Goal: Information Seeking & Learning: Learn about a topic

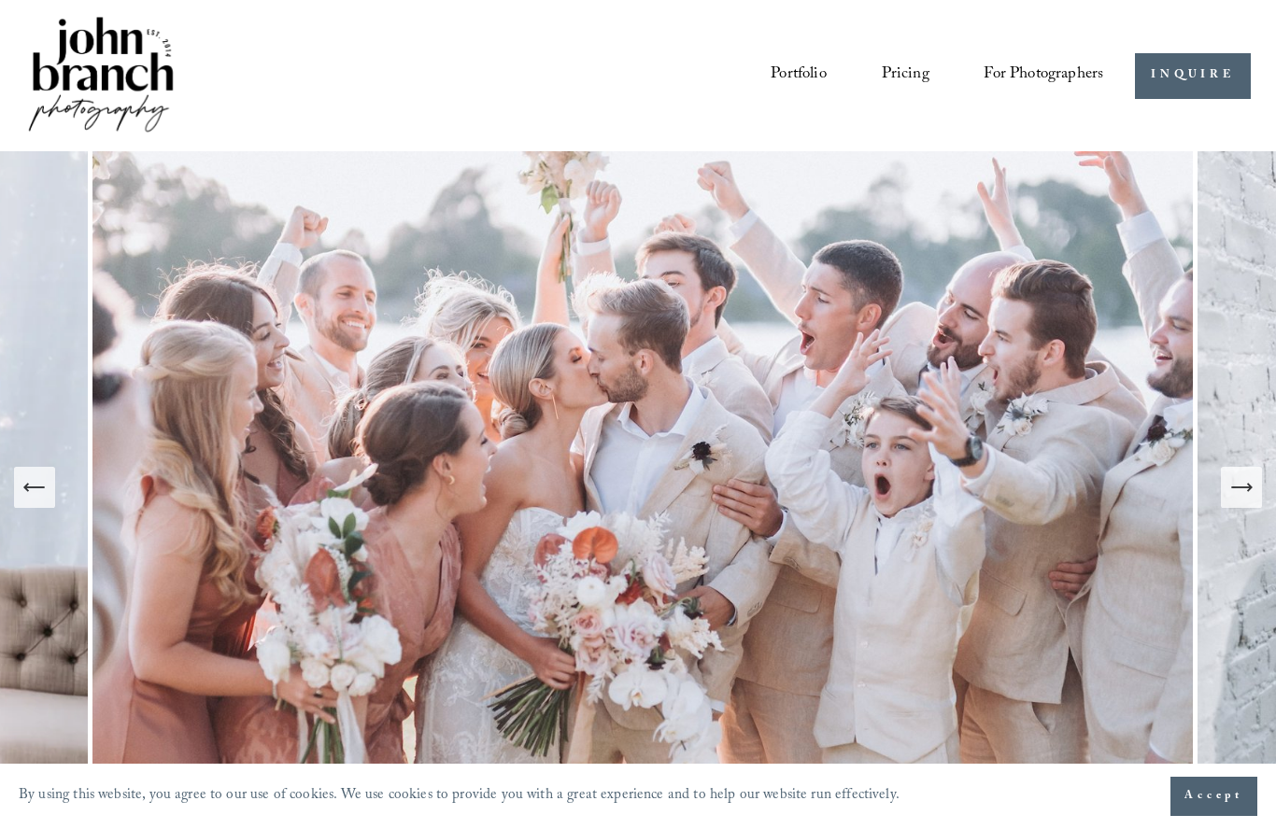
click at [1238, 501] on icon "Next Slide" at bounding box center [1241, 487] width 26 height 26
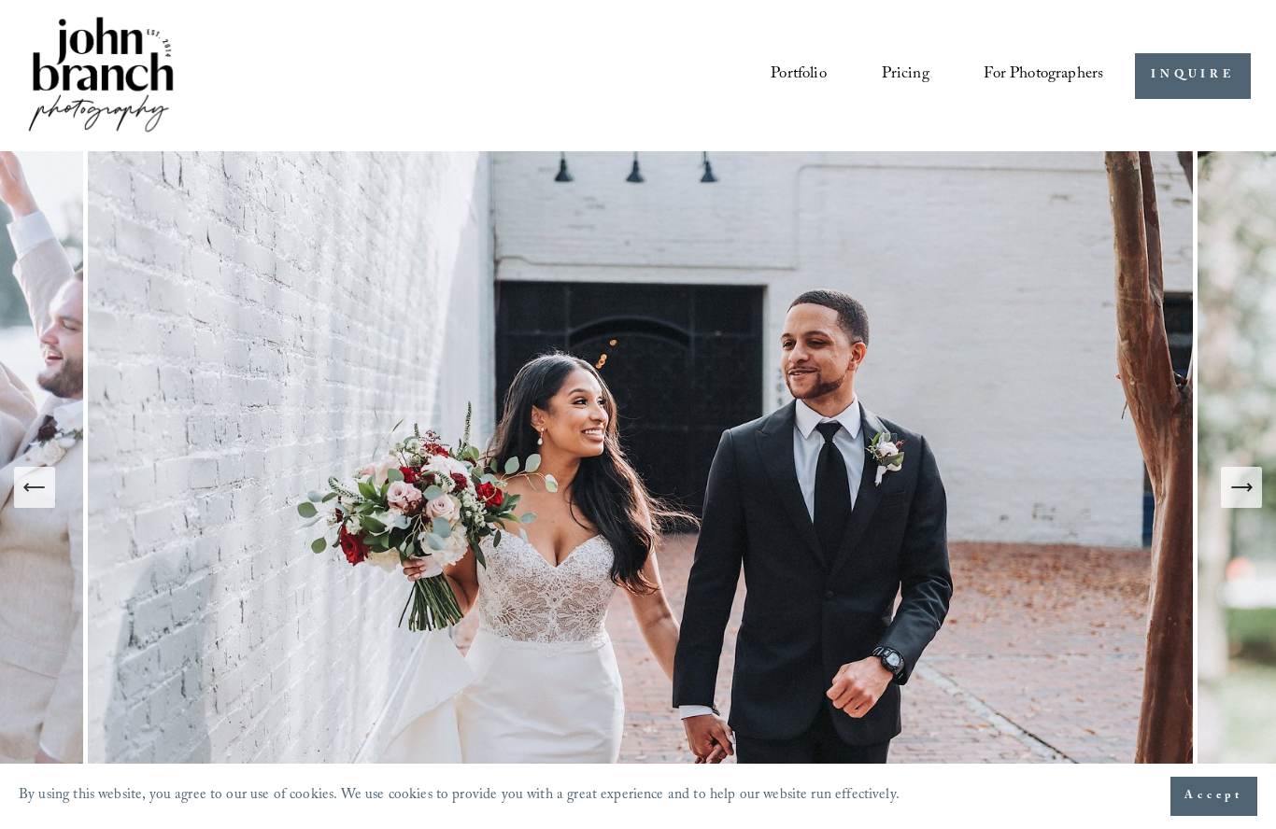
click at [1238, 501] on icon "Next Slide" at bounding box center [1241, 487] width 26 height 26
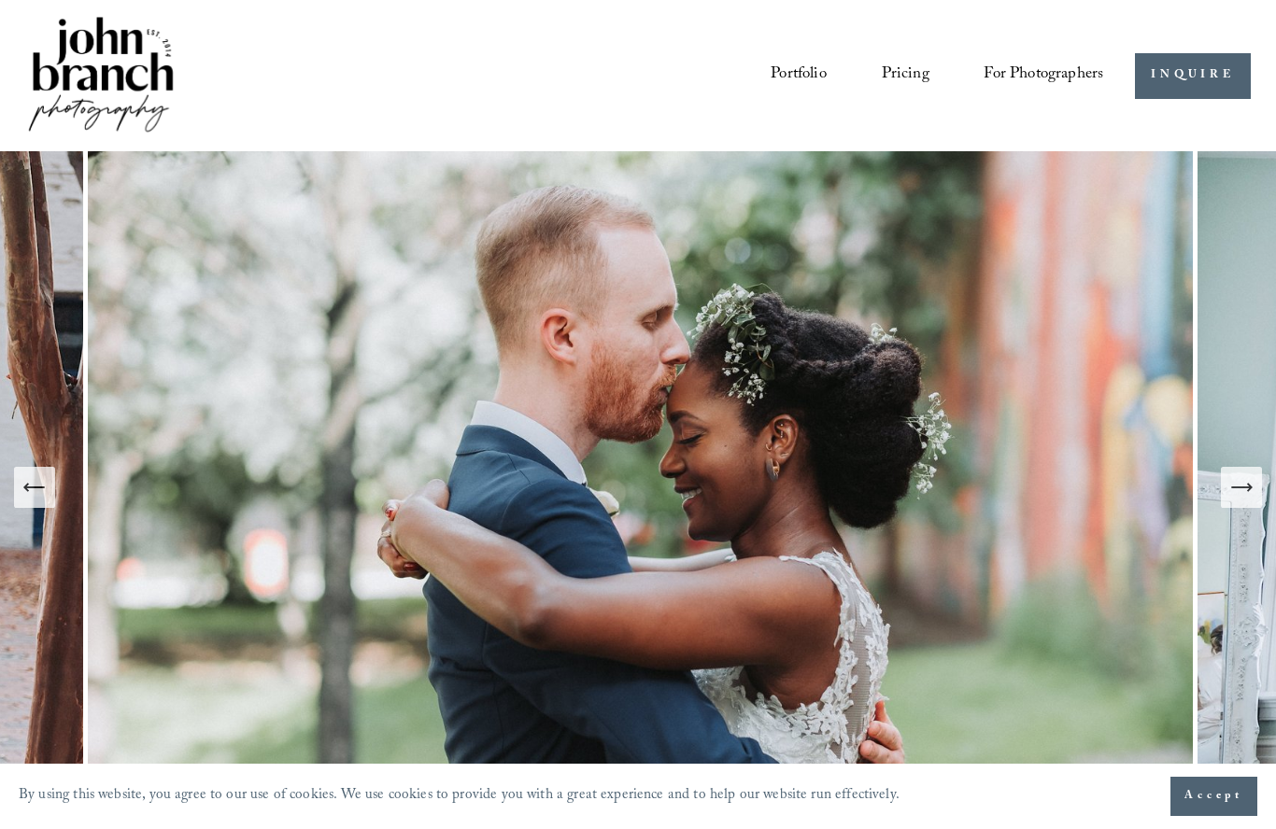
click at [1238, 501] on icon "Next Slide" at bounding box center [1241, 487] width 26 height 26
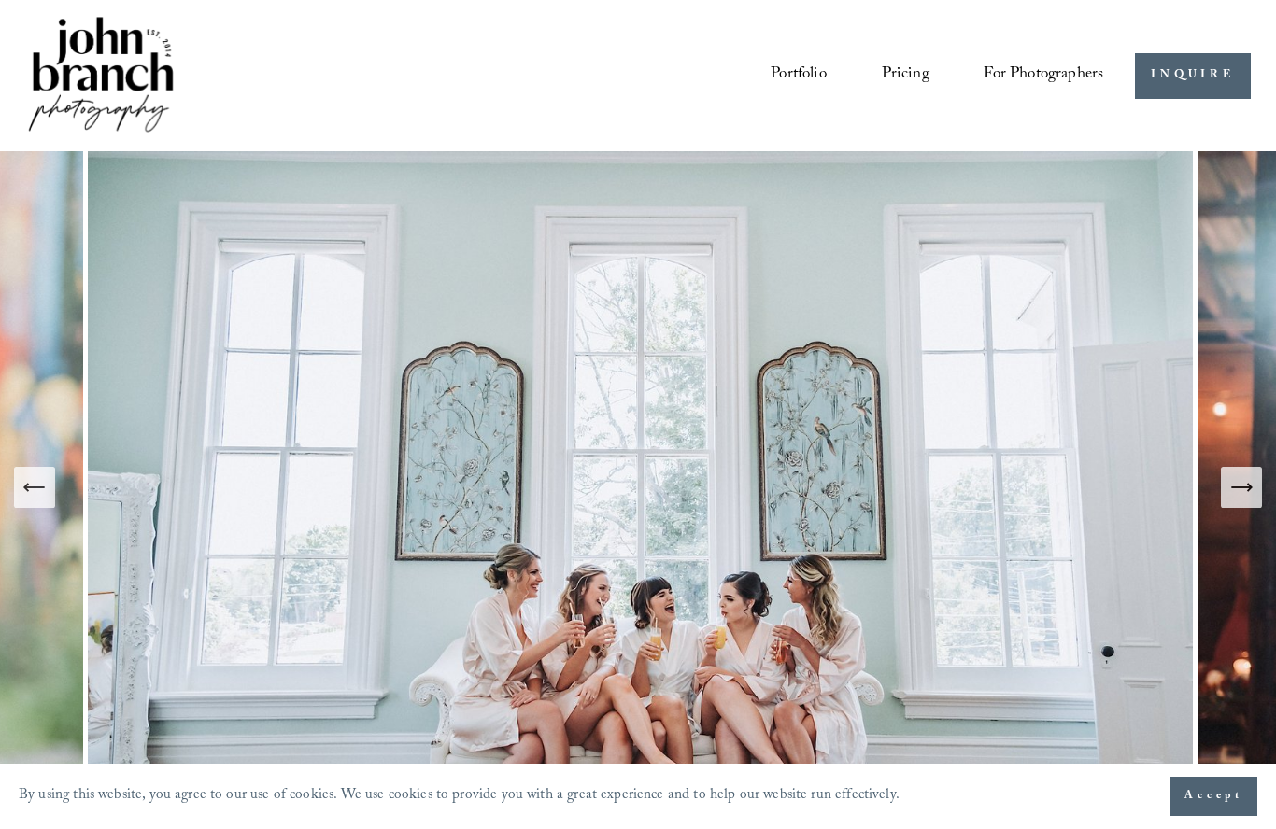
click at [1238, 501] on icon "Next Slide" at bounding box center [1241, 487] width 26 height 26
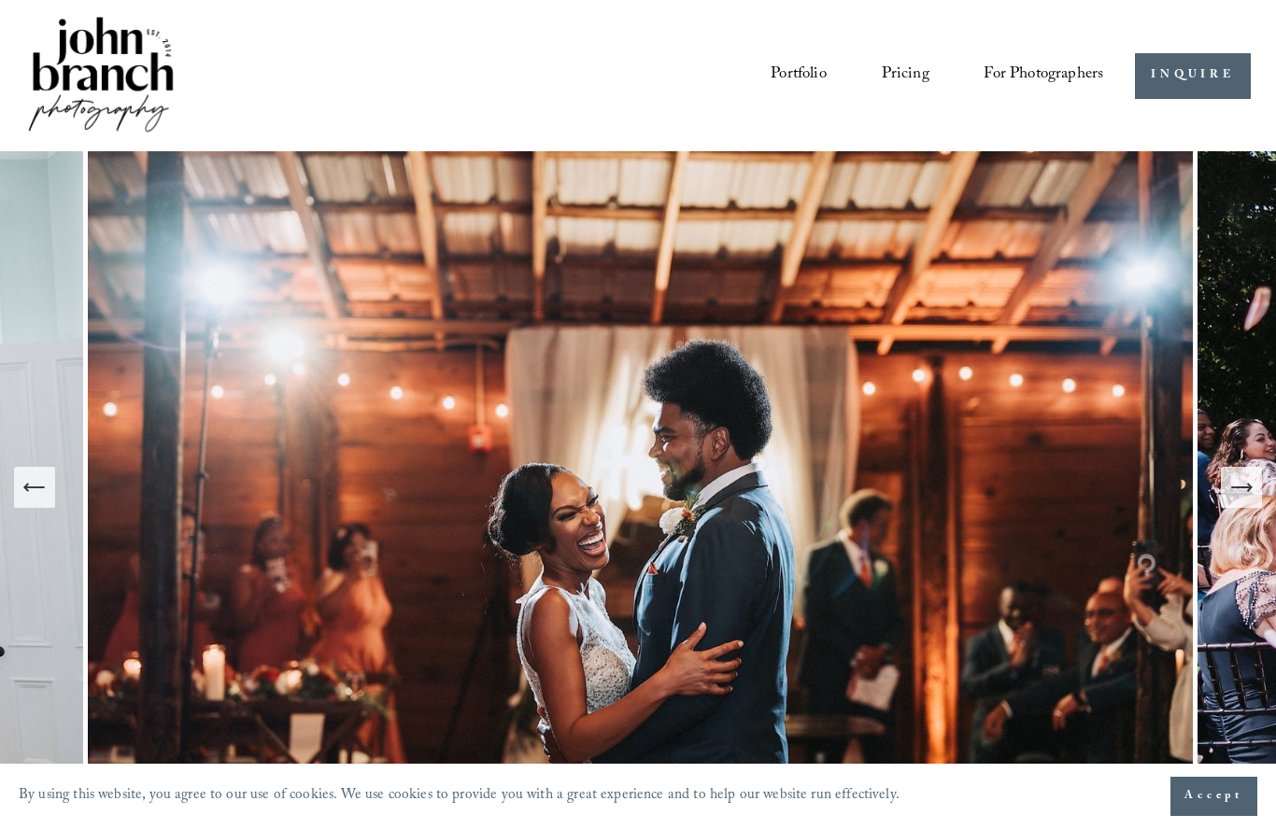
click at [1238, 501] on icon "Next Slide" at bounding box center [1241, 487] width 26 height 26
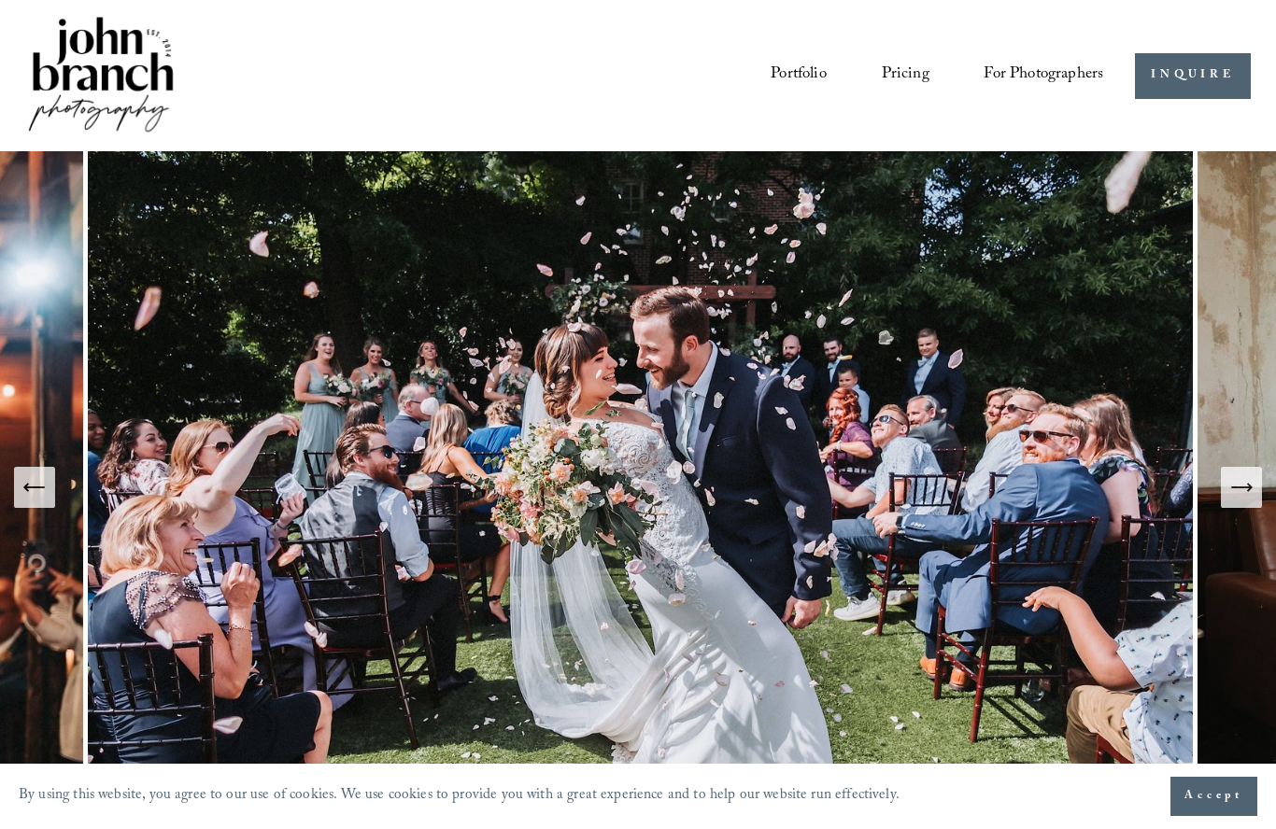
click at [1238, 501] on icon "Next Slide" at bounding box center [1241, 487] width 26 height 26
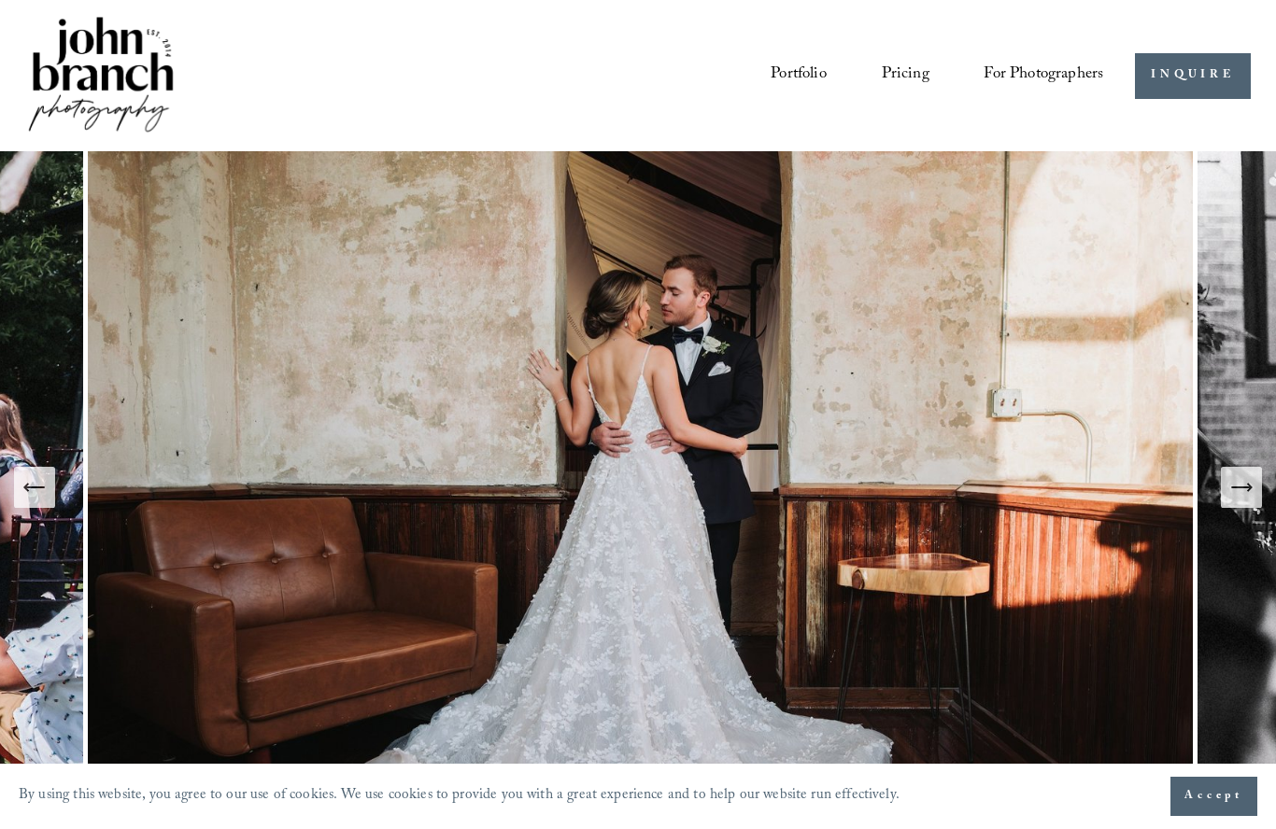
click at [1238, 501] on icon "Next Slide" at bounding box center [1241, 487] width 26 height 26
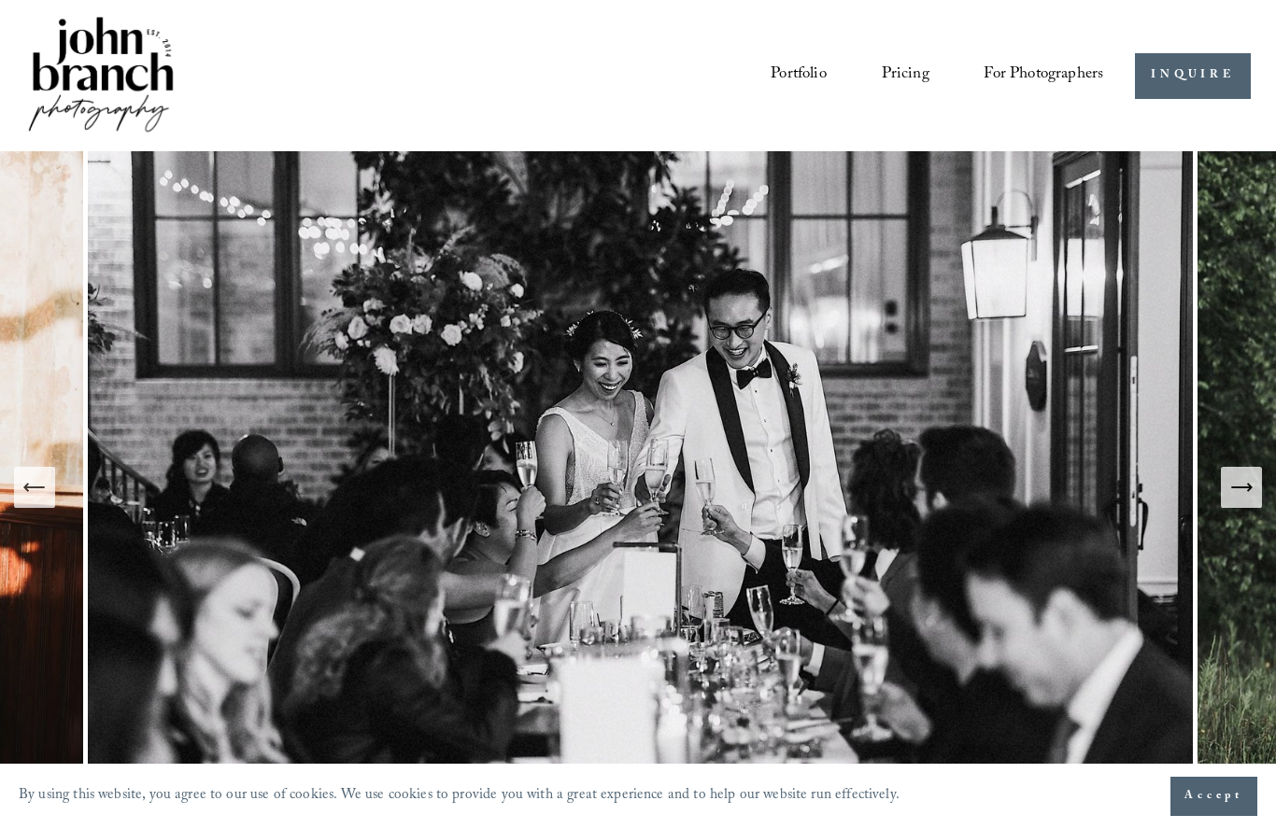
click at [1238, 501] on icon "Next Slide" at bounding box center [1241, 487] width 26 height 26
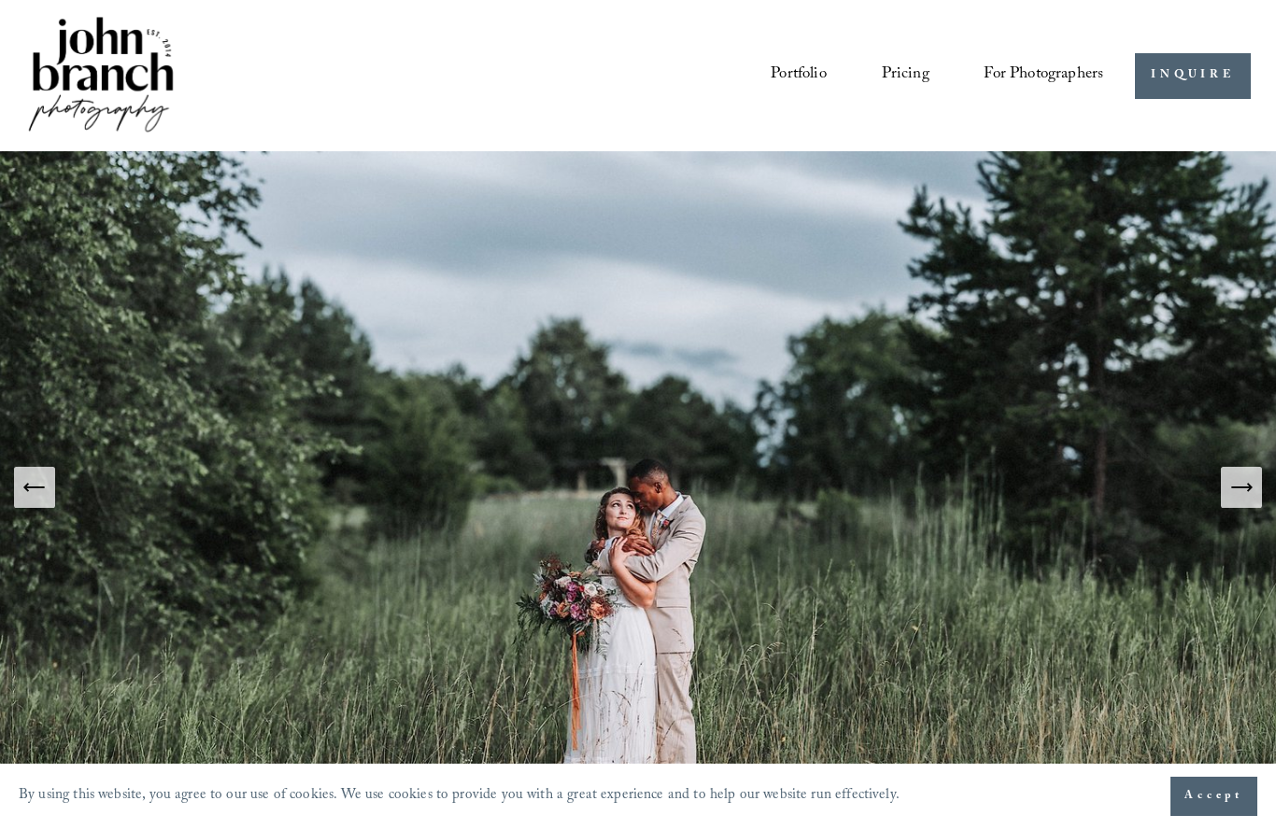
click at [1238, 501] on icon "Next Slide" at bounding box center [1241, 487] width 26 height 26
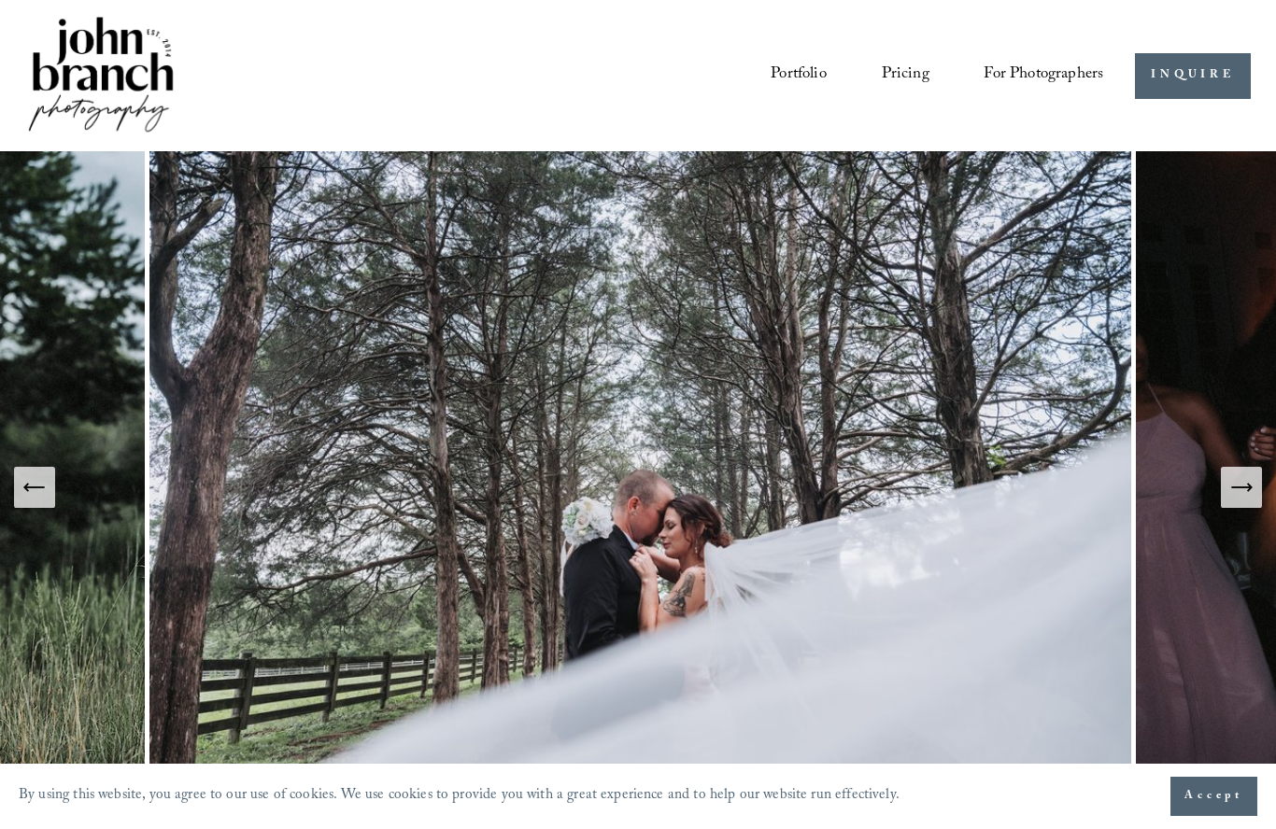
click at [1238, 501] on icon "Next Slide" at bounding box center [1241, 487] width 26 height 26
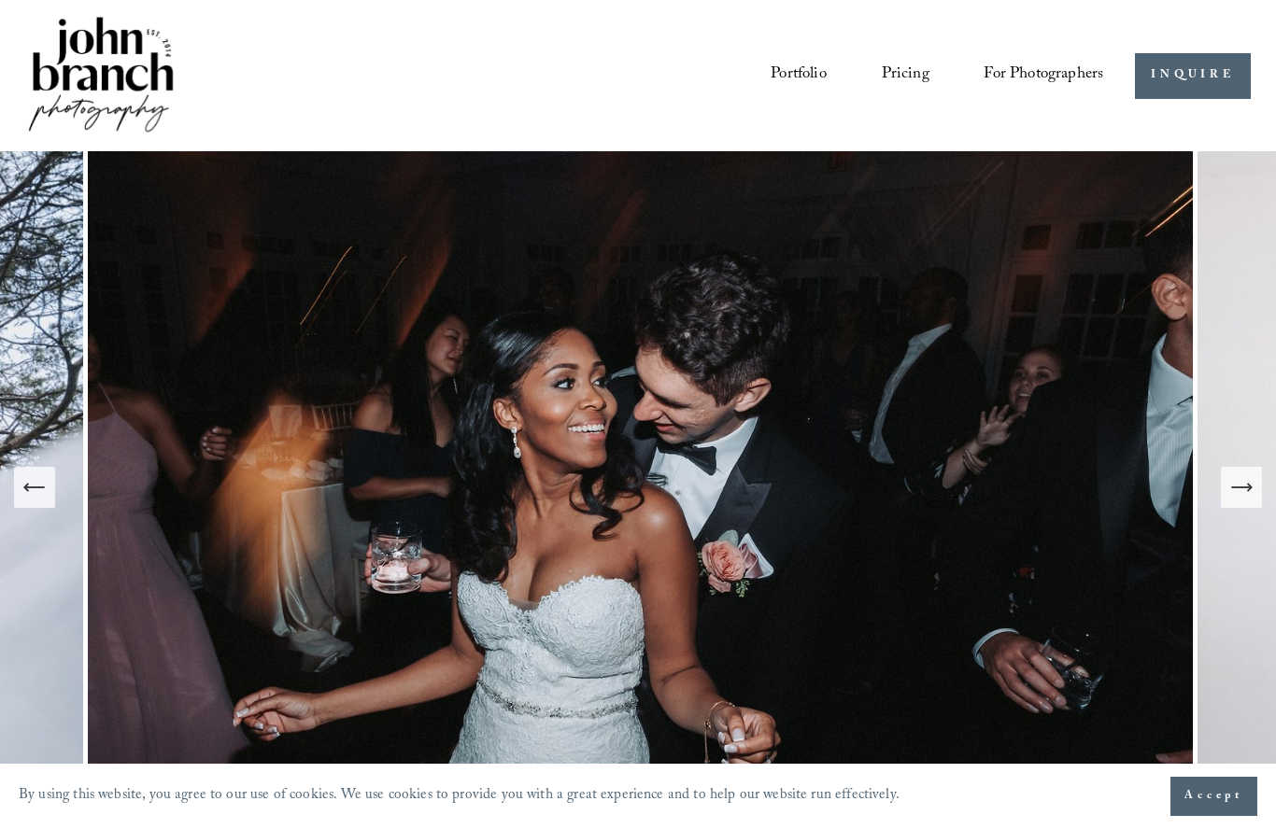
click at [1242, 501] on icon "Next Slide" at bounding box center [1241, 487] width 26 height 26
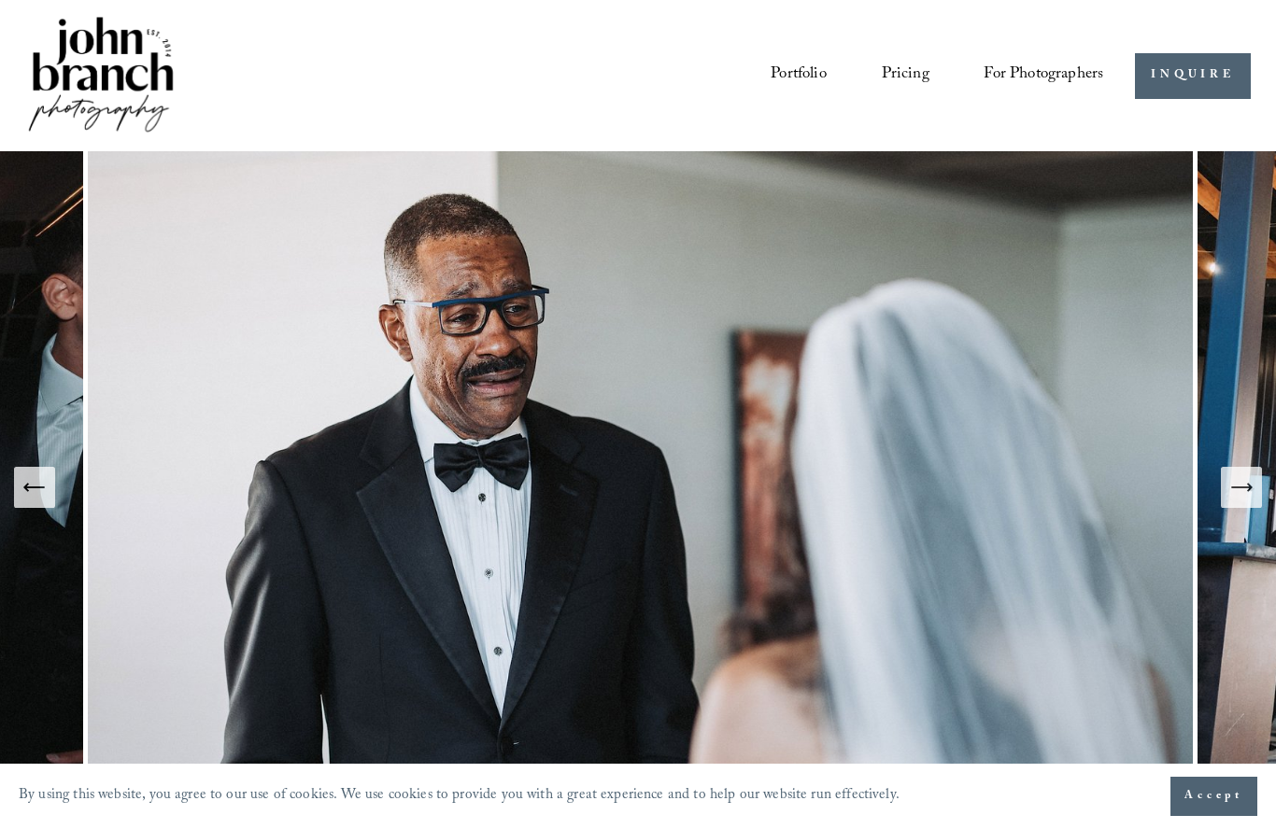
click at [1242, 501] on icon "Next Slide" at bounding box center [1241, 487] width 26 height 26
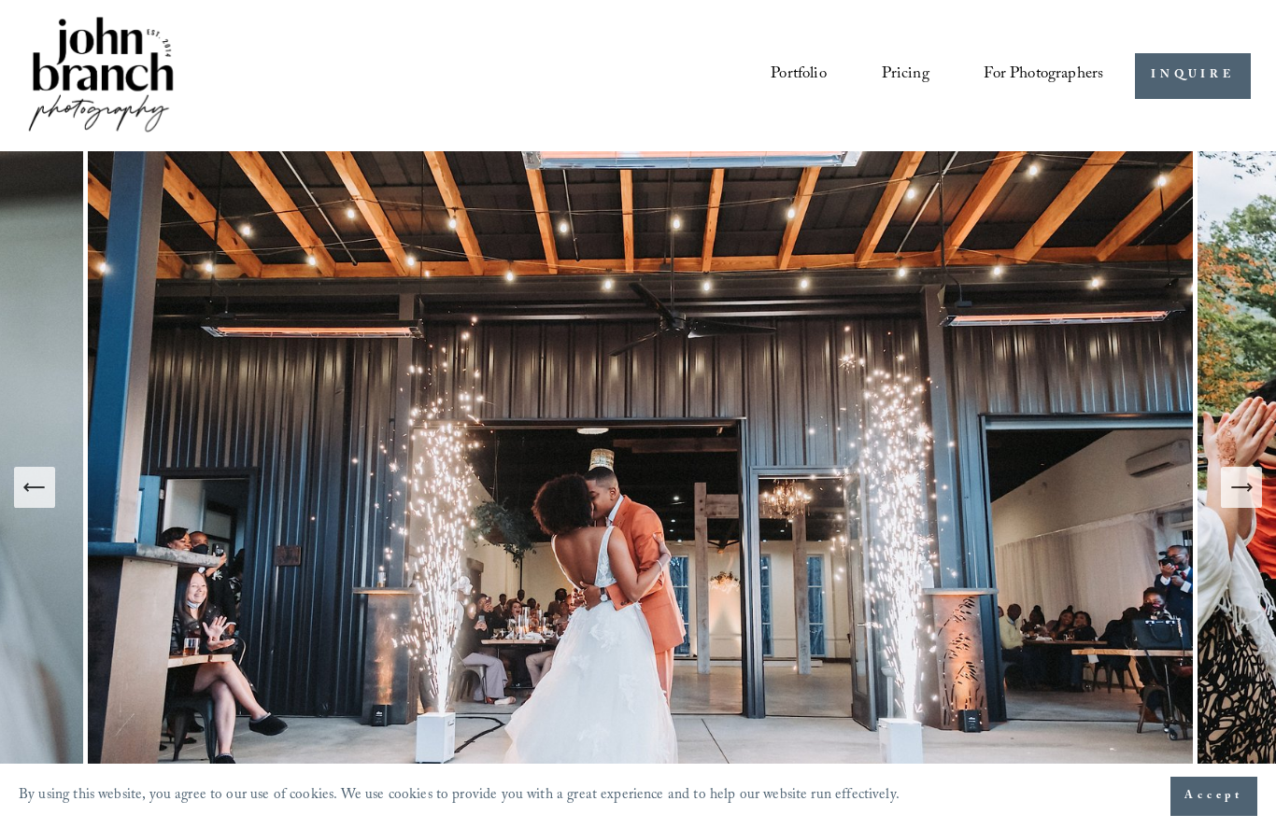
click at [1242, 501] on icon "Next Slide" at bounding box center [1241, 487] width 26 height 26
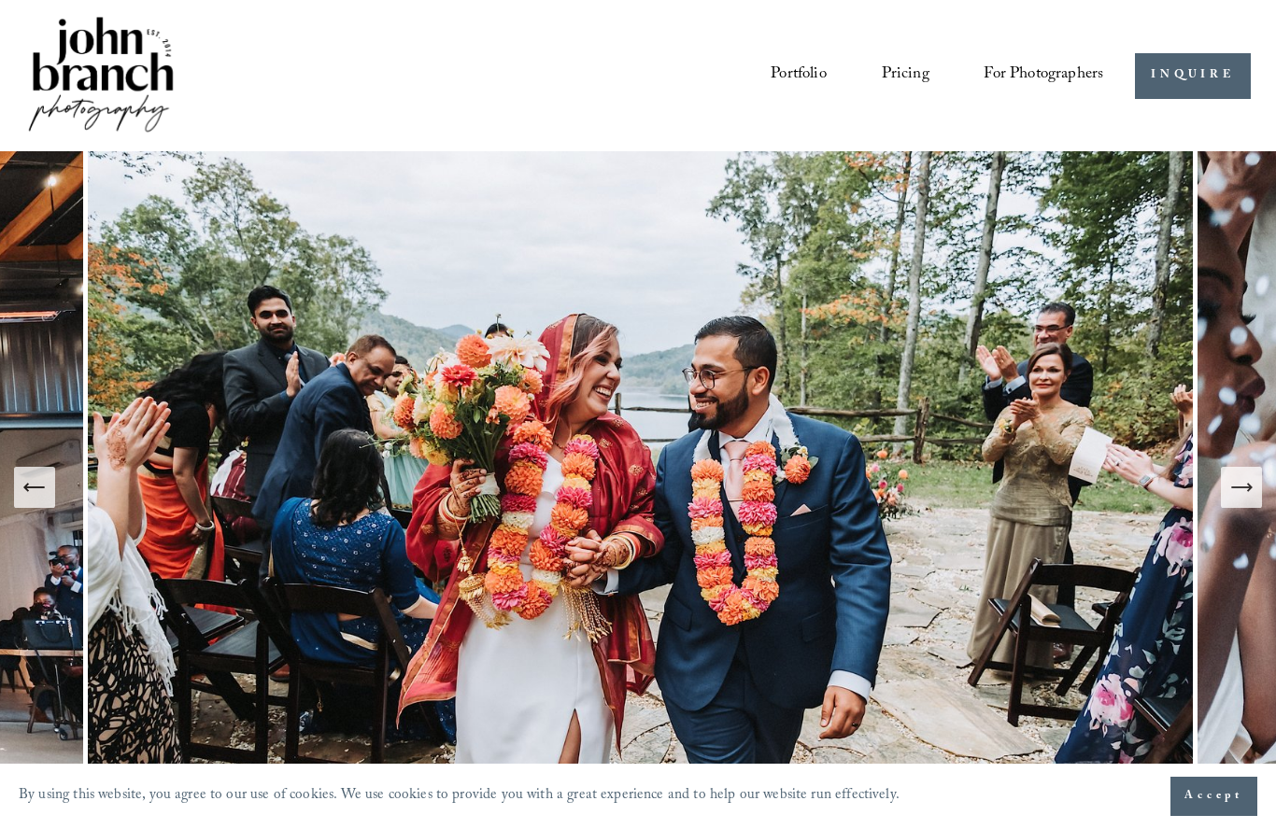
click at [1242, 501] on icon "Next Slide" at bounding box center [1241, 487] width 26 height 26
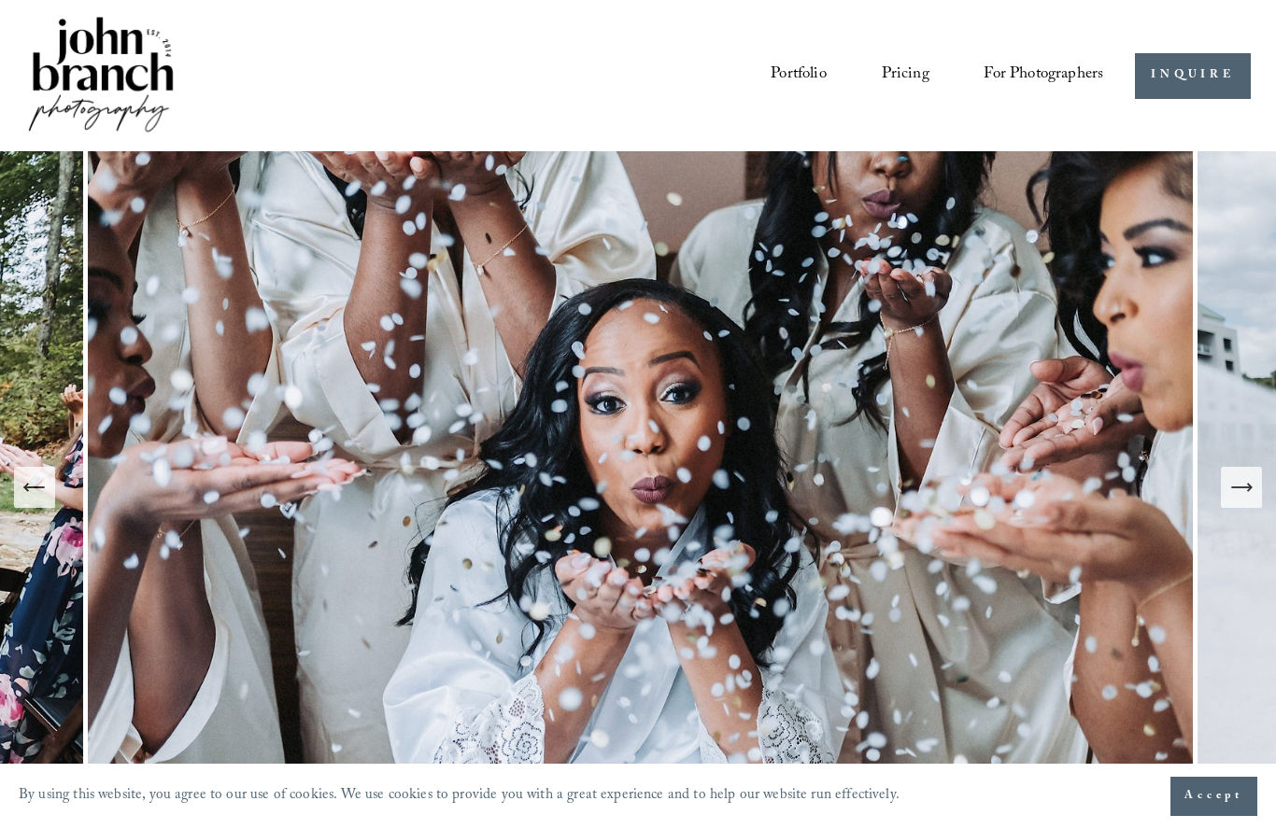
click at [1242, 487] on icon "Next Slide" at bounding box center [1241, 487] width 20 height 0
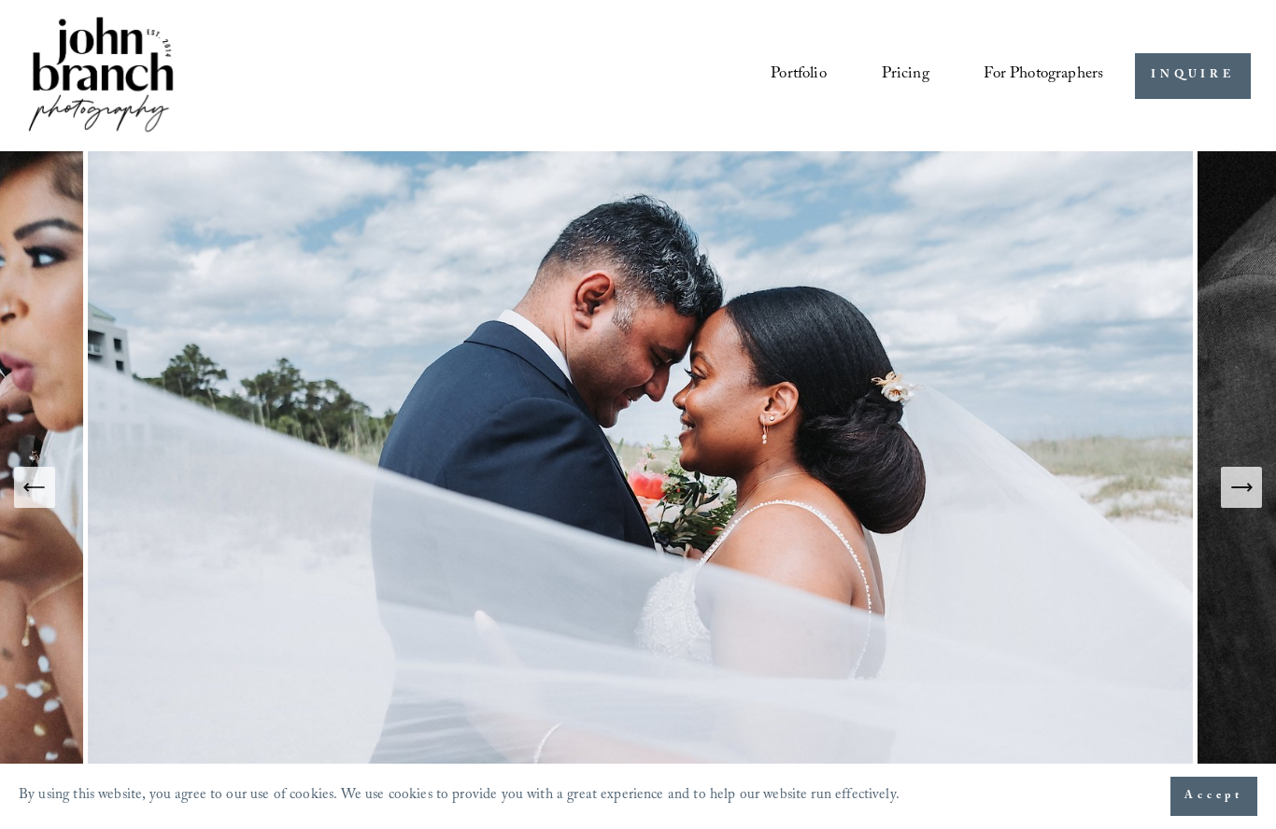
click at [1242, 487] on icon "Next Slide" at bounding box center [1241, 487] width 20 height 0
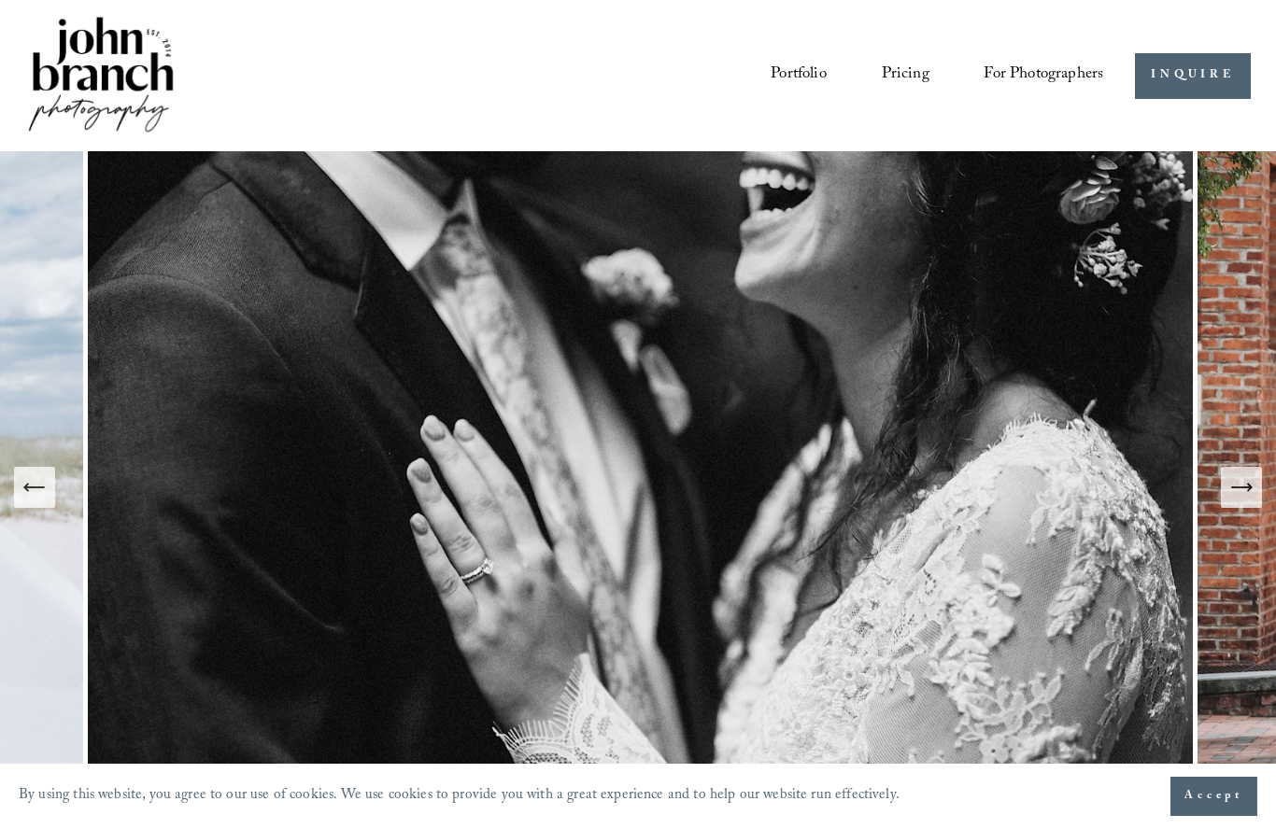
click at [1242, 501] on icon "Next Slide" at bounding box center [1241, 487] width 26 height 26
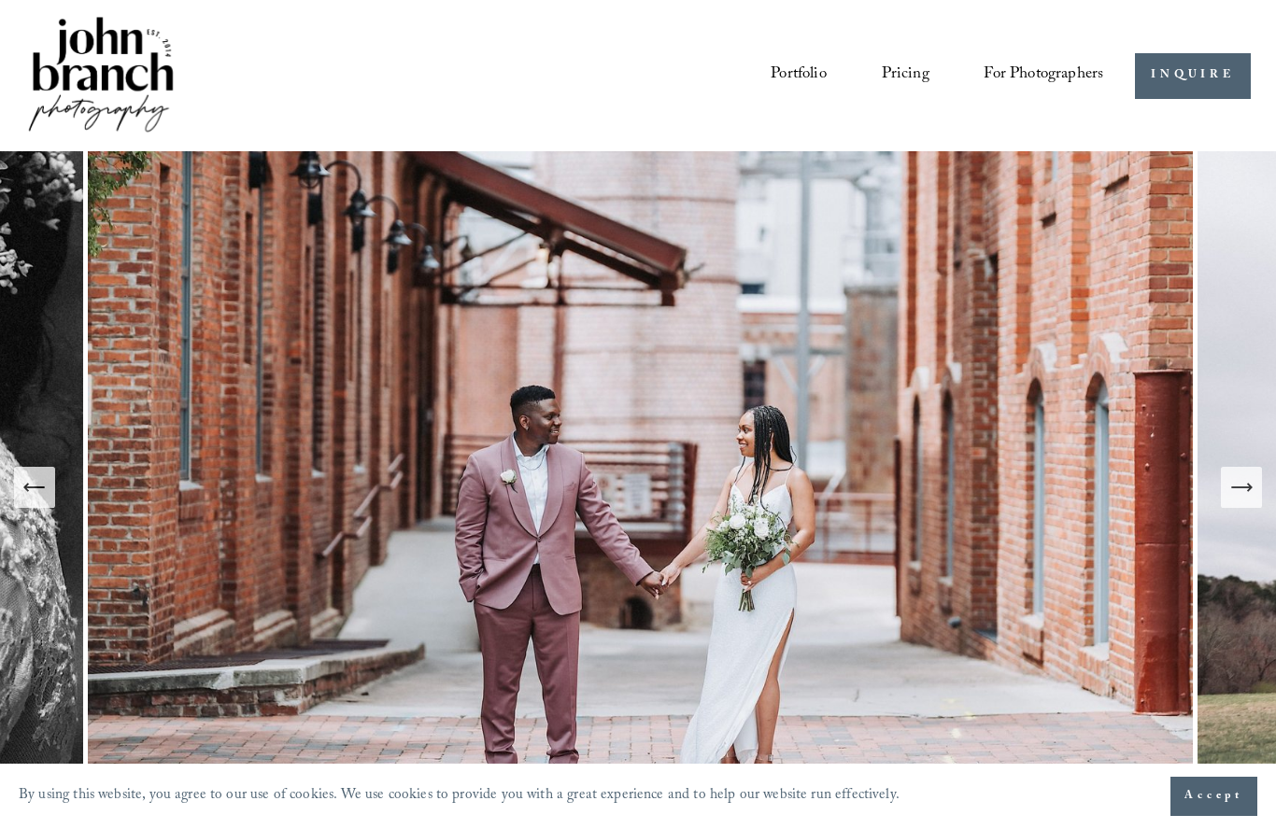
click at [1242, 487] on icon "Next Slide" at bounding box center [1241, 487] width 20 height 0
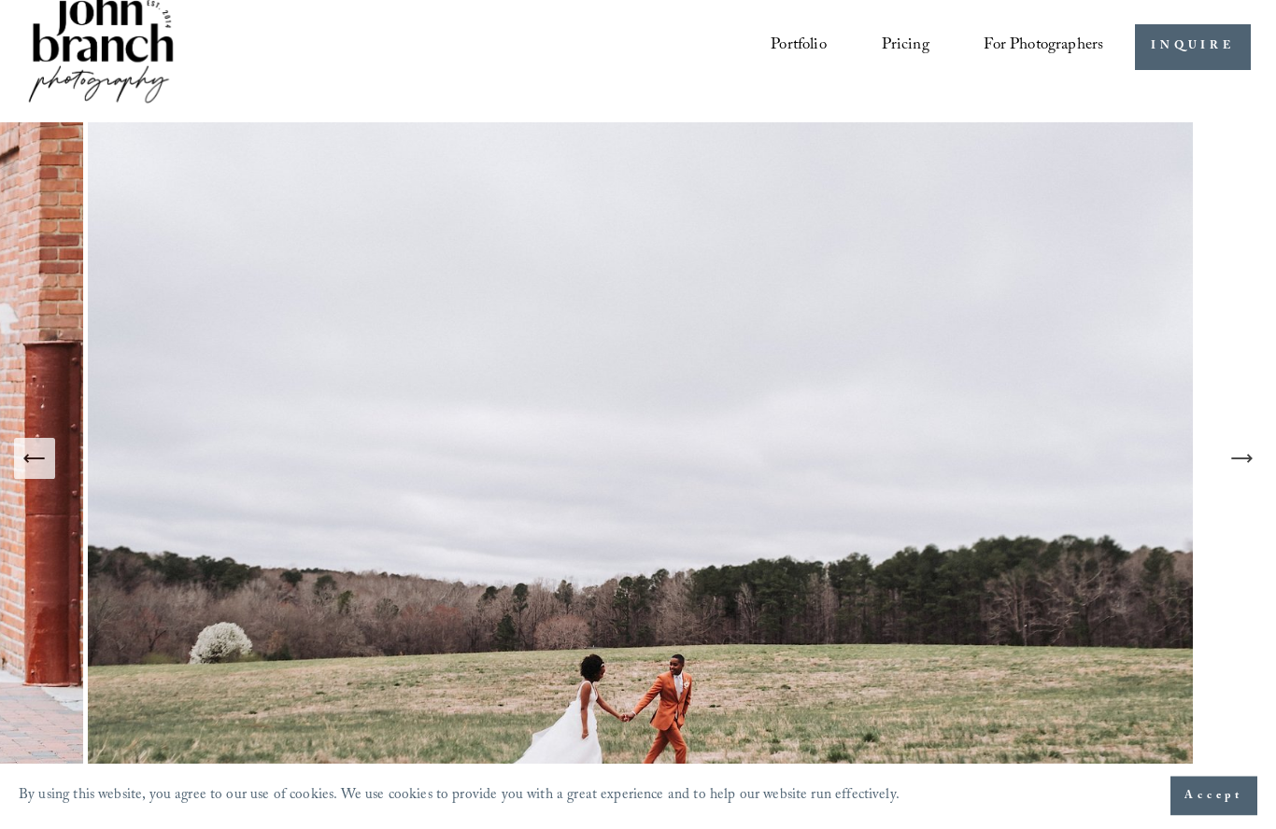
scroll to position [32, 0]
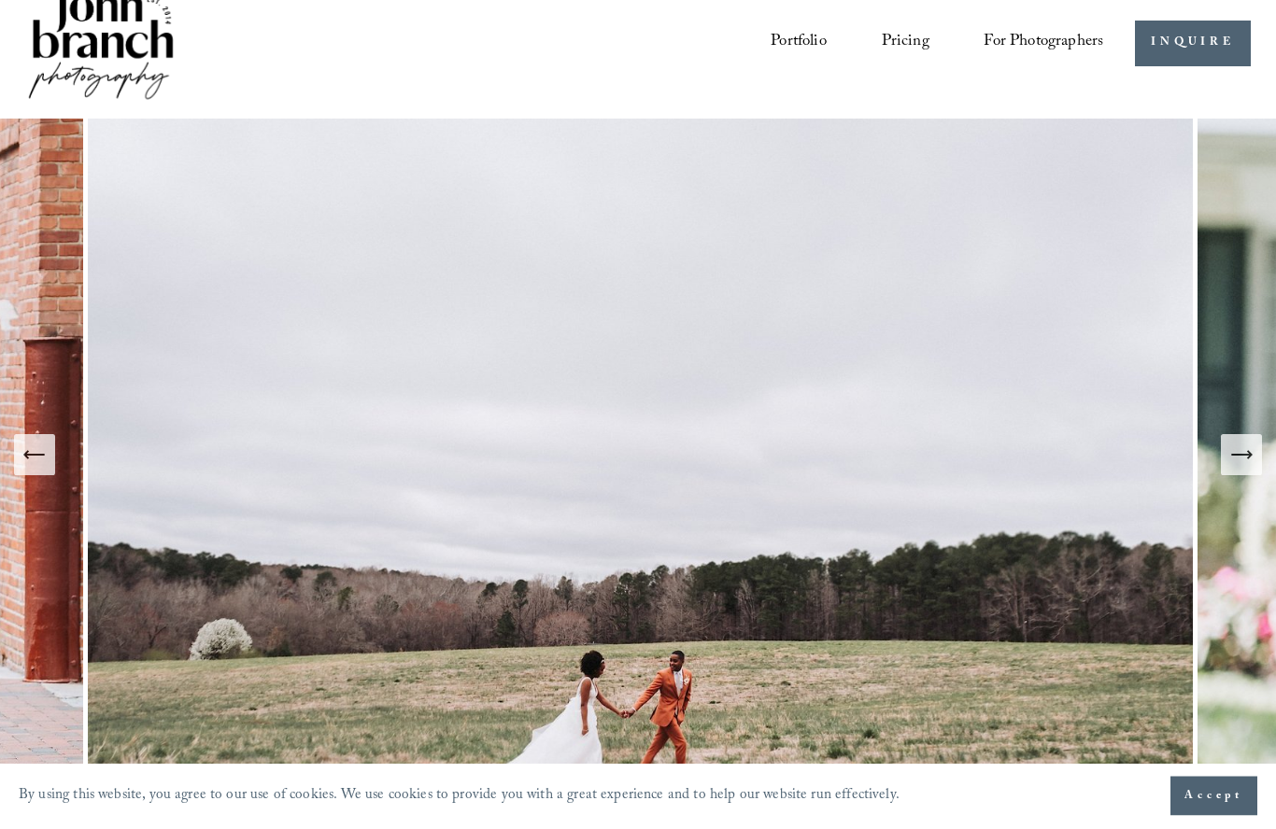
click at [1248, 469] on icon "Next Slide" at bounding box center [1241, 456] width 26 height 26
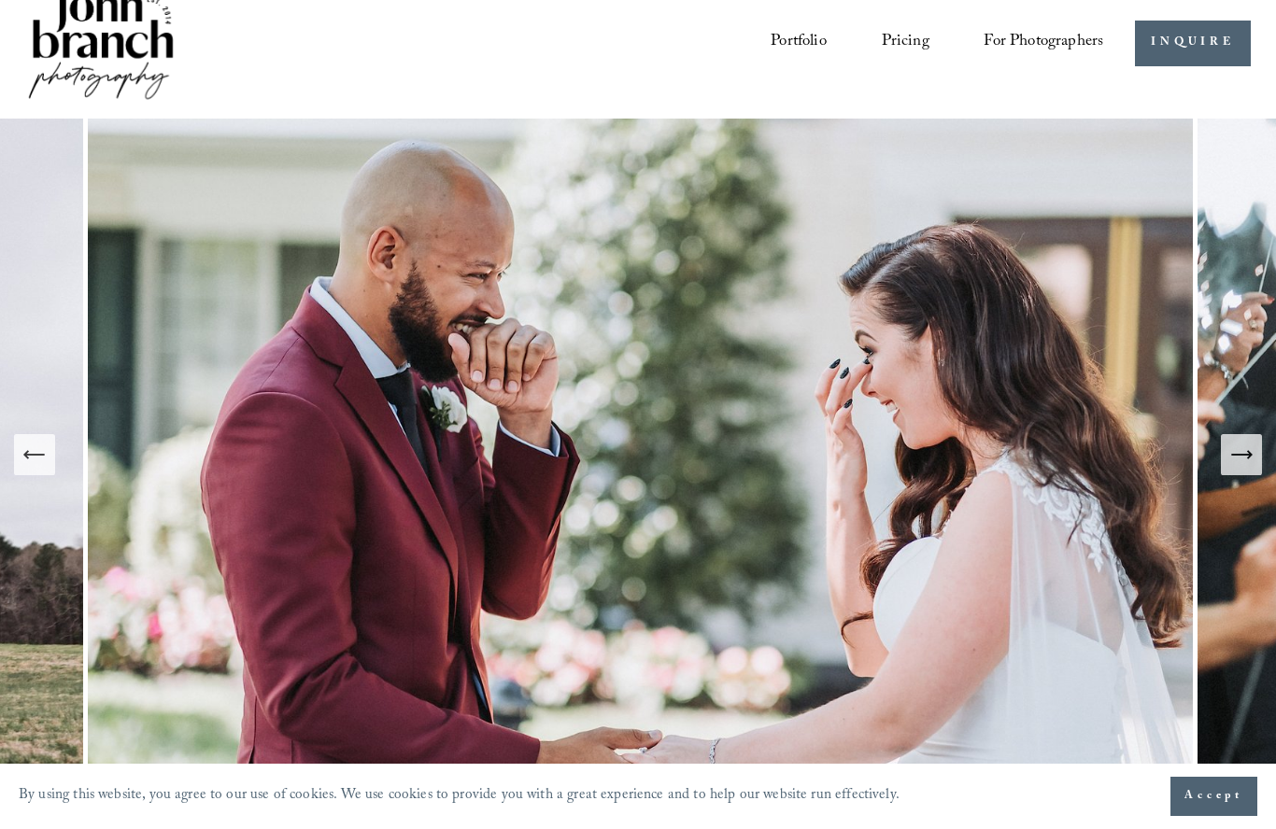
click at [1249, 468] on icon "Next Slide" at bounding box center [1241, 455] width 26 height 26
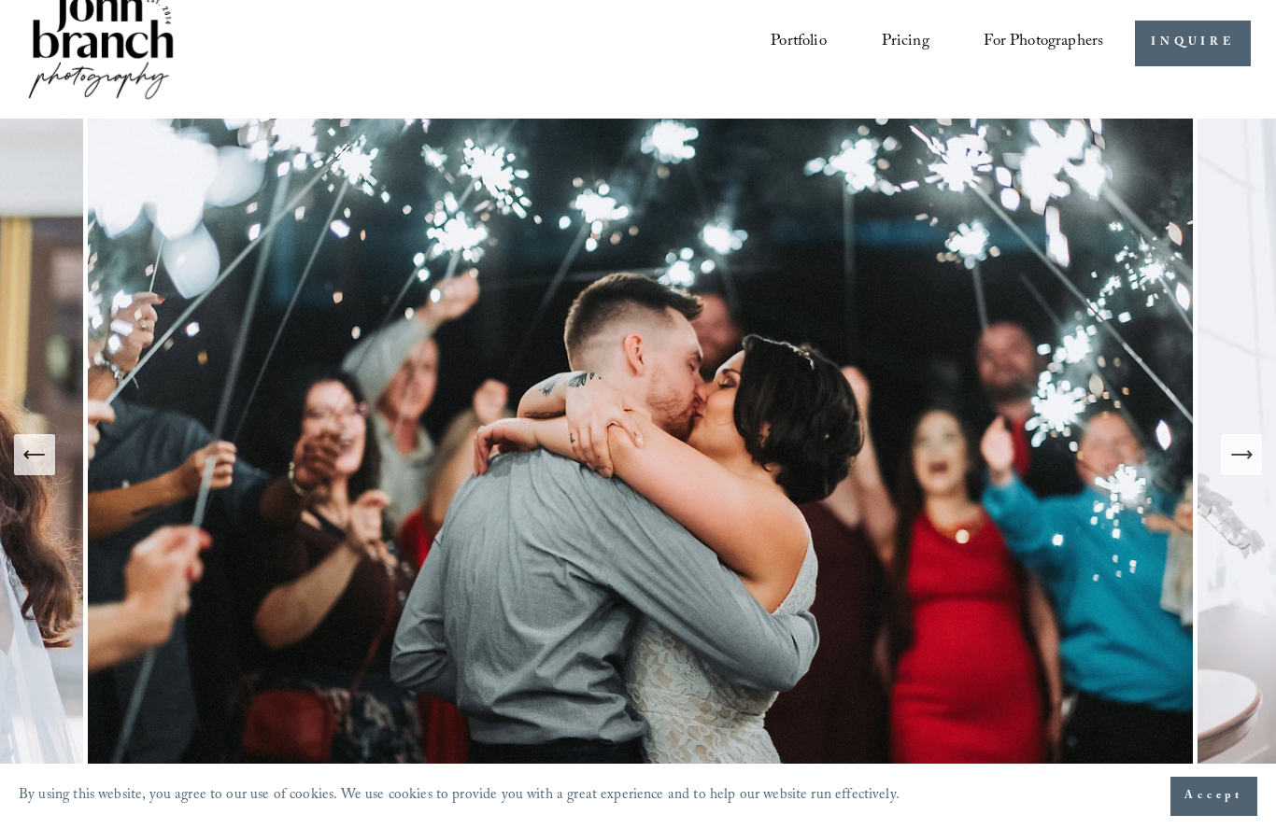
click at [1248, 468] on icon "Next Slide" at bounding box center [1241, 455] width 26 height 26
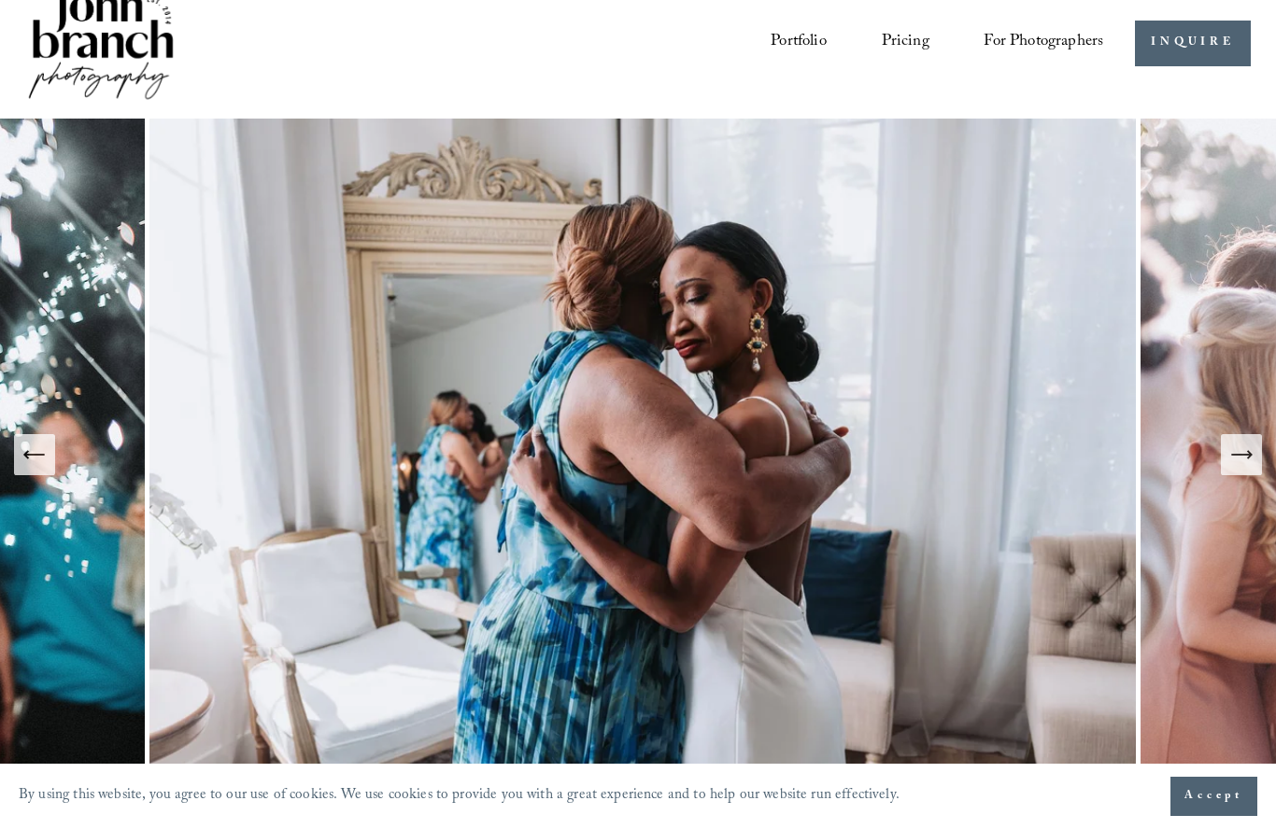
click at [1248, 468] on icon "Next Slide" at bounding box center [1241, 455] width 26 height 26
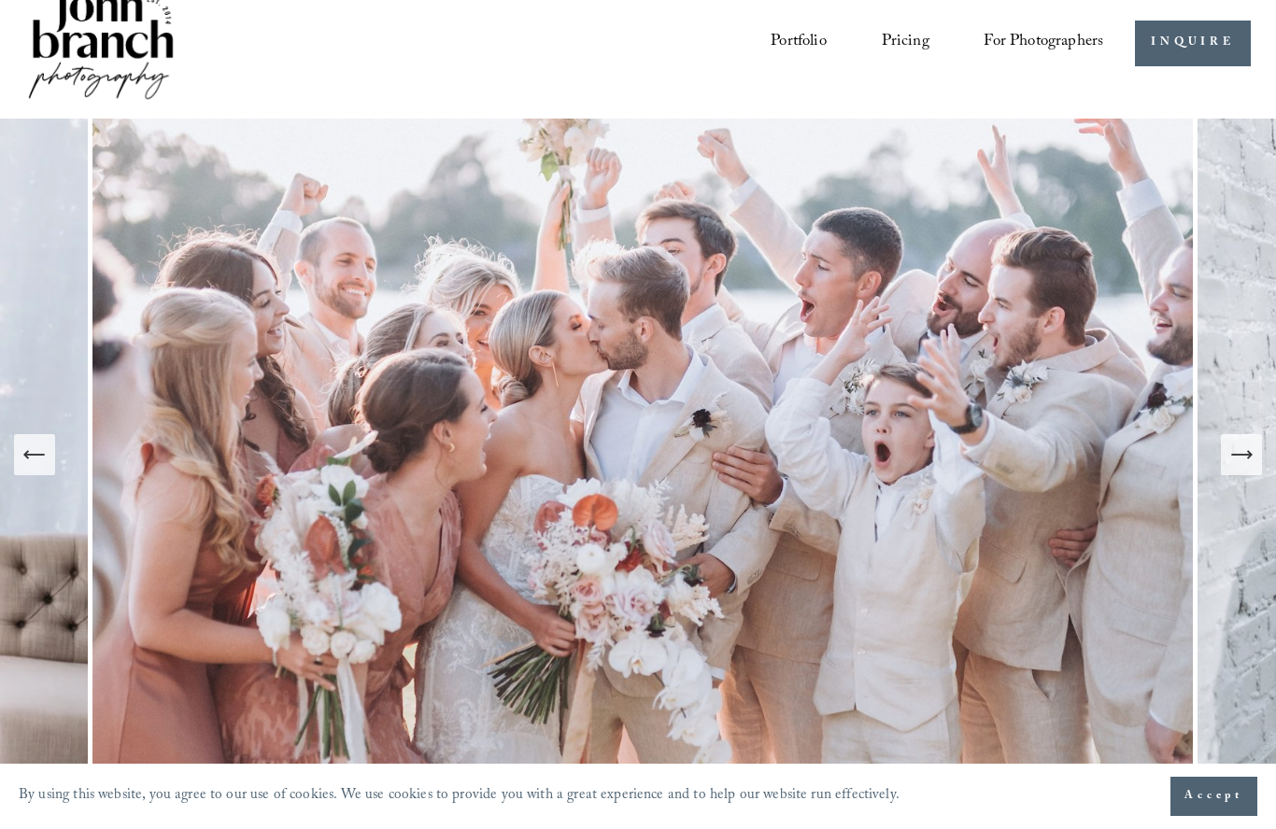
click at [1248, 468] on icon "Next Slide" at bounding box center [1241, 455] width 26 height 26
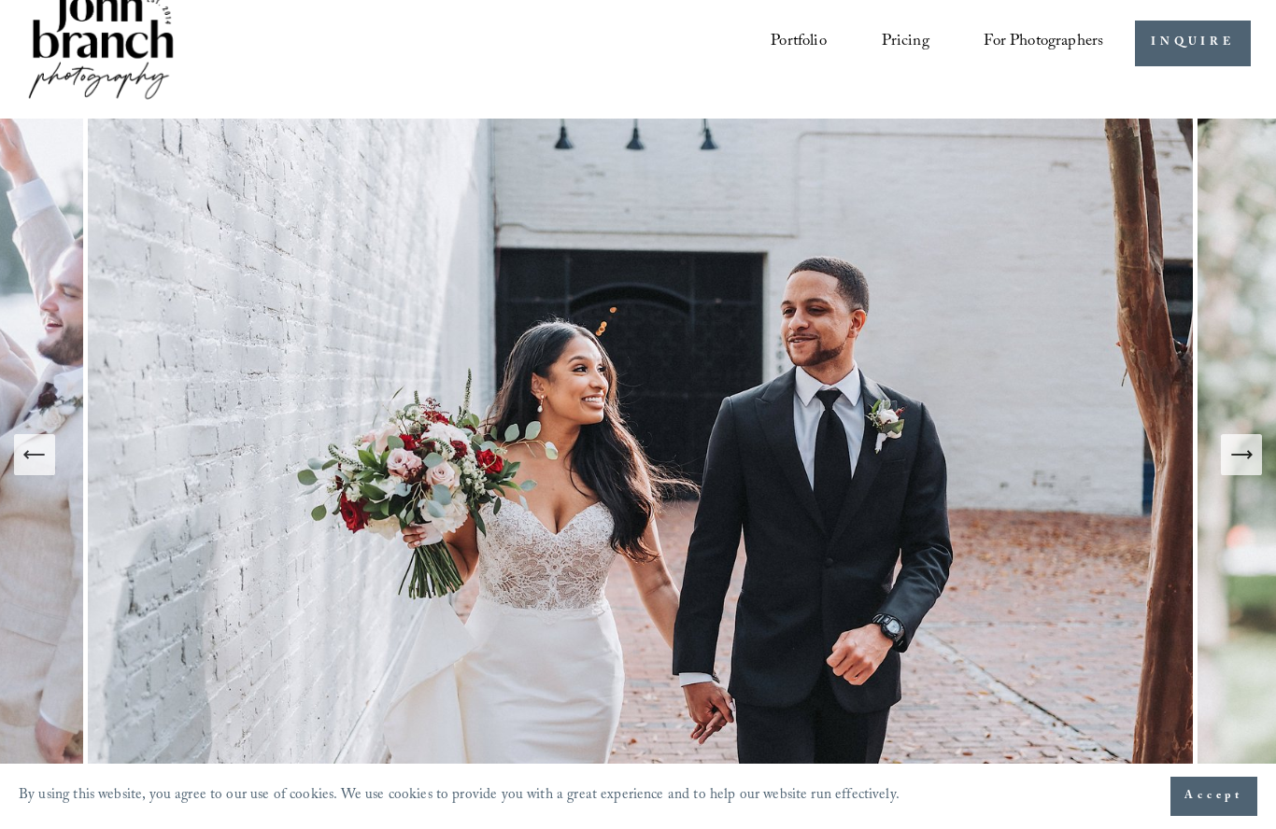
click at [802, 38] on link "Portfolio" at bounding box center [798, 43] width 56 height 35
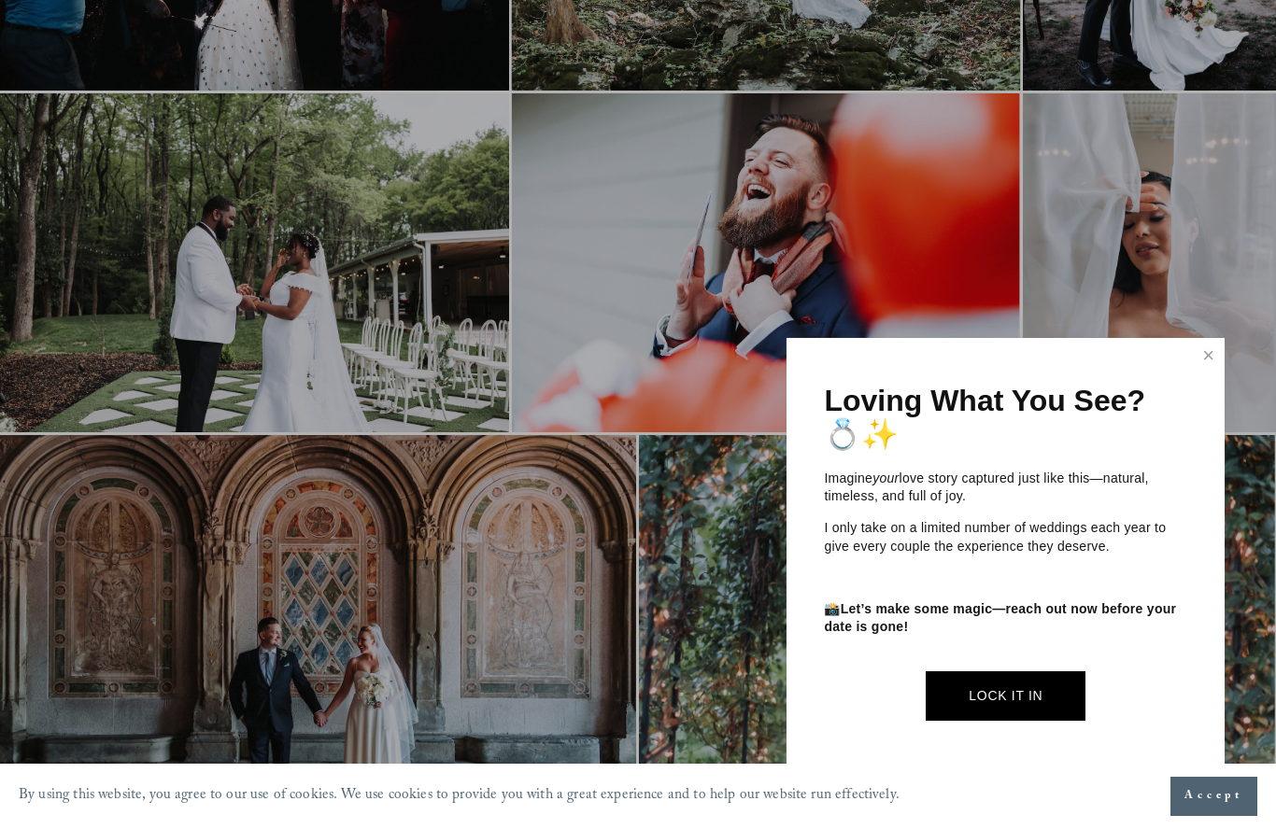
scroll to position [4753, 0]
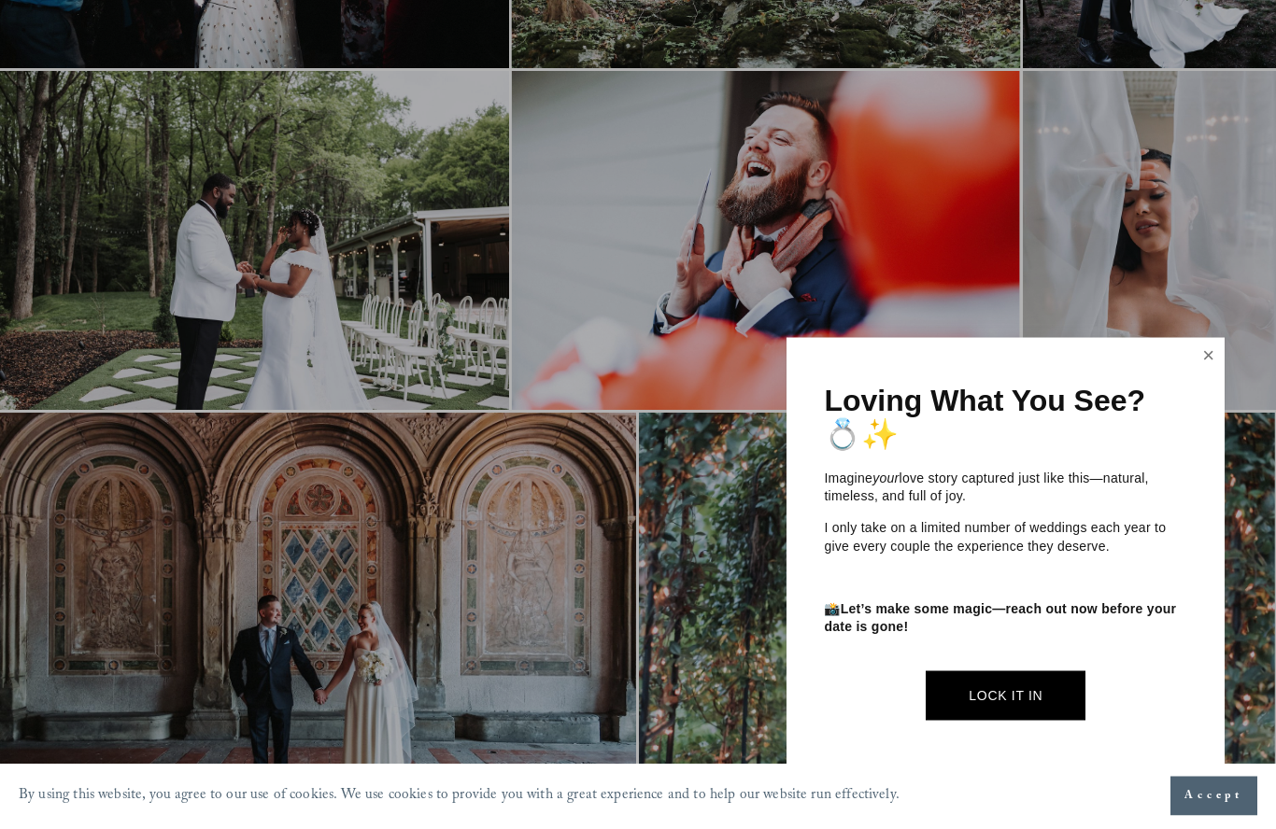
click at [1207, 371] on link "Close" at bounding box center [1208, 356] width 28 height 30
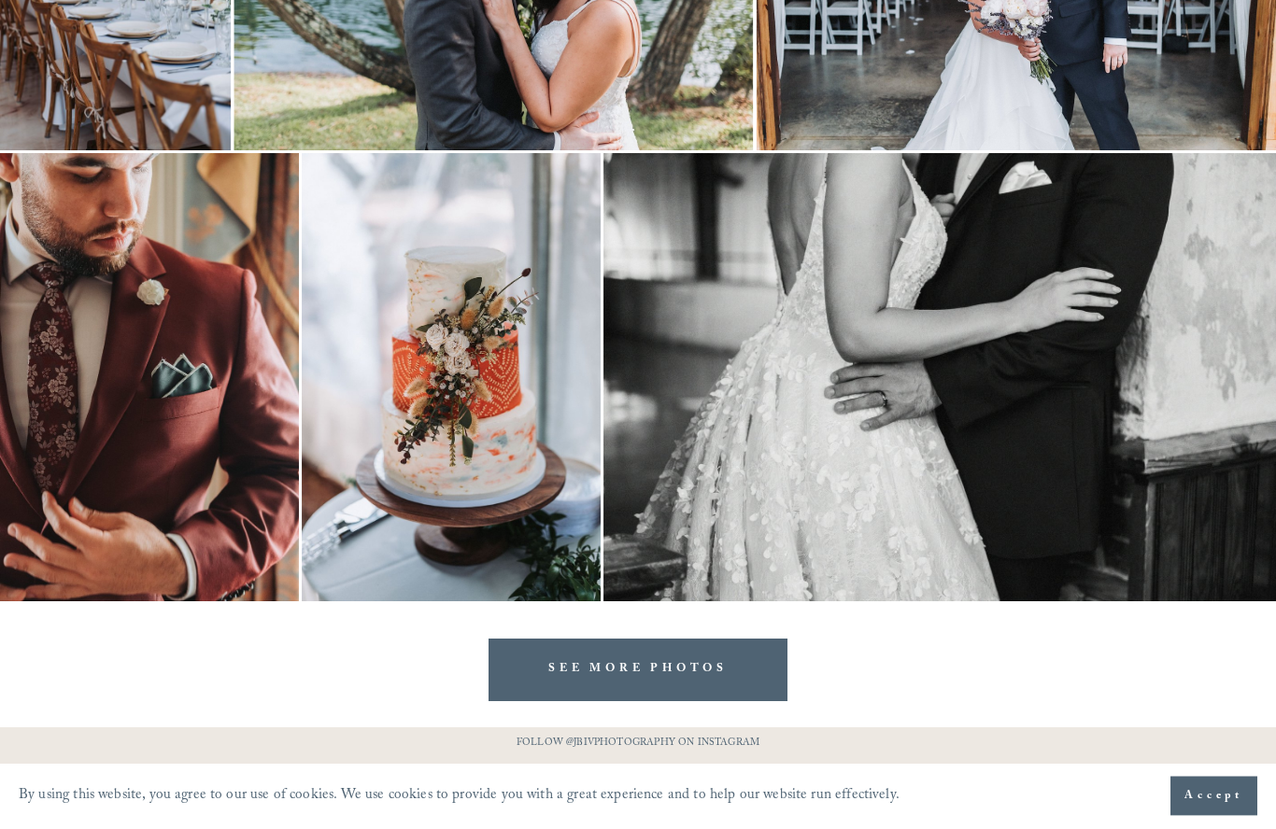
scroll to position [6134, 0]
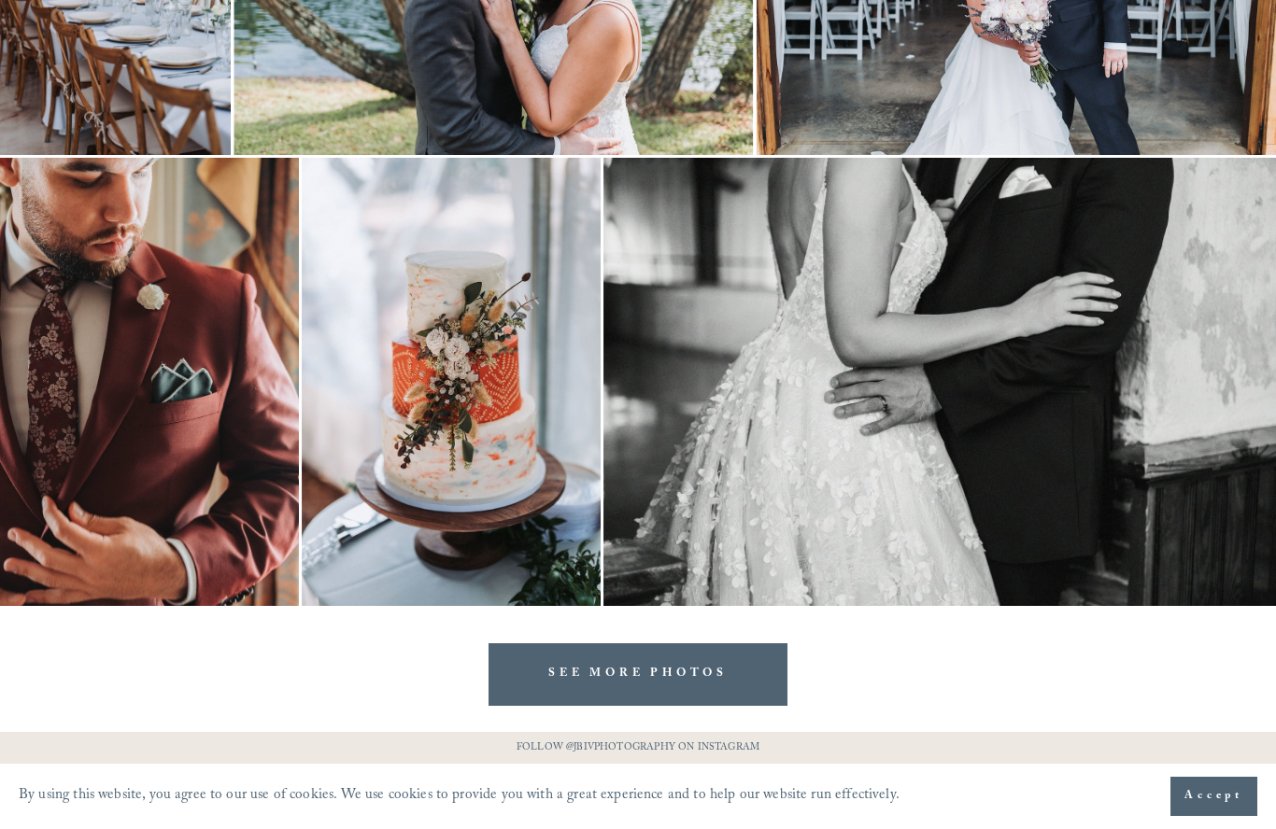
click at [720, 671] on link "SEE MORE PHOTOS" at bounding box center [637, 674] width 299 height 63
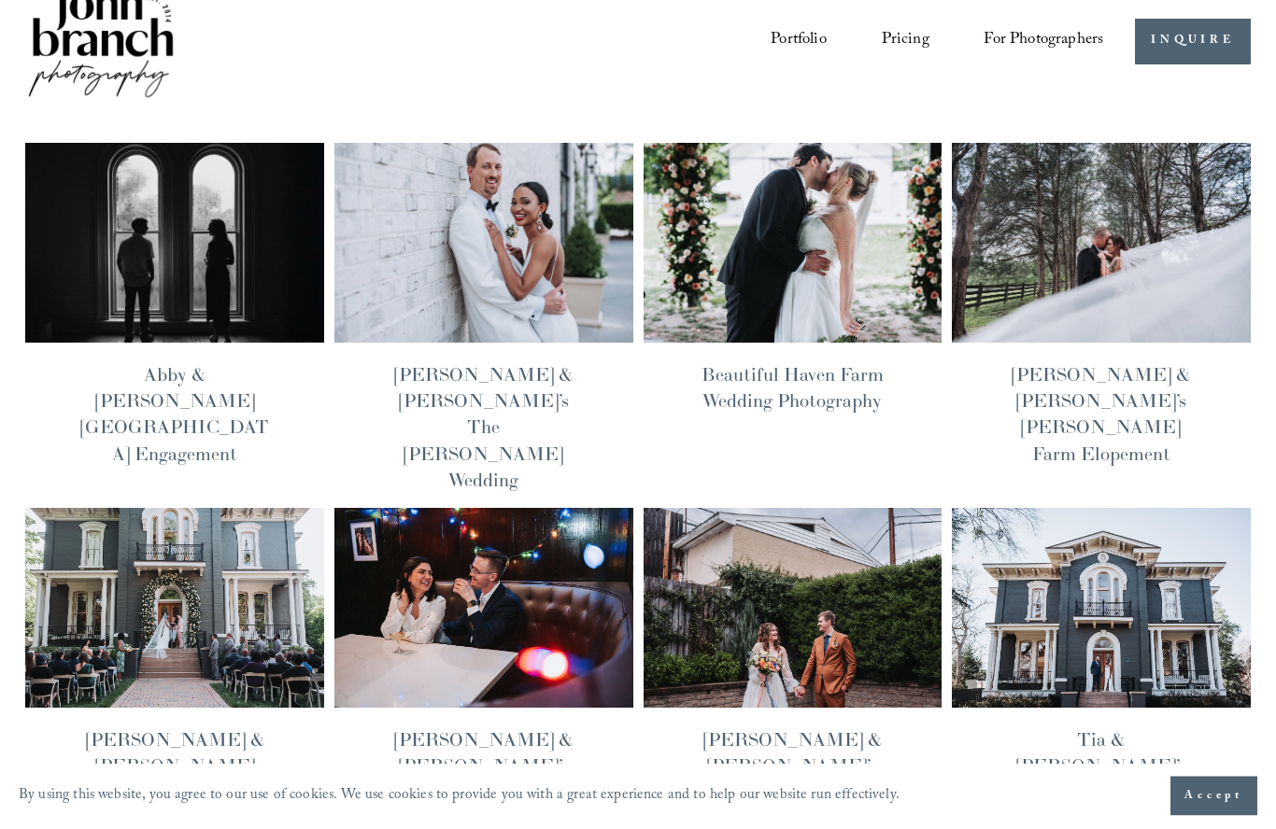
scroll to position [35, 0]
click at [1068, 196] on img at bounding box center [1101, 243] width 302 height 202
click at [482, 232] on img at bounding box center [483, 243] width 302 height 202
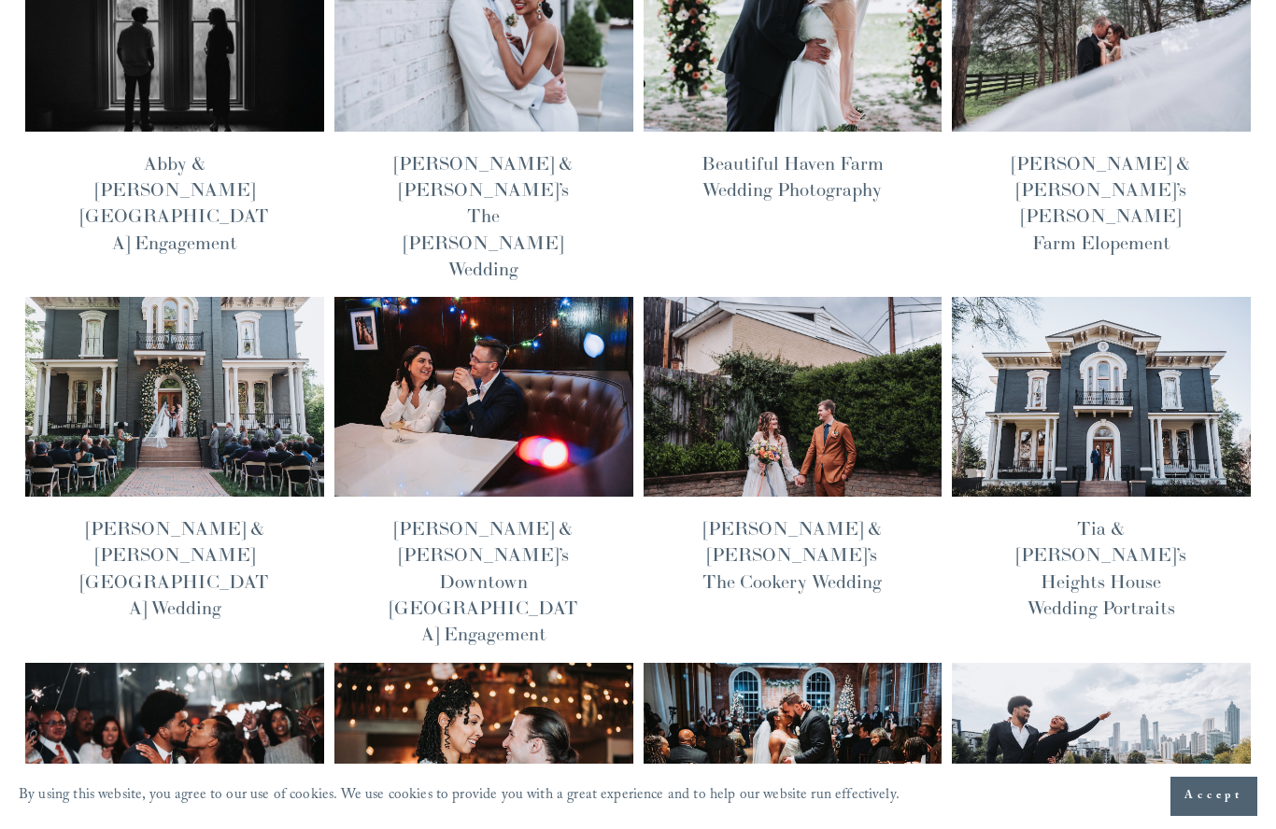
scroll to position [0, 0]
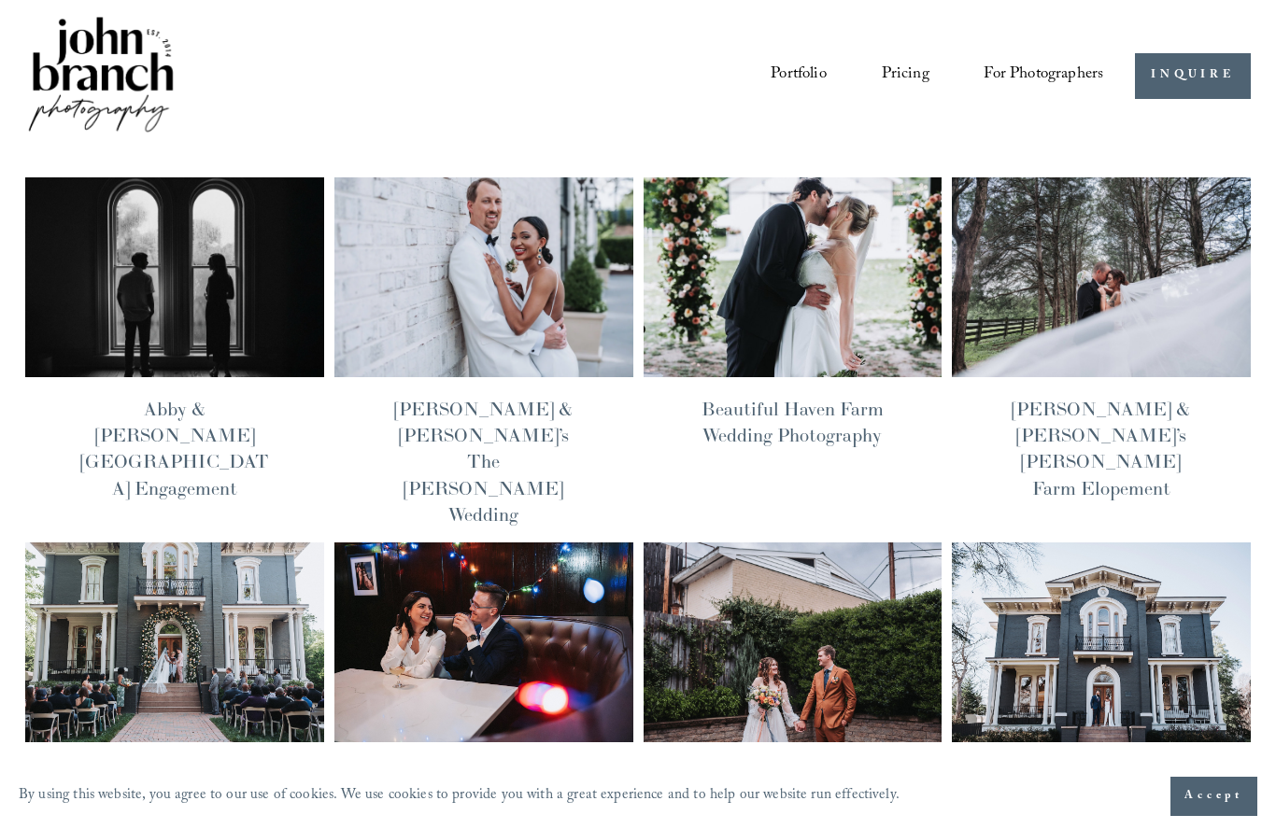
click at [788, 69] on link "Portfolio" at bounding box center [798, 76] width 56 height 35
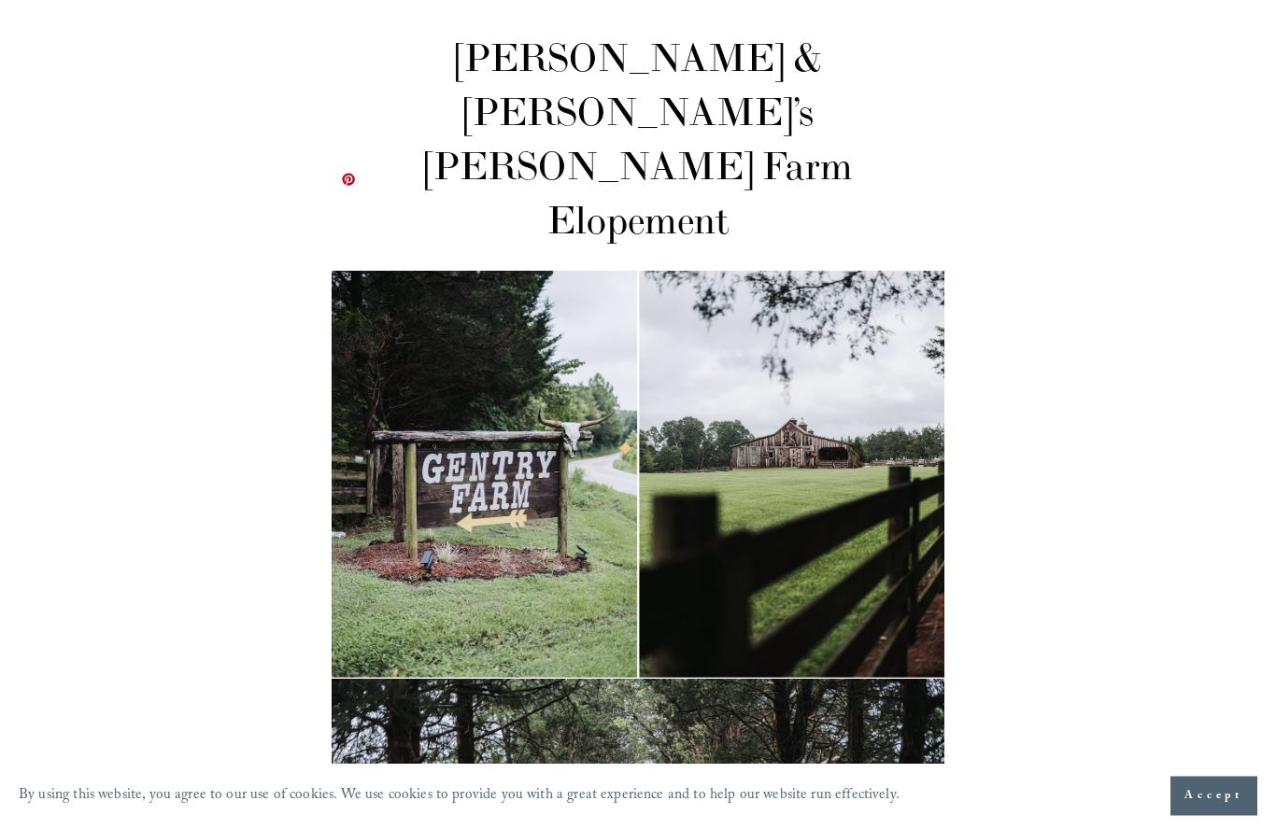
click at [557, 449] on img at bounding box center [637, 475] width 613 height 407
click at [537, 413] on img at bounding box center [637, 474] width 613 height 407
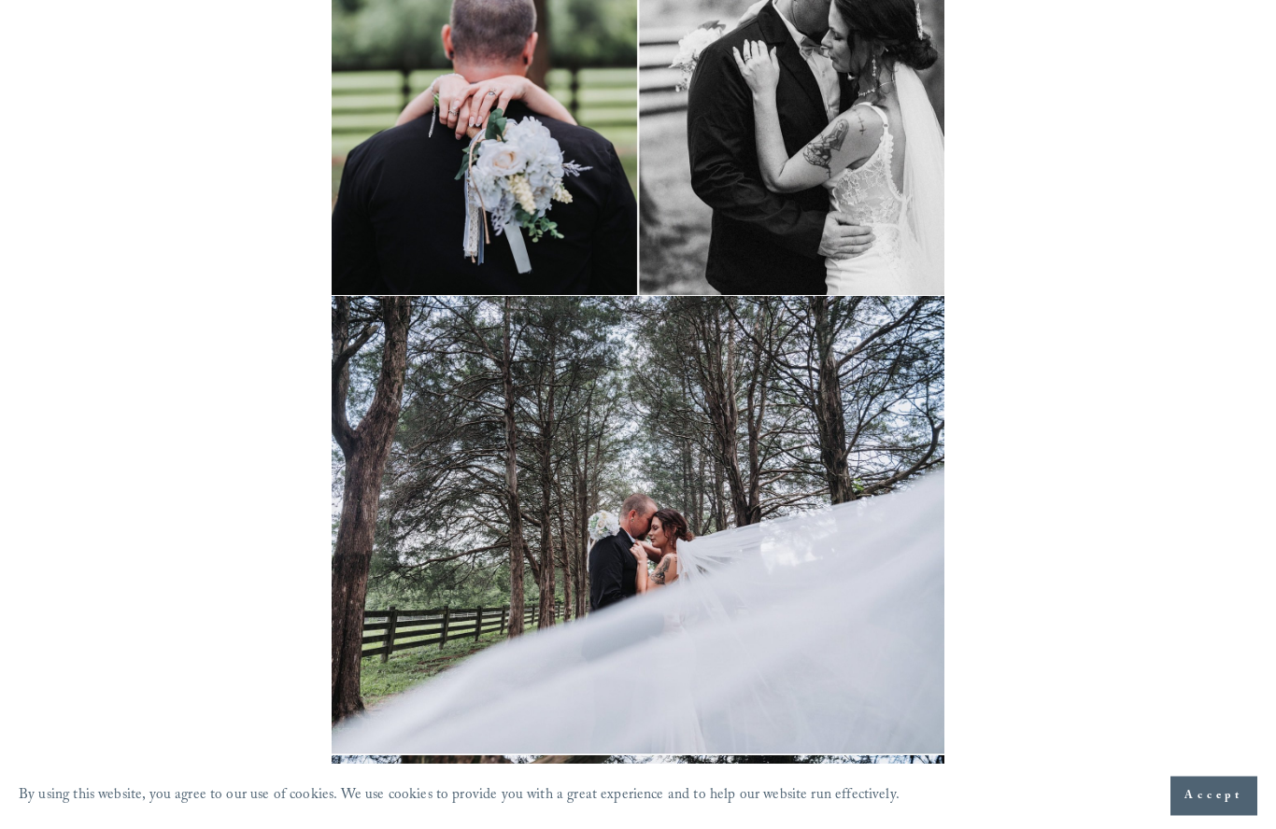
scroll to position [10508, 0]
click at [830, 421] on img at bounding box center [637, 525] width 613 height 459
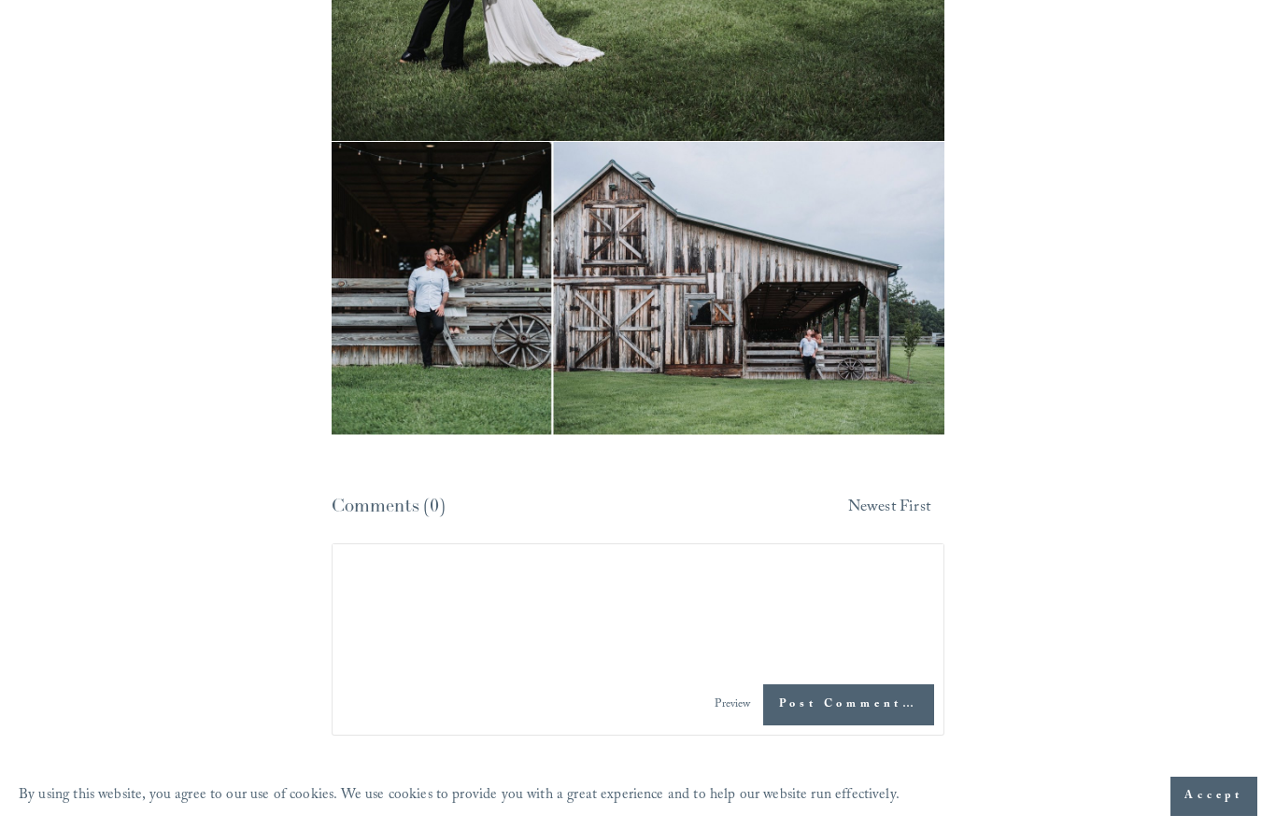
scroll to position [18308, 0]
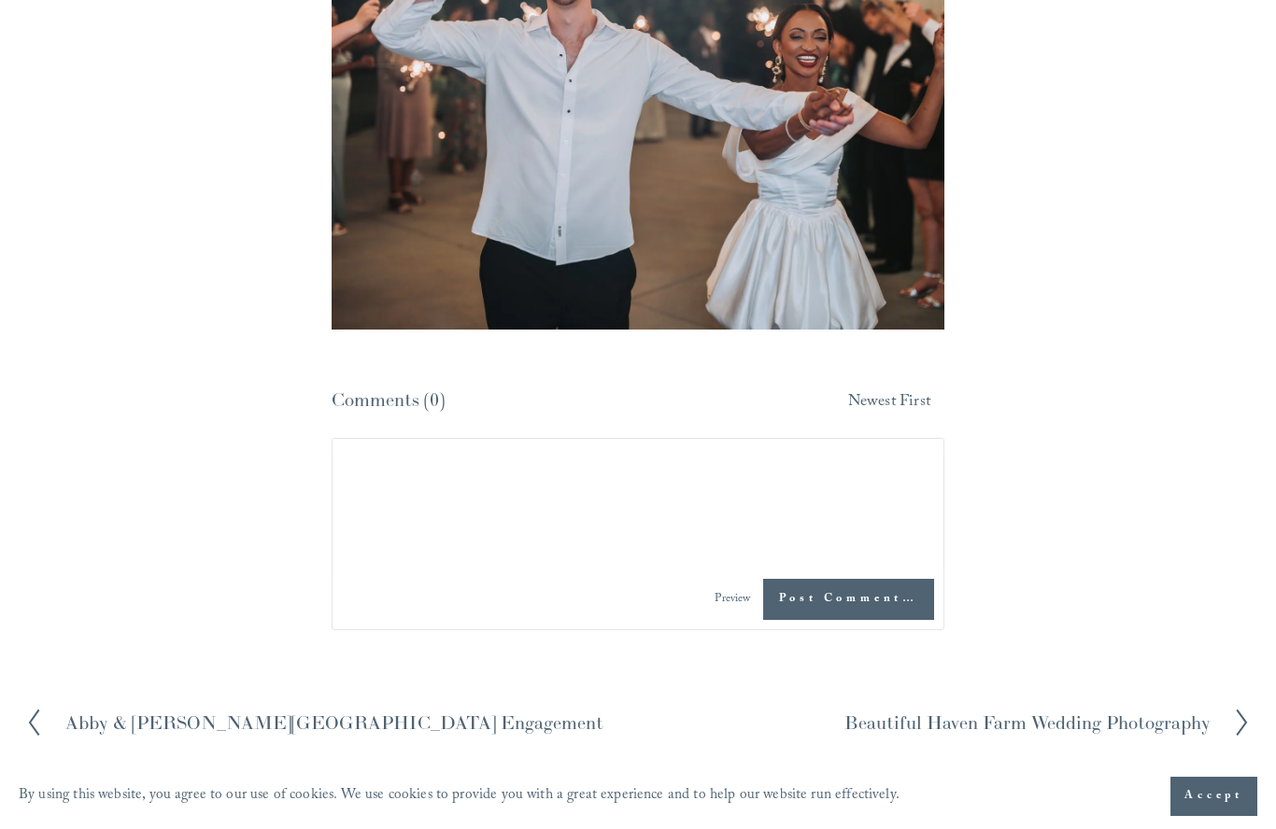
scroll to position [38686, 0]
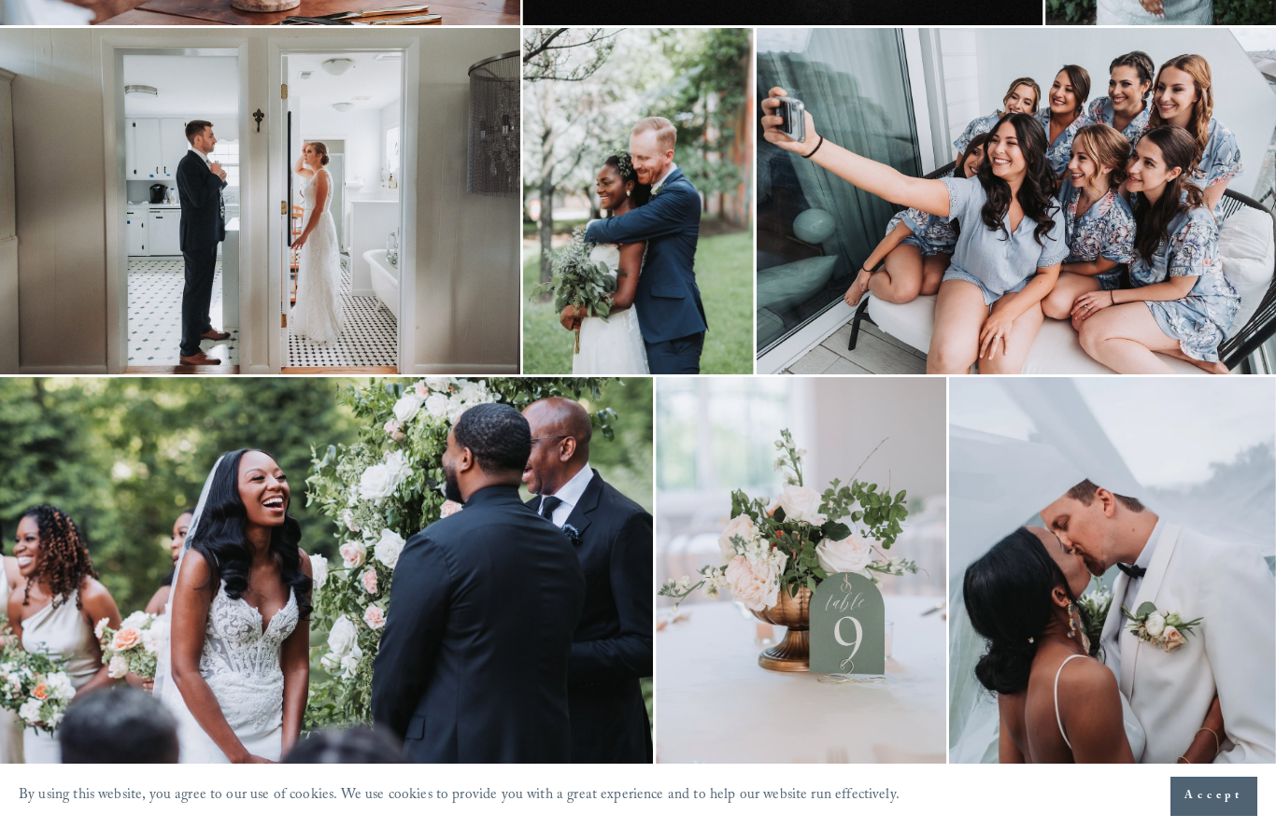
scroll to position [821, 0]
click at [887, 257] on img at bounding box center [1015, 202] width 519 height 346
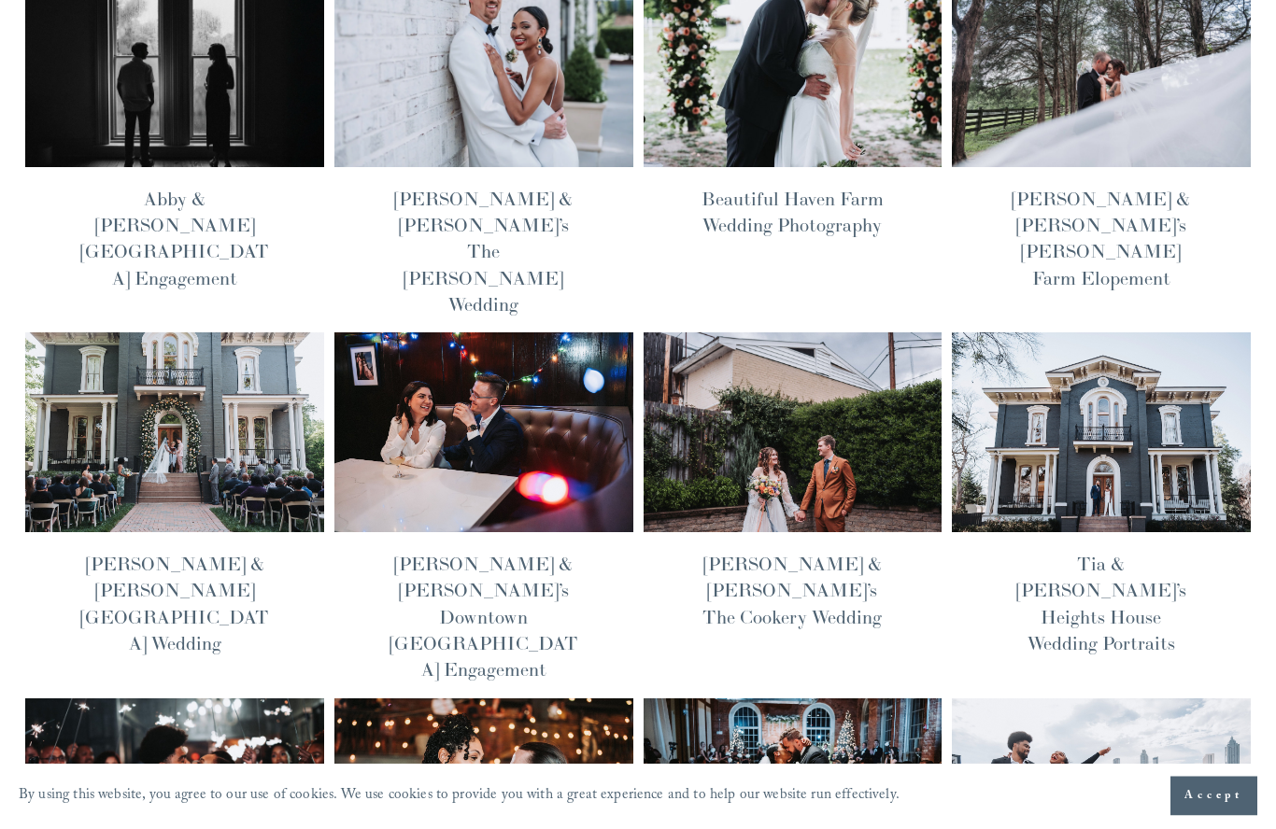
scroll to position [210, 0]
click at [430, 359] on img at bounding box center [483, 432] width 302 height 202
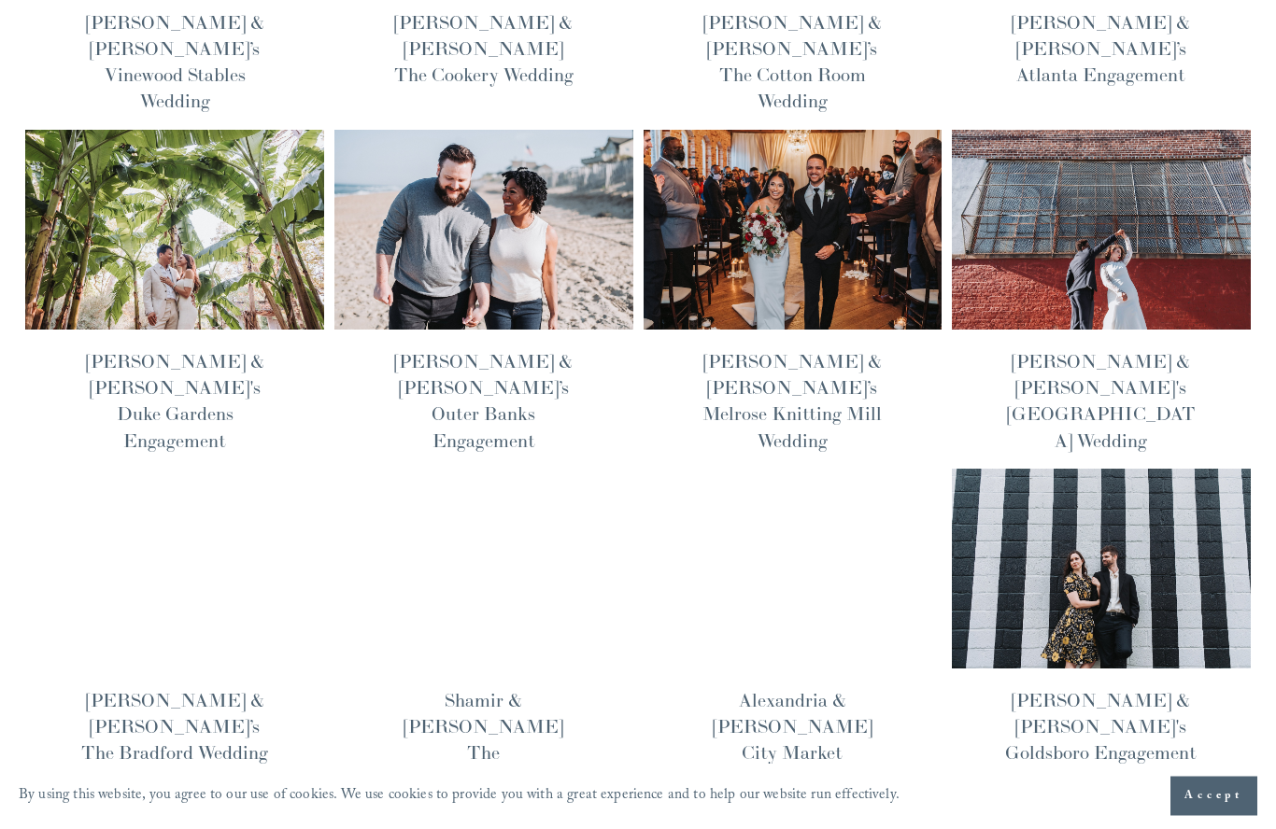
scroll to position [1122, 0]
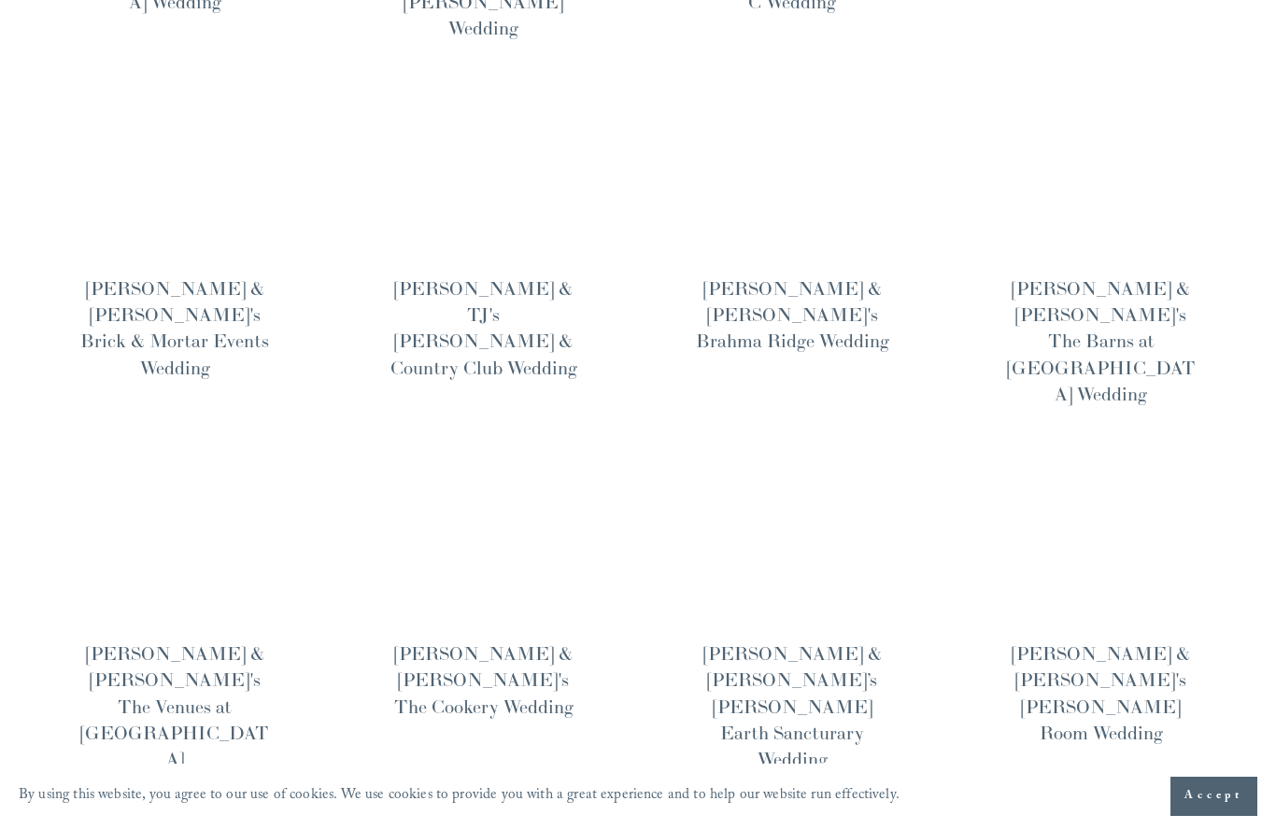
scroll to position [1190, 0]
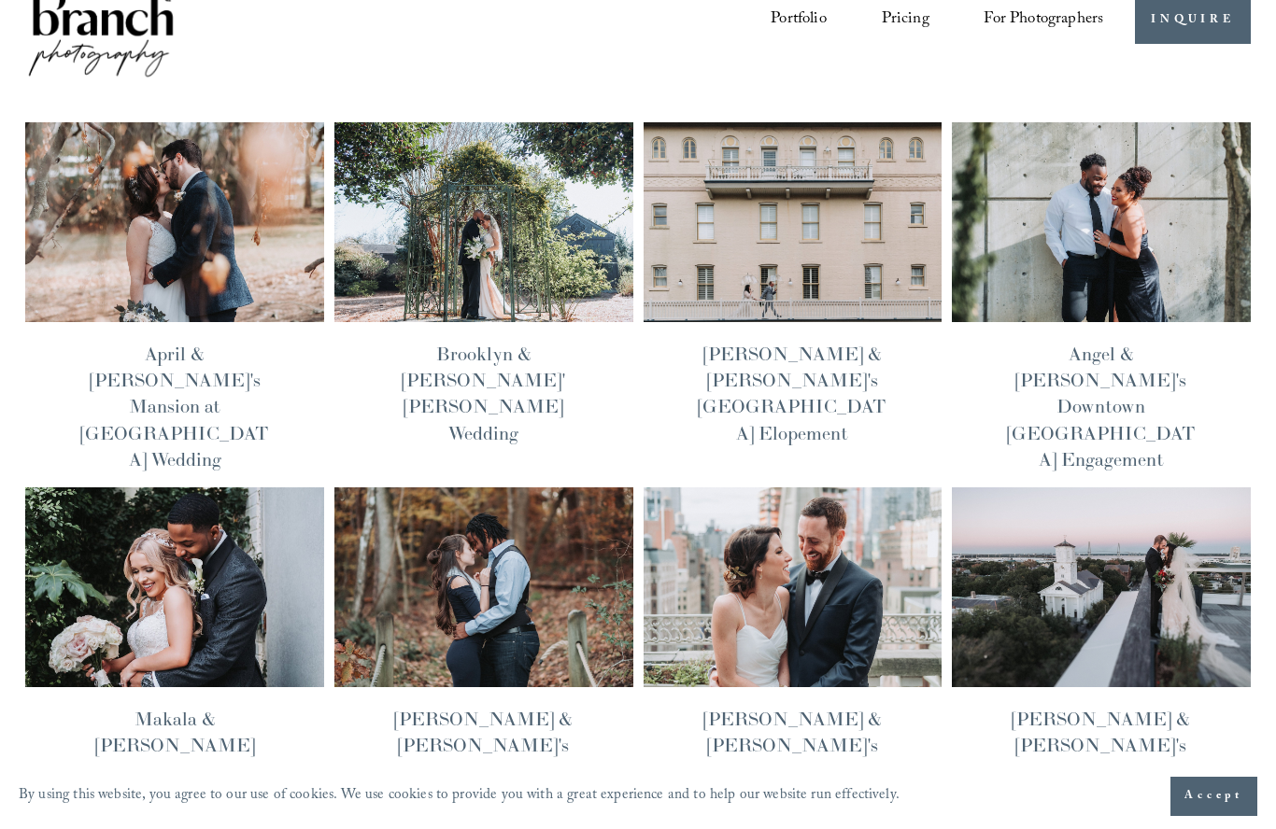
scroll to position [53, 0]
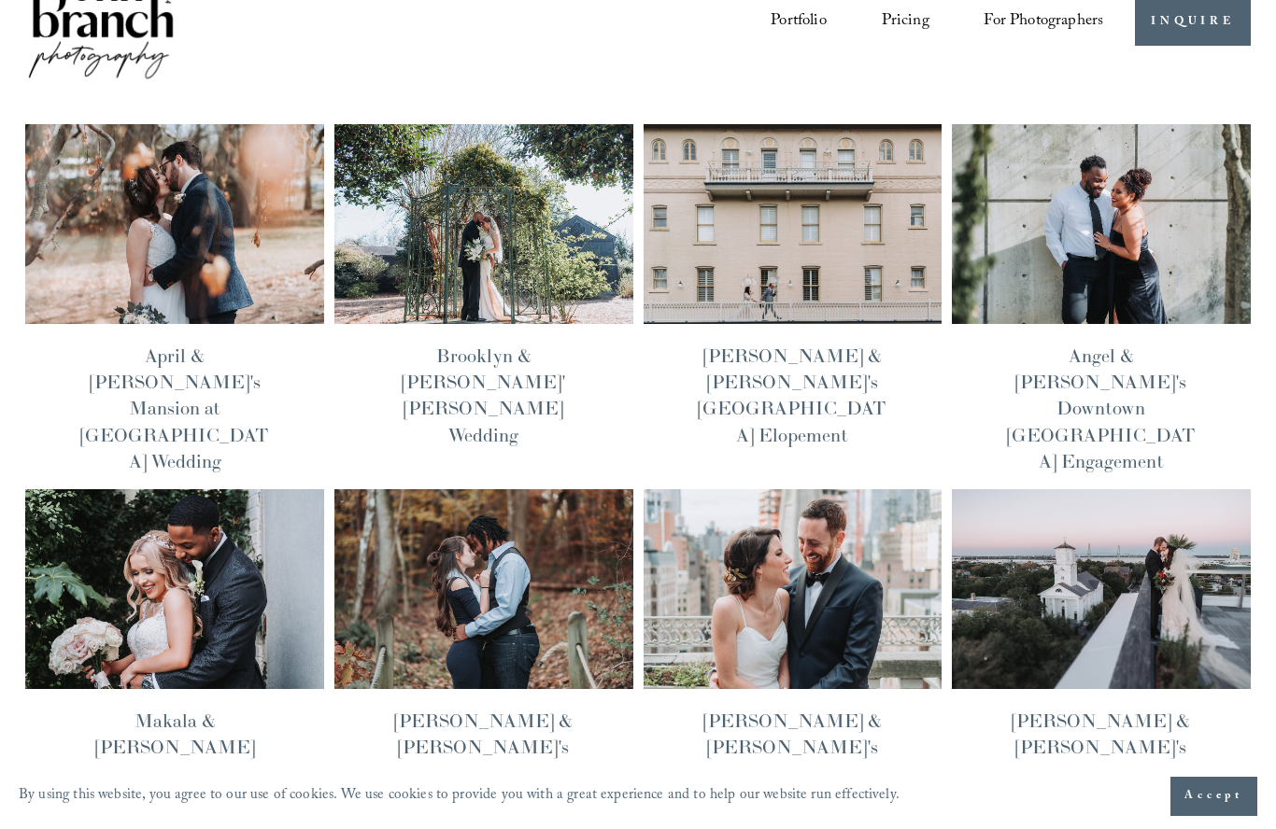
click at [882, 233] on img at bounding box center [793, 224] width 302 height 202
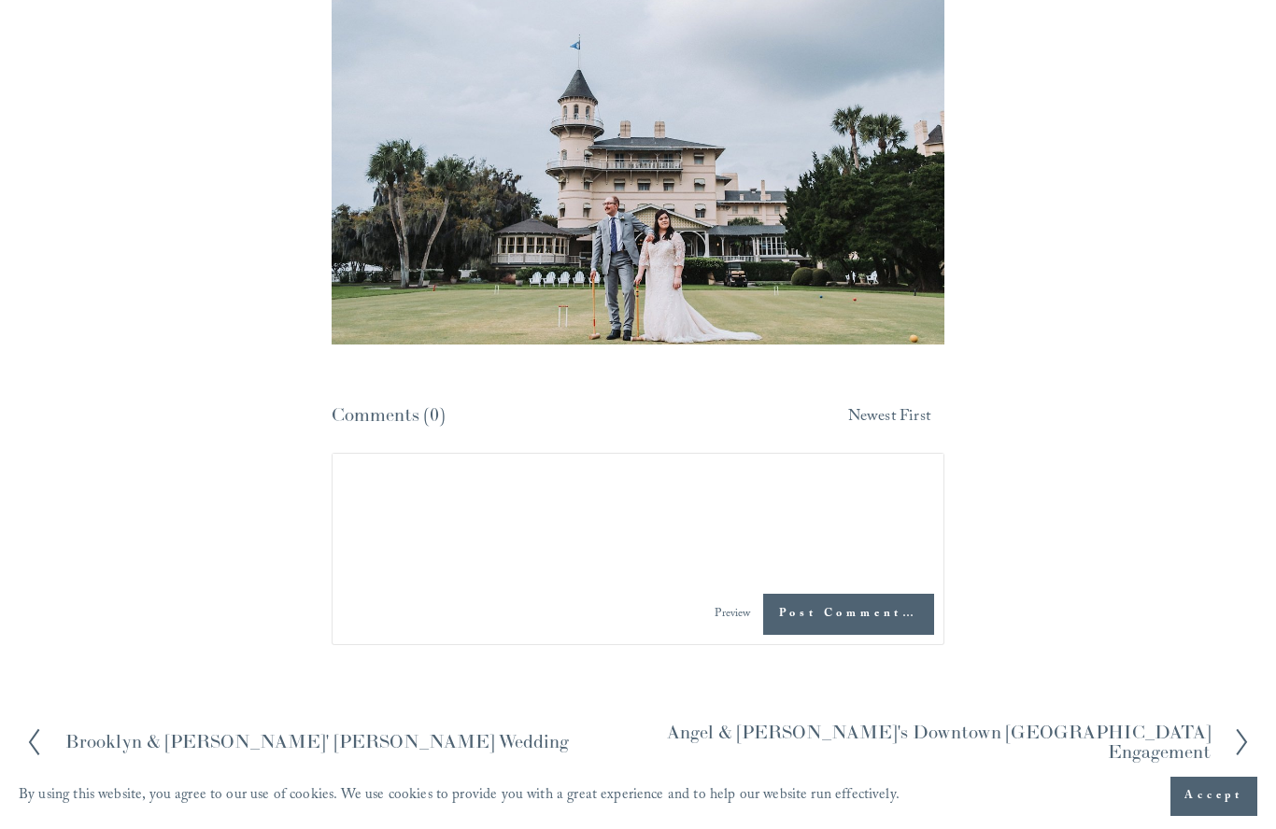
scroll to position [25670, 0]
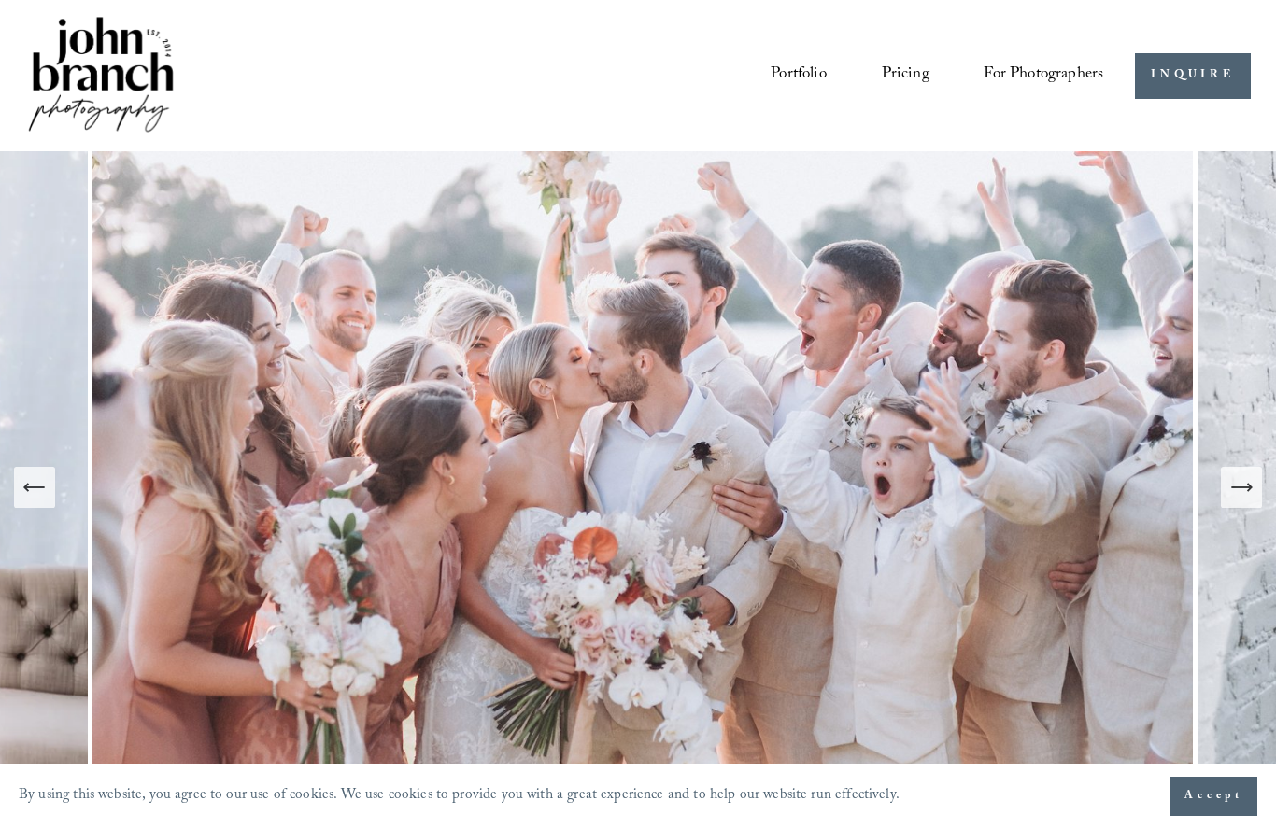
click at [908, 70] on link "Pricing" at bounding box center [905, 76] width 48 height 35
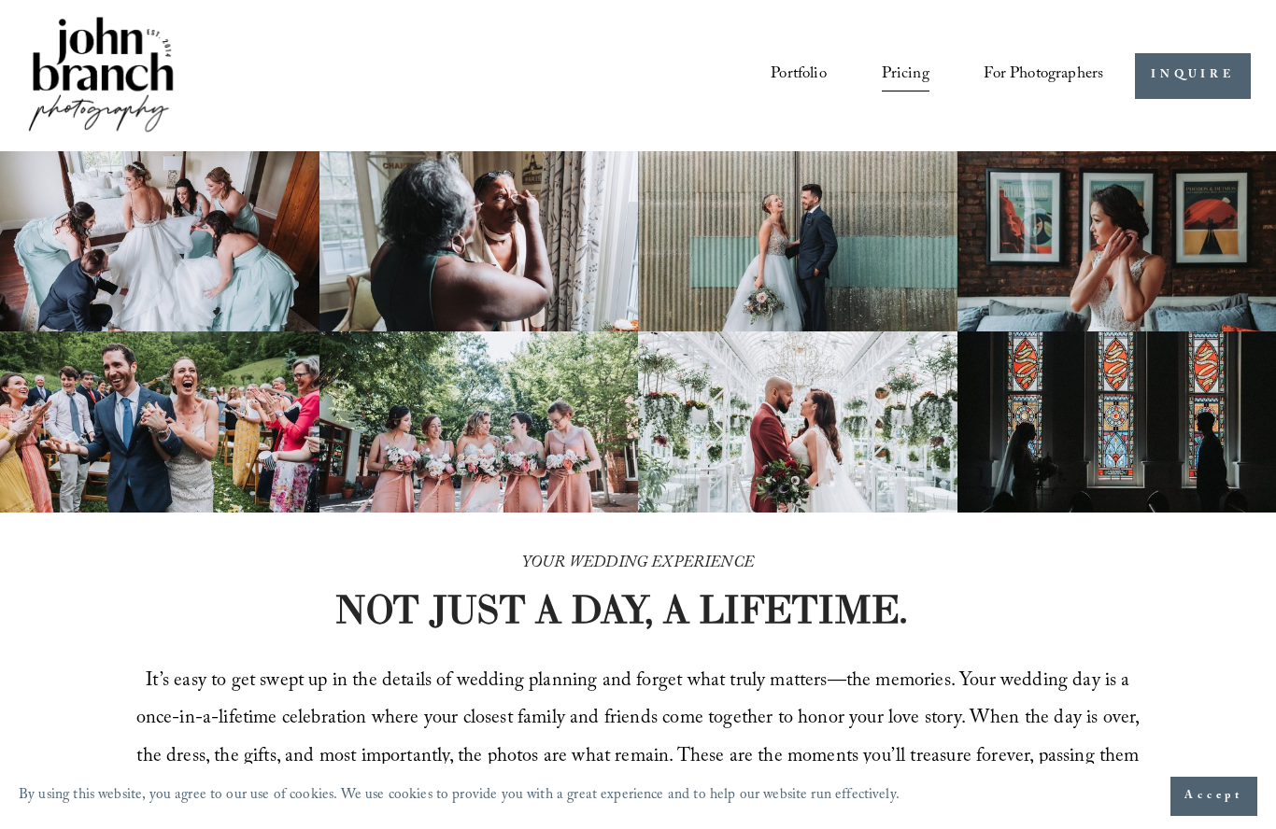
click at [244, 238] on img at bounding box center [159, 241] width 319 height 180
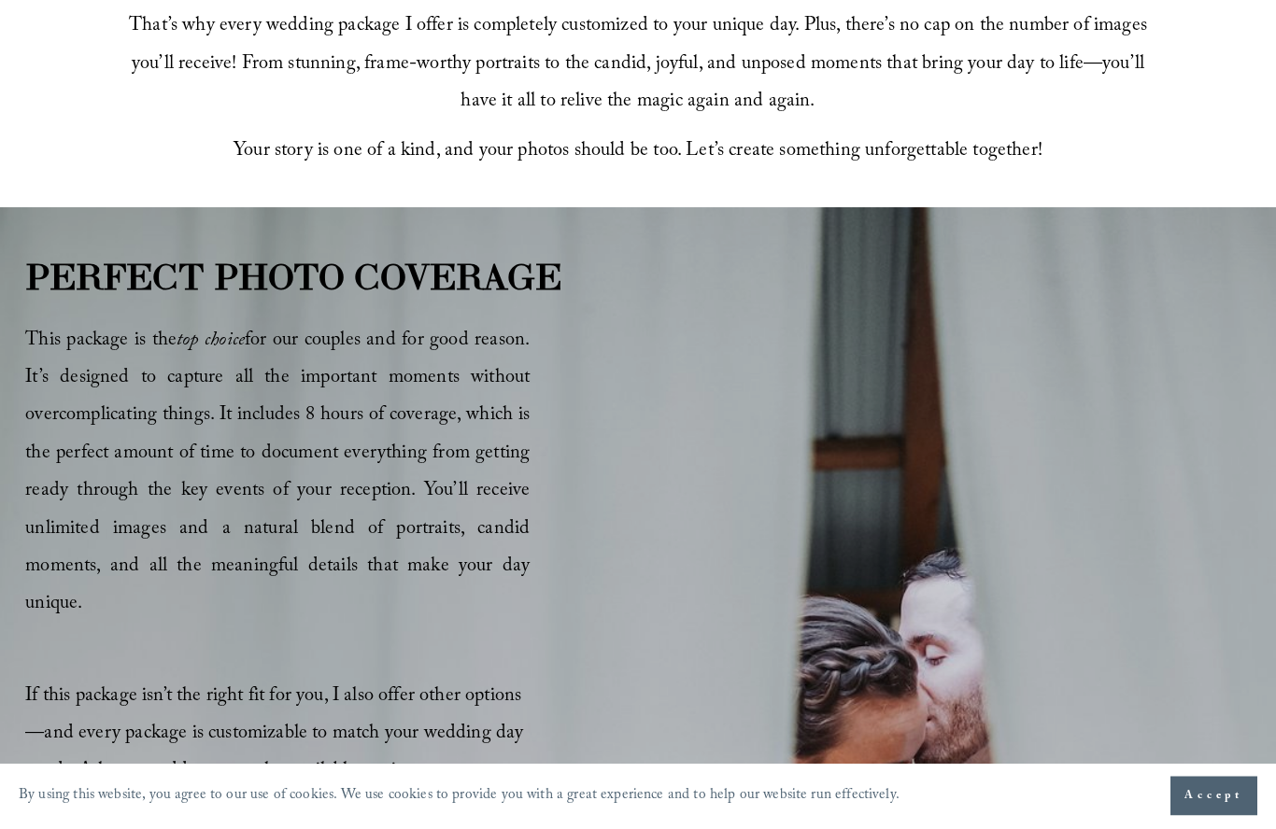
scroll to position [817, 0]
click at [956, 61] on span "That’s why every wedding package I offer is completely customized to your uniqu…" at bounding box center [640, 64] width 1022 height 107
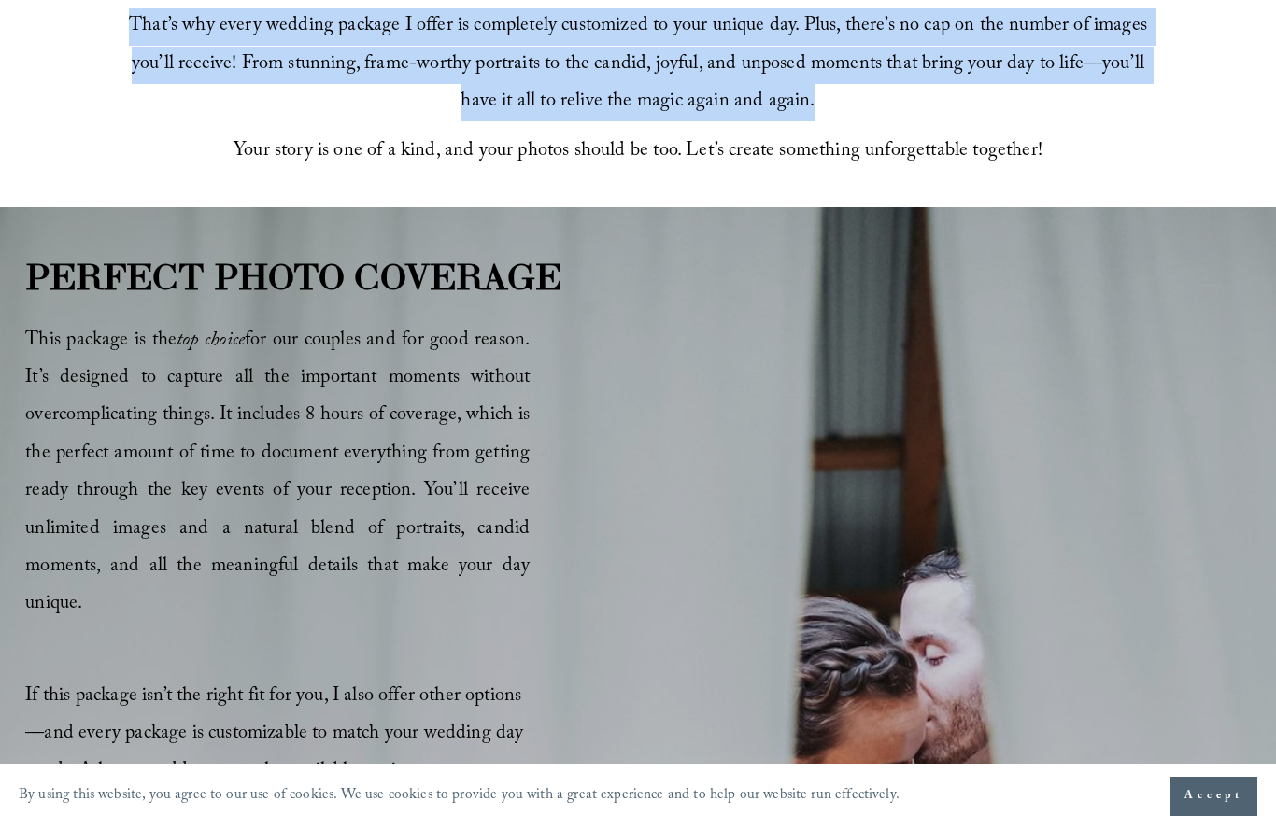
click at [967, 61] on span "That’s why every wedding package I offer is completely customized to your uniqu…" at bounding box center [640, 64] width 1022 height 107
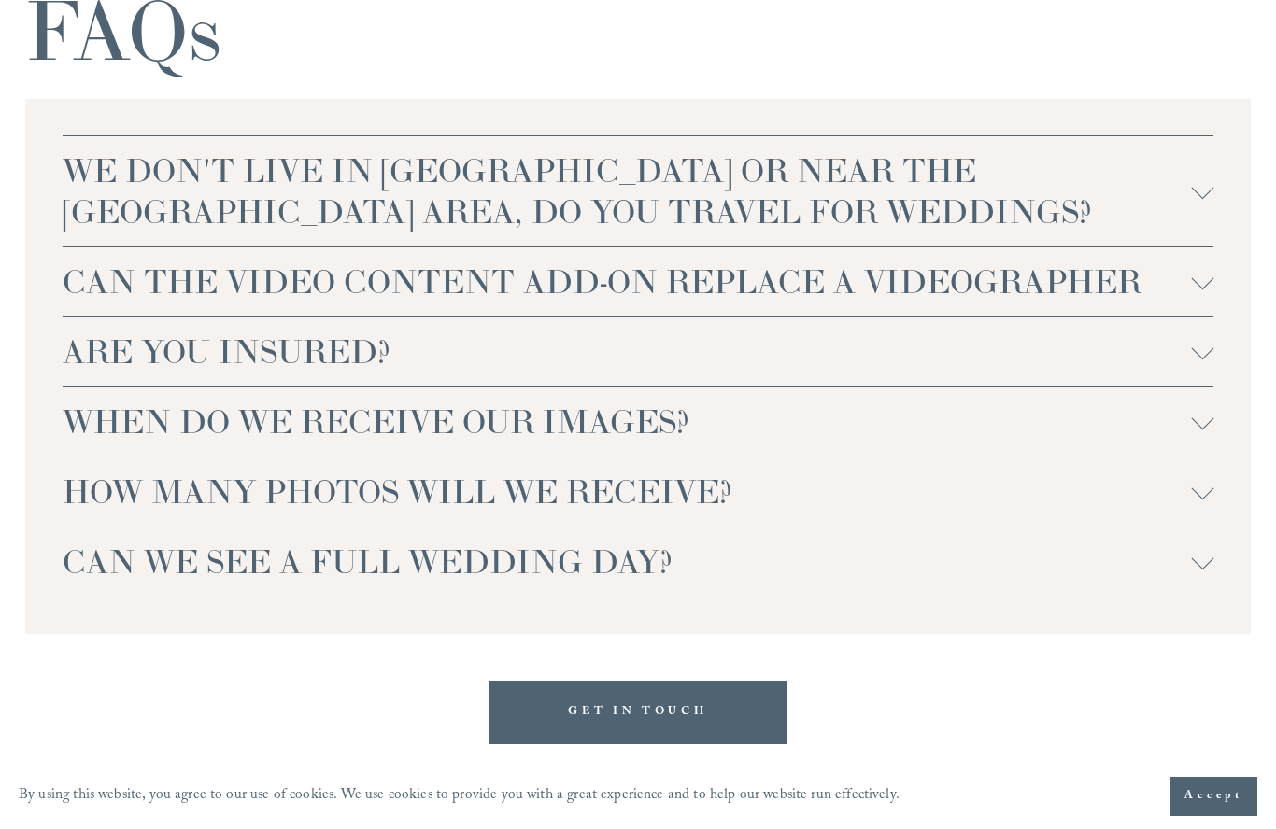
scroll to position [4297, 0]
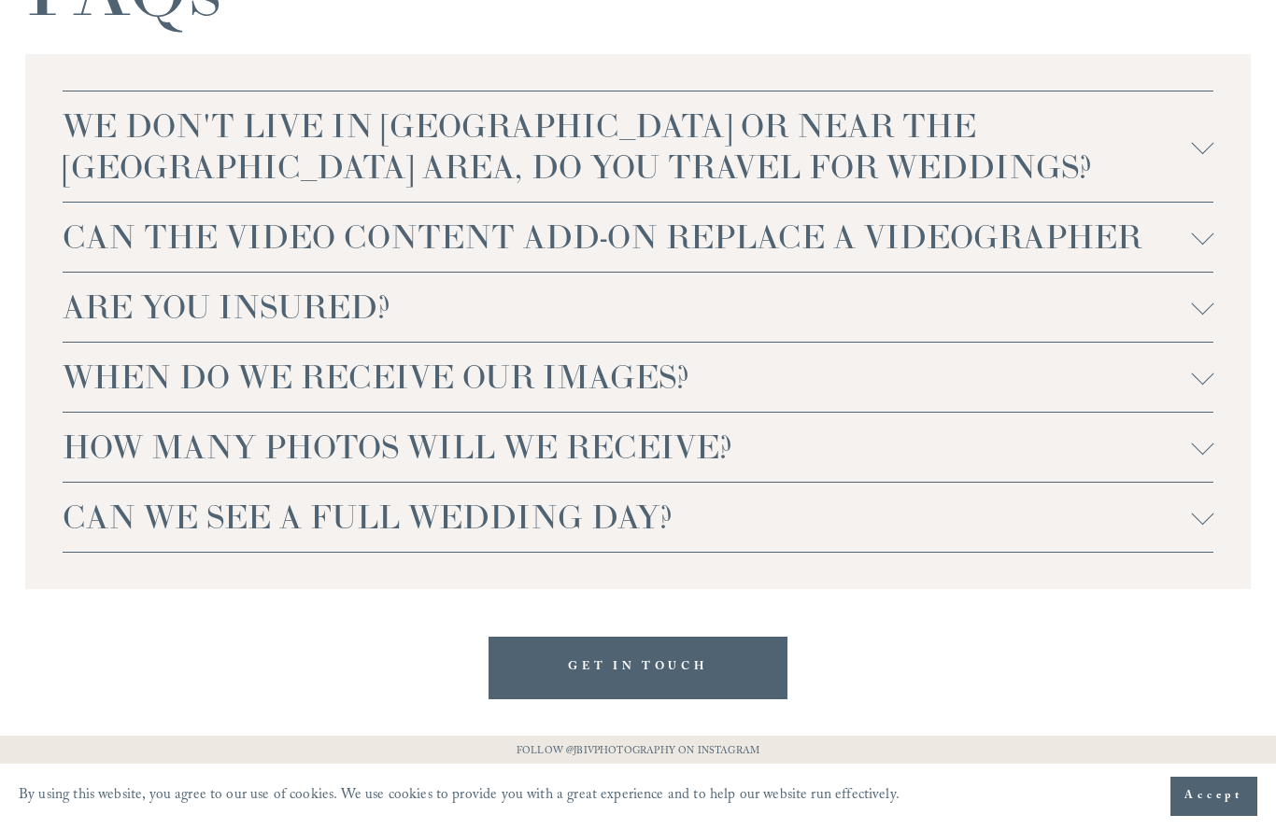
click at [811, 106] on span "WE DON'T LIVE IN [GEOGRAPHIC_DATA] OR NEAR THE [GEOGRAPHIC_DATA] AREA, DO YOU T…" at bounding box center [627, 147] width 1129 height 82
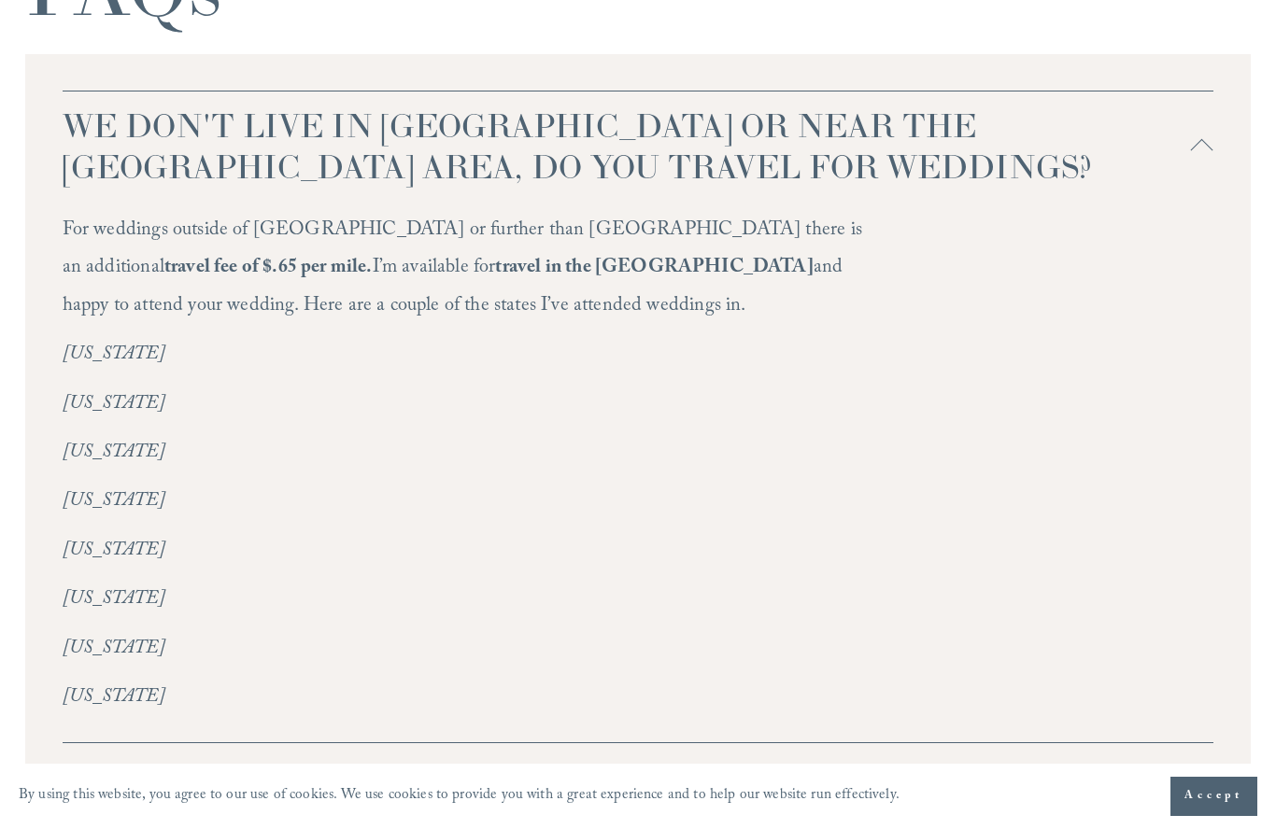
click at [833, 106] on span "WE DON'T LIVE IN [GEOGRAPHIC_DATA] OR NEAR THE [GEOGRAPHIC_DATA] AREA, DO YOU T…" at bounding box center [627, 147] width 1129 height 82
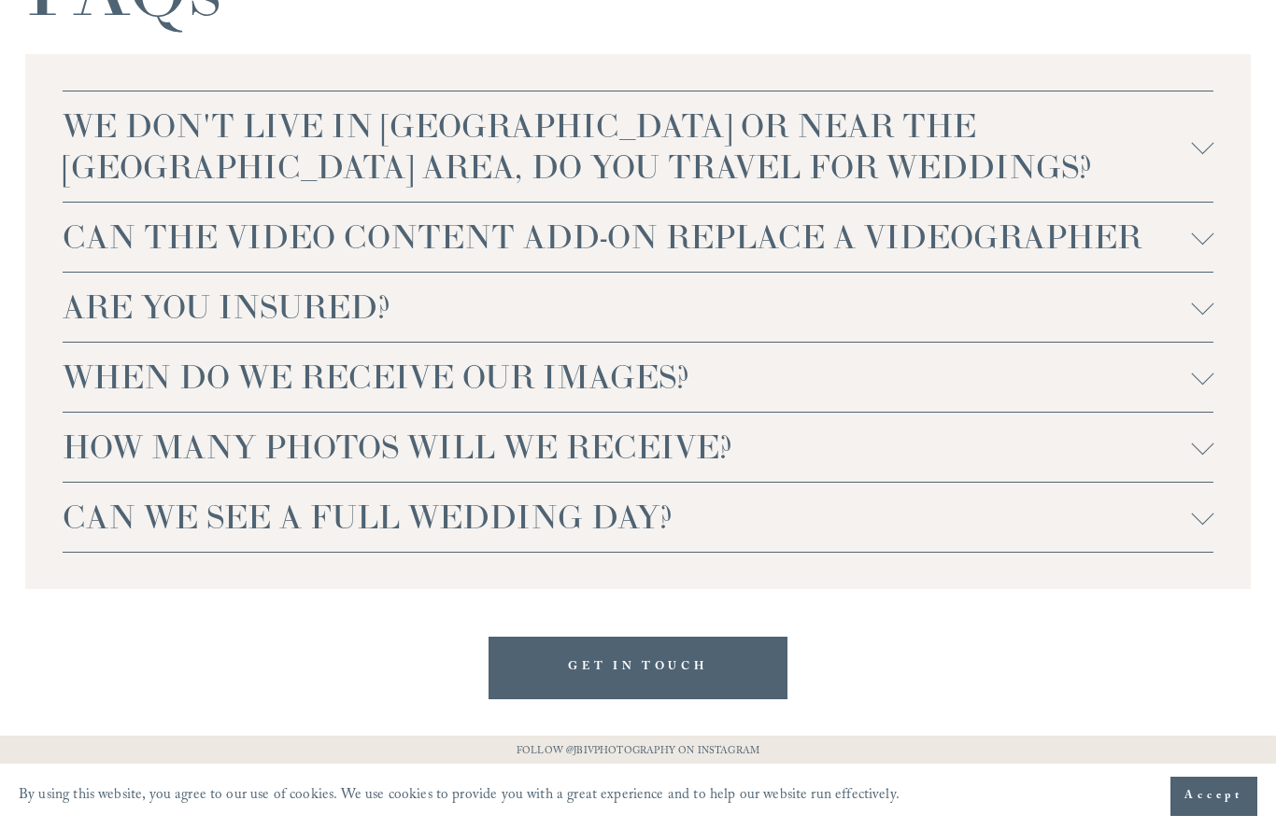
click at [835, 219] on span "CAN THE VIDEO CONTENT ADD-ON REPLACE A VIDEOGRAPHER" at bounding box center [627, 237] width 1129 height 41
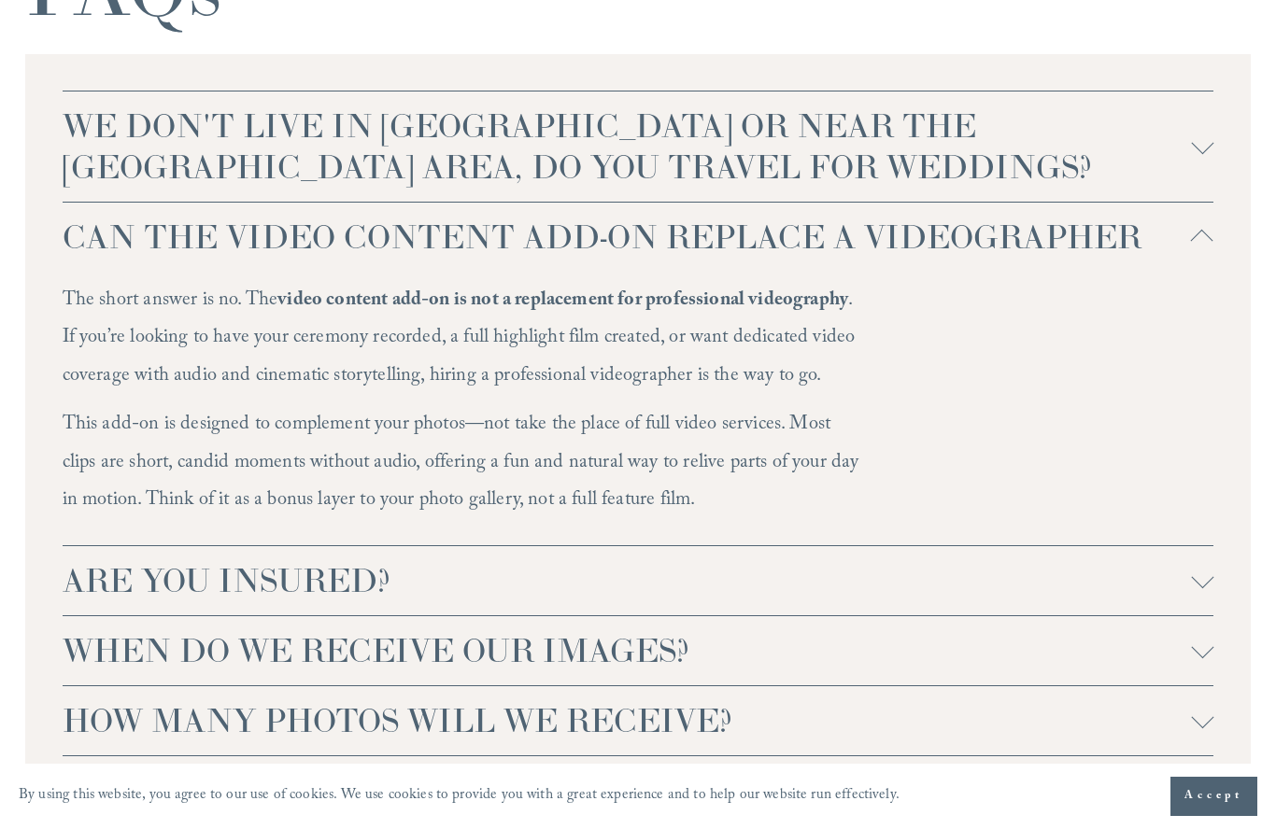
click at [835, 219] on span "CAN THE VIDEO CONTENT ADD-ON REPLACE A VIDEOGRAPHER" at bounding box center [627, 237] width 1129 height 41
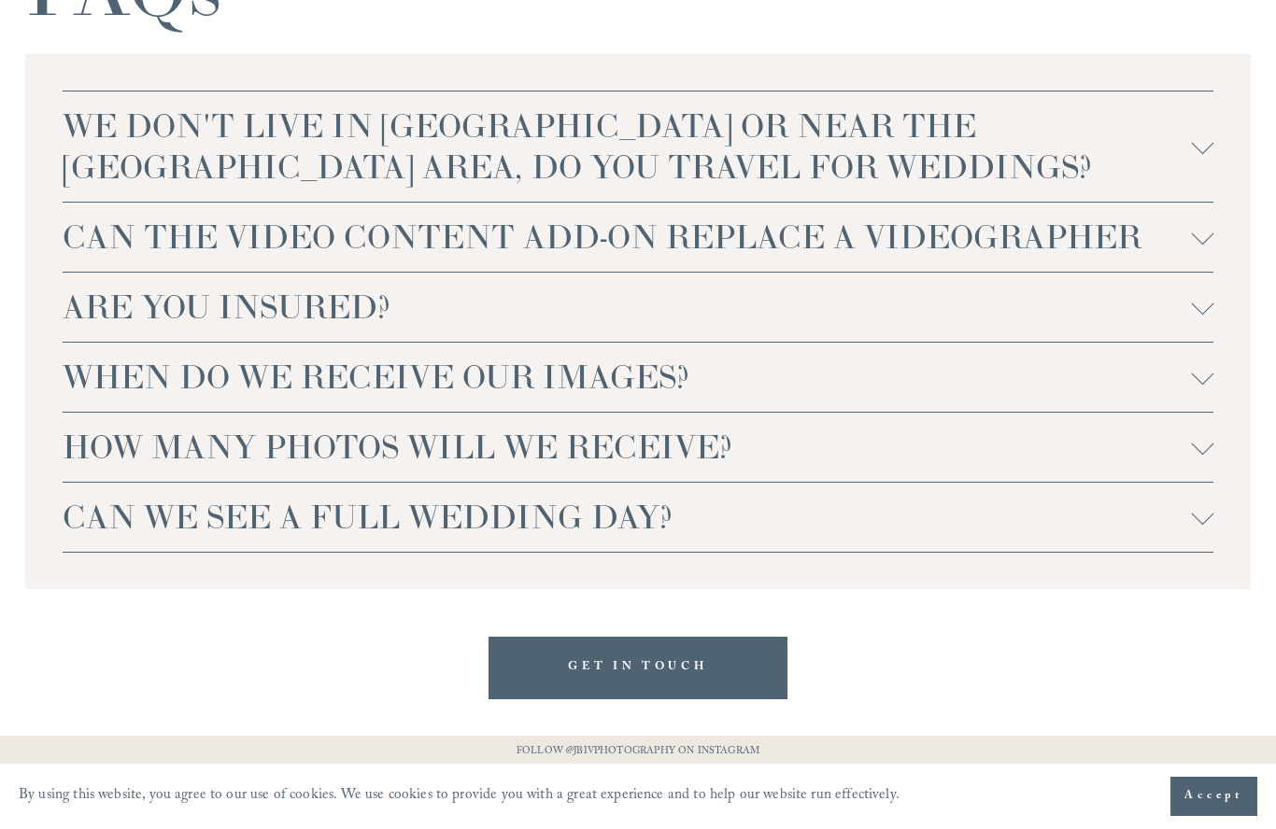
click at [828, 367] on span "WHEN DO WE RECEIVE OUR IMAGES?" at bounding box center [627, 377] width 1129 height 41
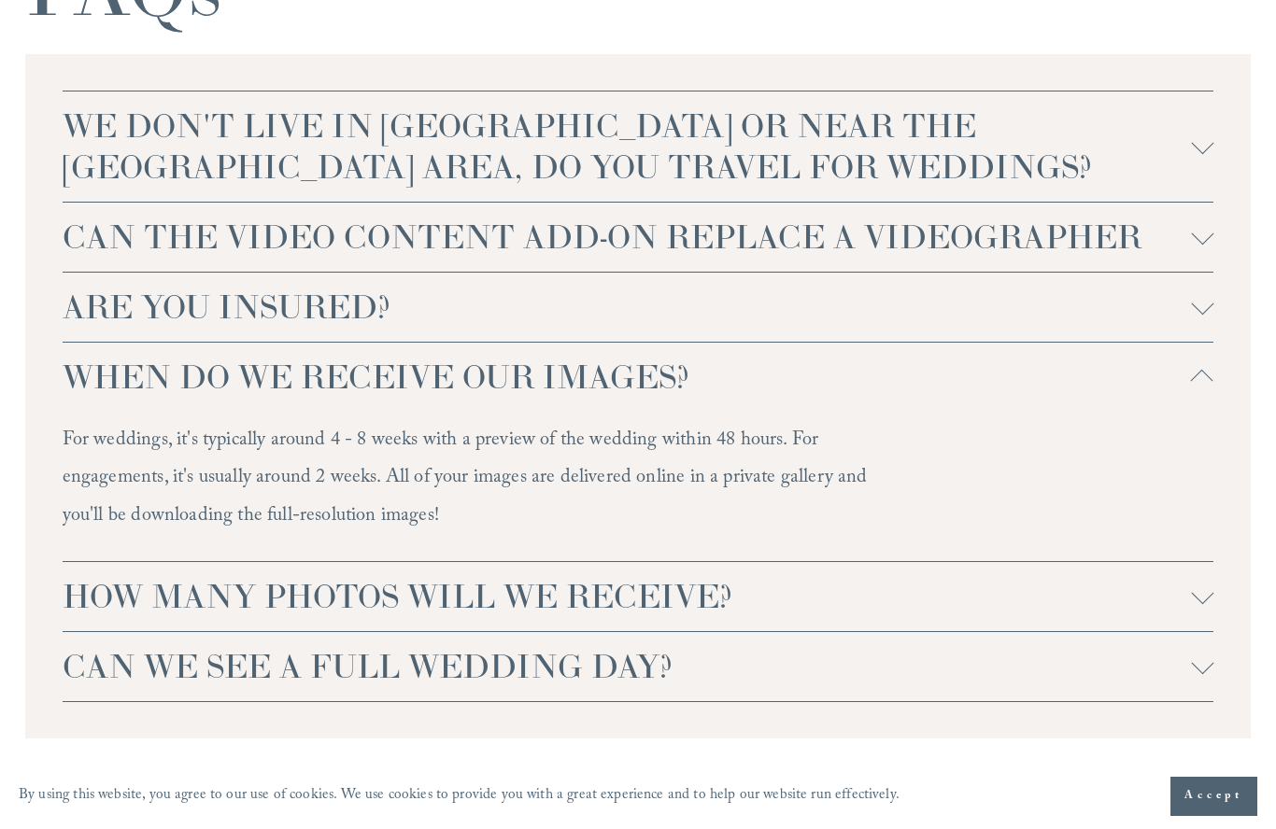
click at [828, 368] on span "WHEN DO WE RECEIVE OUR IMAGES?" at bounding box center [627, 377] width 1129 height 41
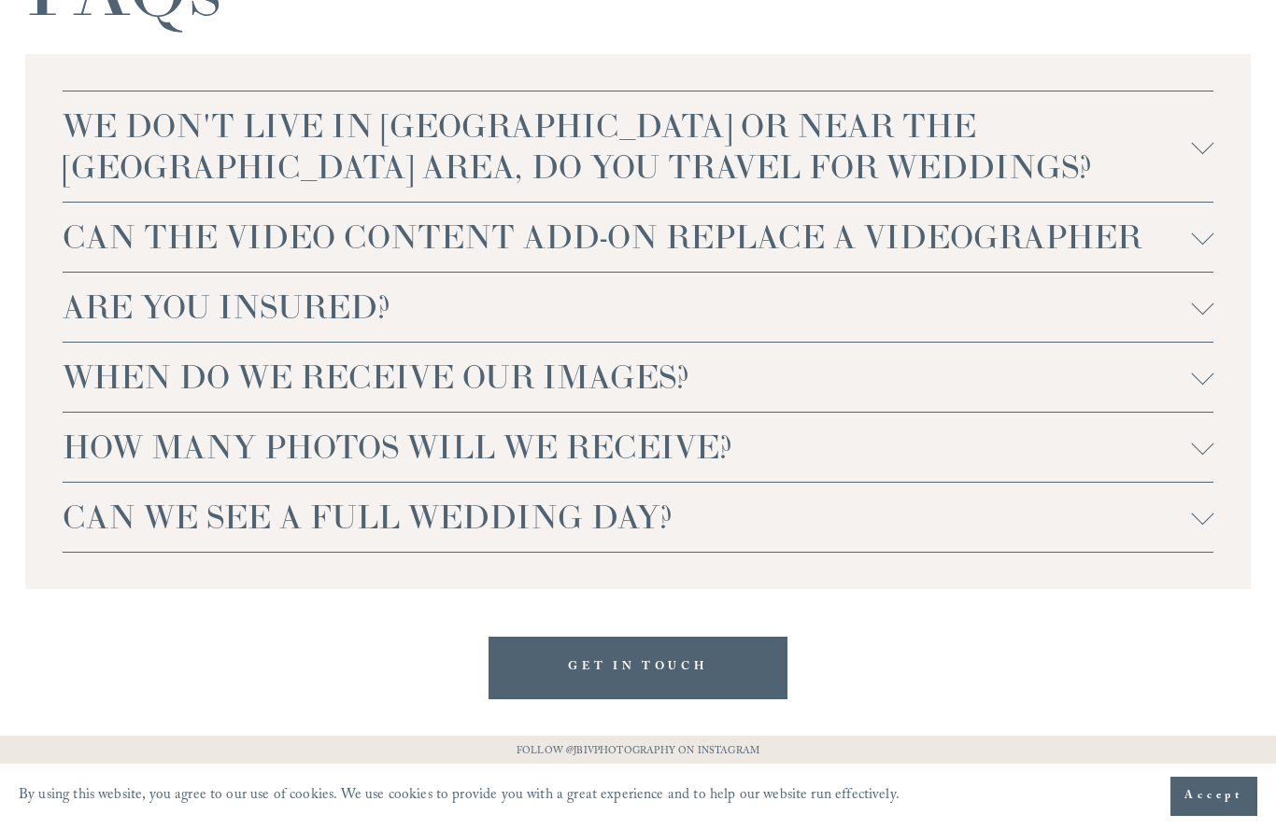
click at [827, 427] on span "HOW MANY PHOTOS WILL WE RECEIVE?" at bounding box center [627, 447] width 1129 height 41
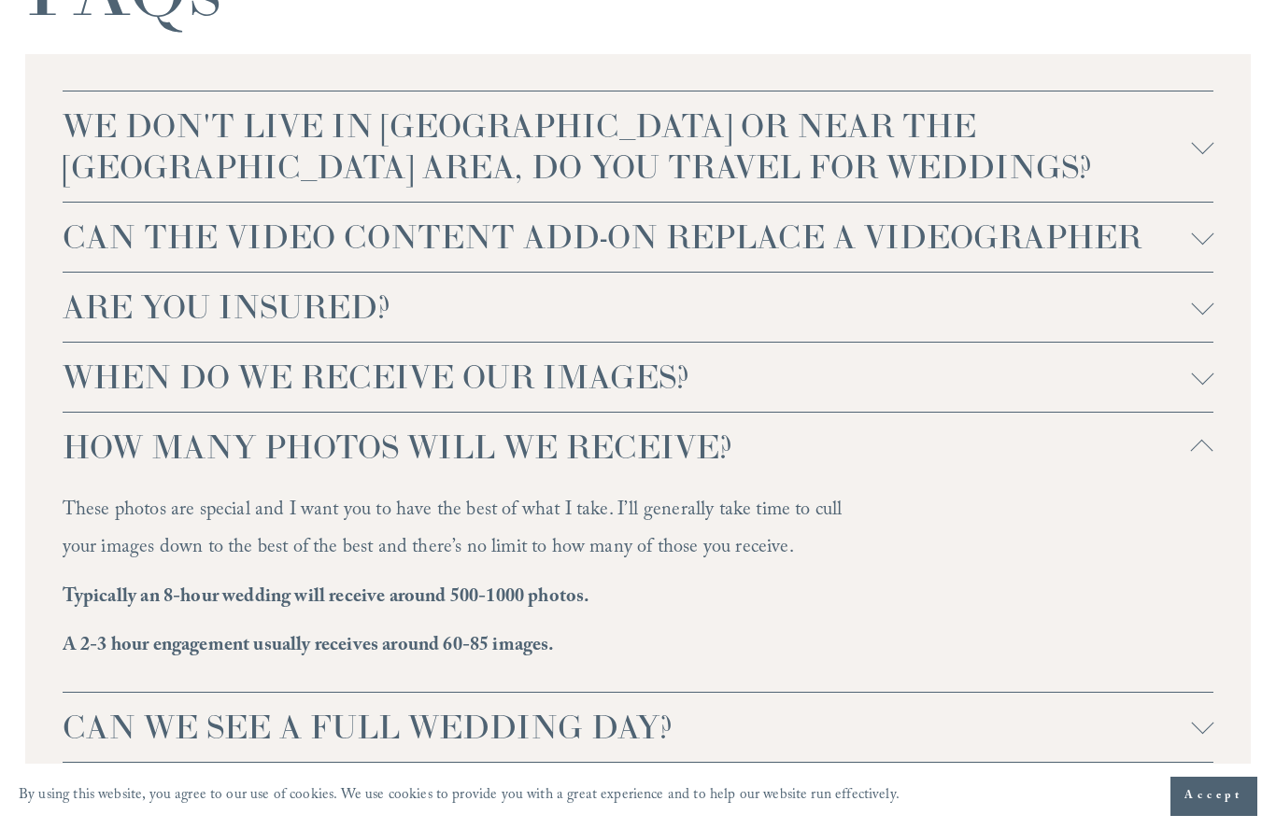
click at [818, 496] on p "These photos are special and I want you to have the best of what I take. I’ll g…" at bounding box center [466, 531] width 806 height 76
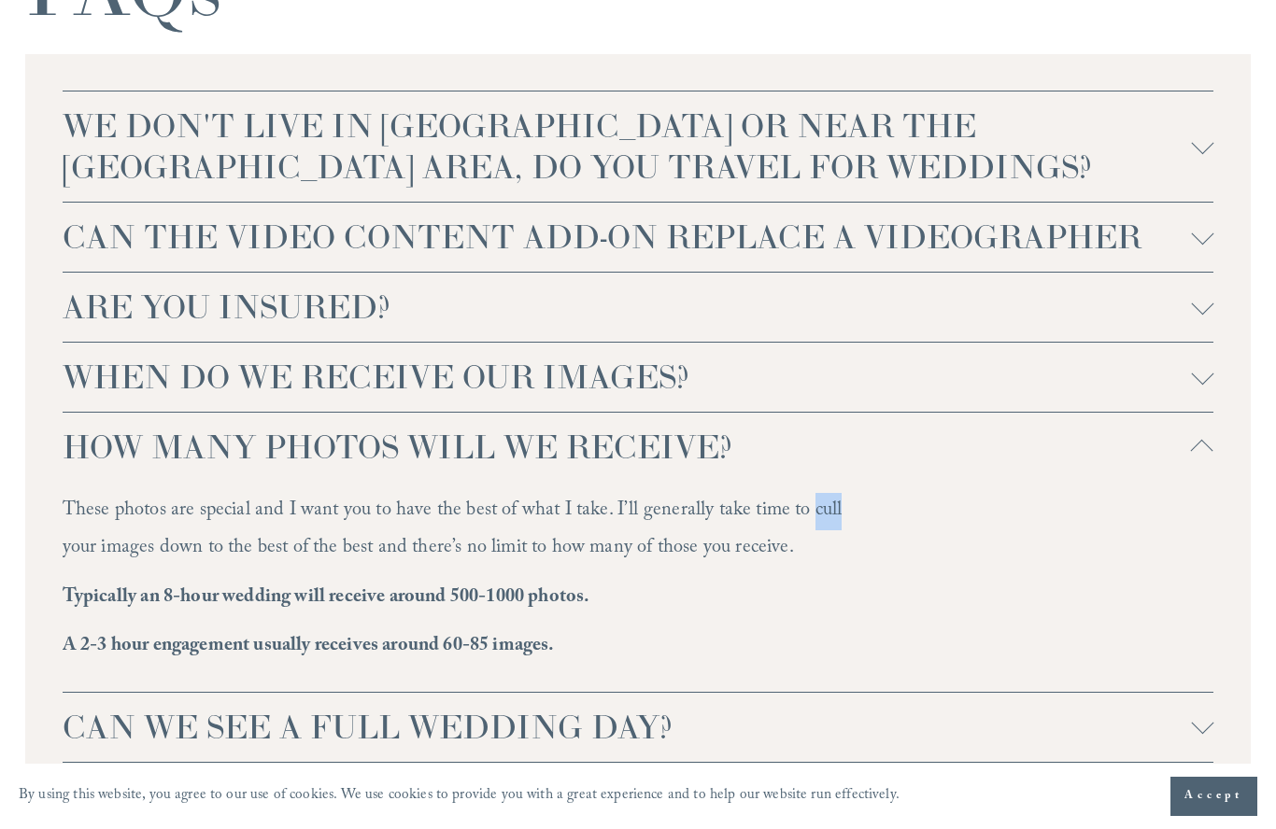
click at [818, 496] on p "These photos are special and I want you to have the best of what I take. I’ll g…" at bounding box center [466, 531] width 806 height 76
click at [835, 497] on p "These photos are special and I want you to have the best of what I take. I’ll g…" at bounding box center [466, 531] width 806 height 76
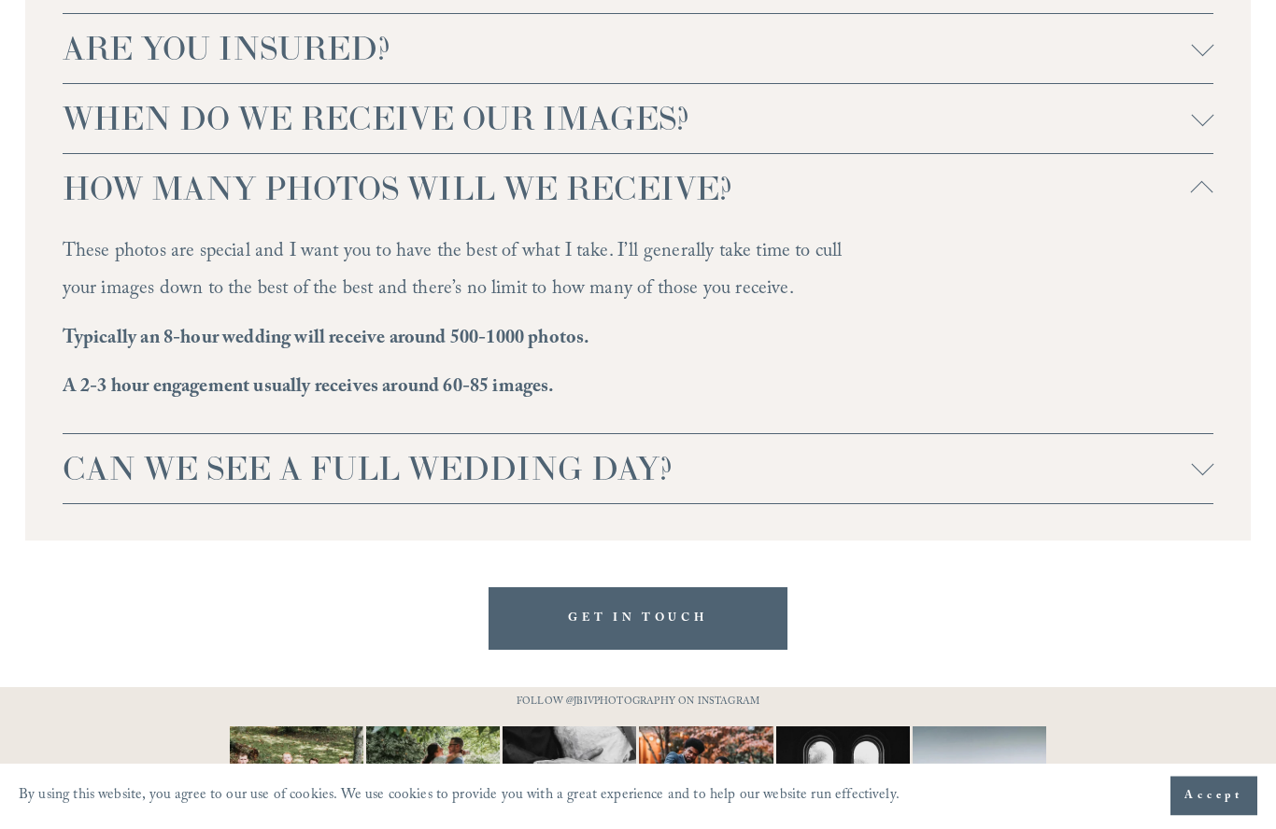
click at [917, 458] on span "CAN WE SEE A FULL WEDDING DAY?" at bounding box center [627, 469] width 1129 height 41
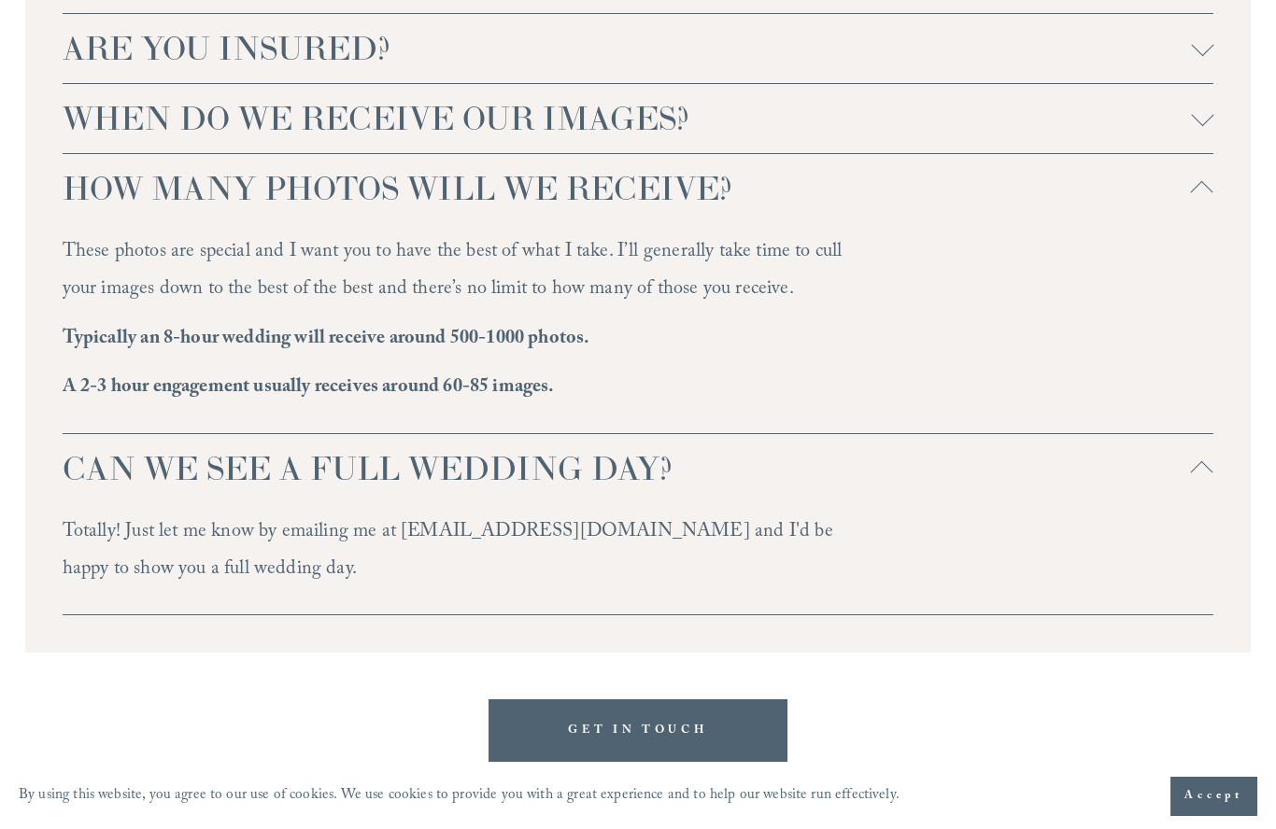
click at [832, 516] on p "Totally! Just let me know by emailing me at [EMAIL_ADDRESS][DOMAIN_NAME] and I'…" at bounding box center [466, 553] width 806 height 76
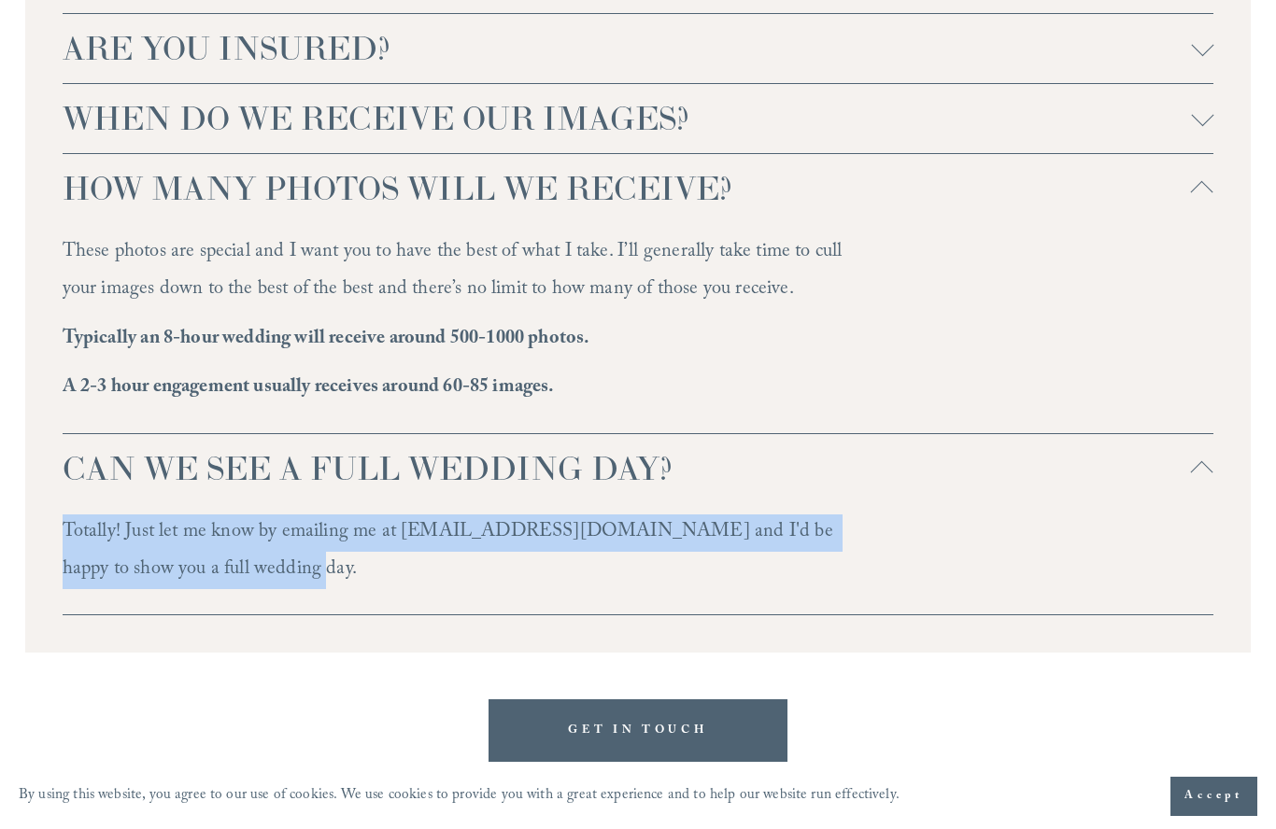
click at [867, 516] on p "Totally! Just let me know by emailing me at [EMAIL_ADDRESS][DOMAIN_NAME] and I'…" at bounding box center [466, 553] width 806 height 76
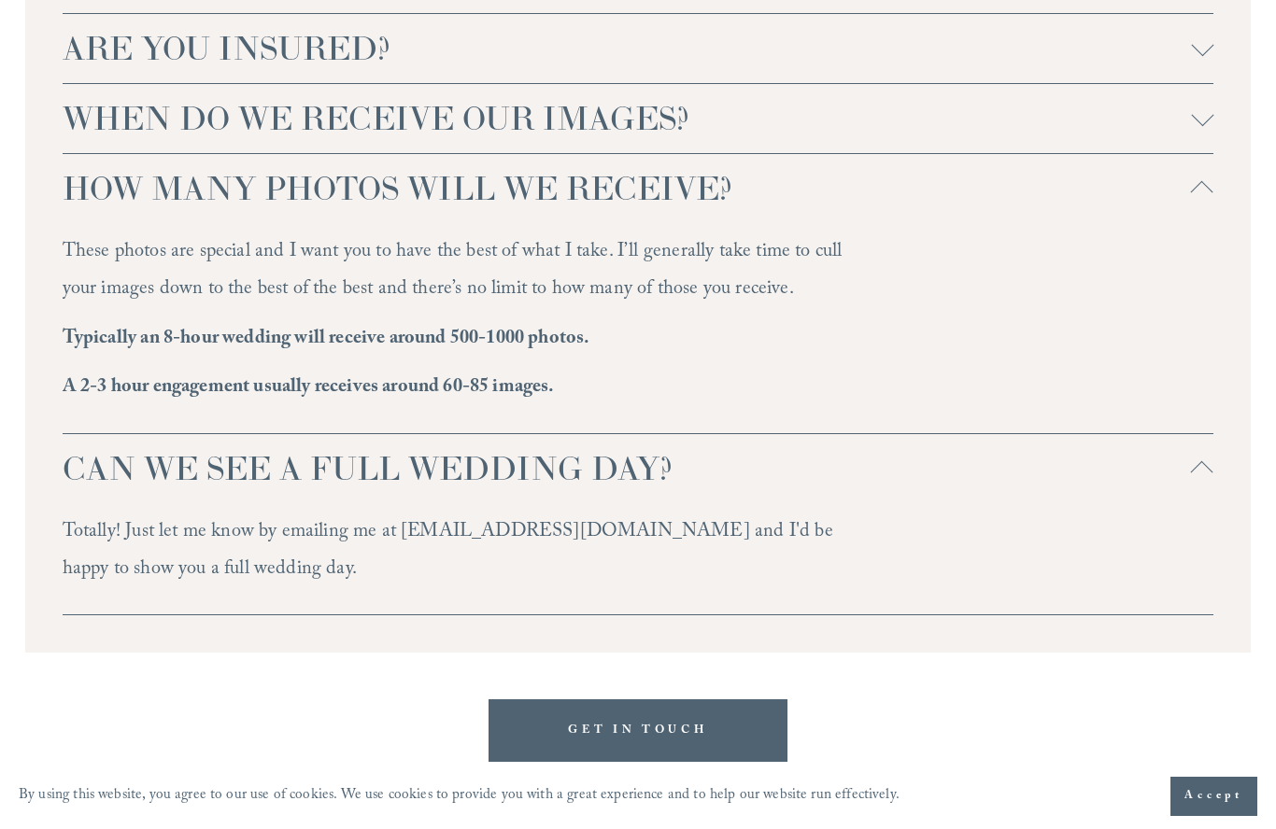
click at [887, 461] on span "CAN WE SEE A FULL WEDDING DAY?" at bounding box center [627, 468] width 1129 height 41
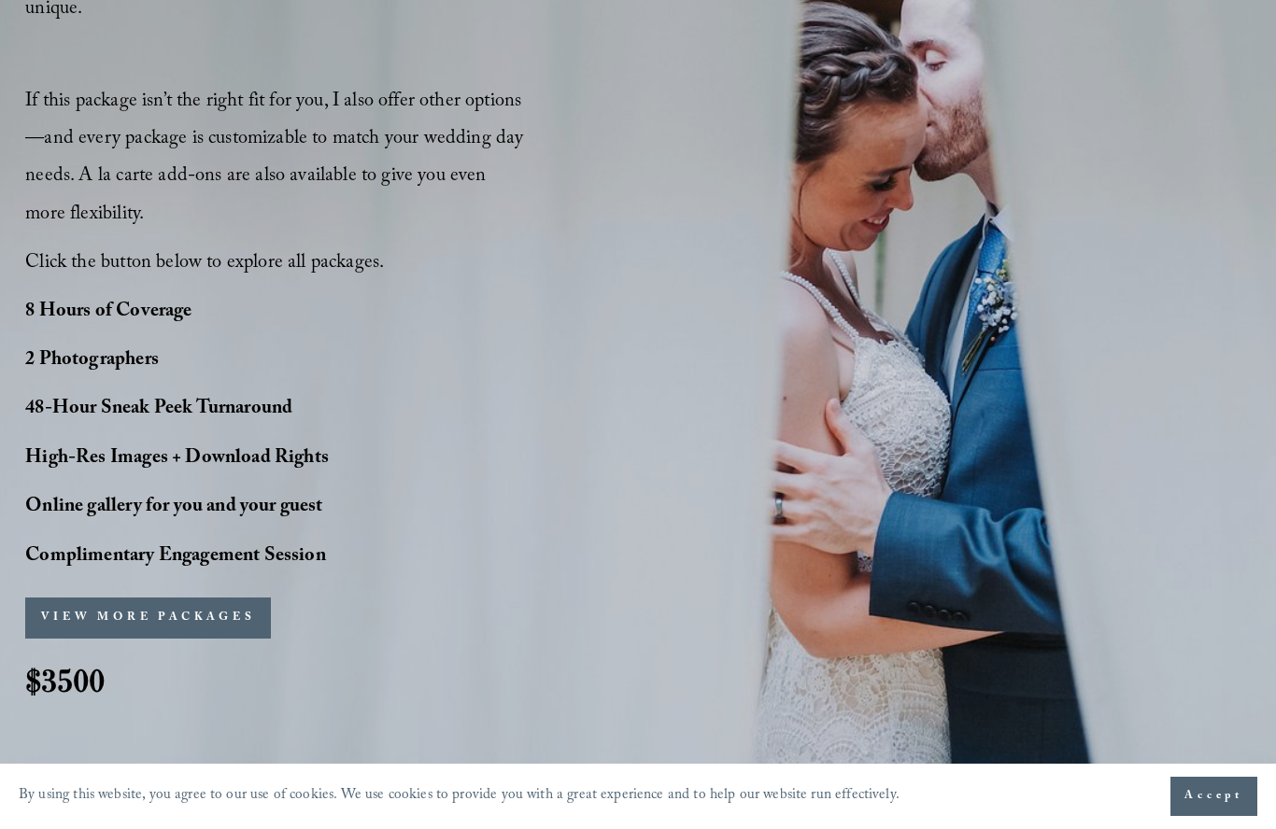
scroll to position [1409, 0]
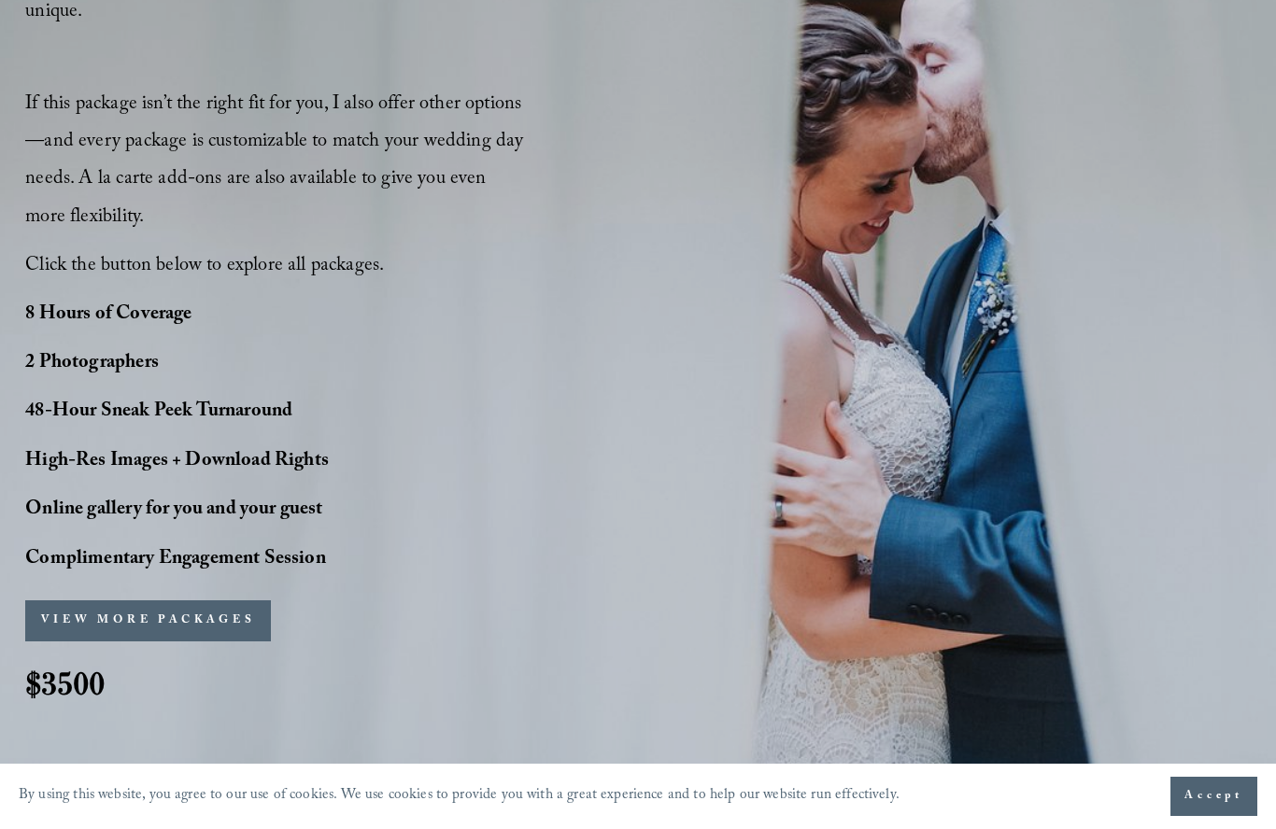
click at [192, 617] on button "VIEW MORE PACKAGES" at bounding box center [148, 620] width 246 height 41
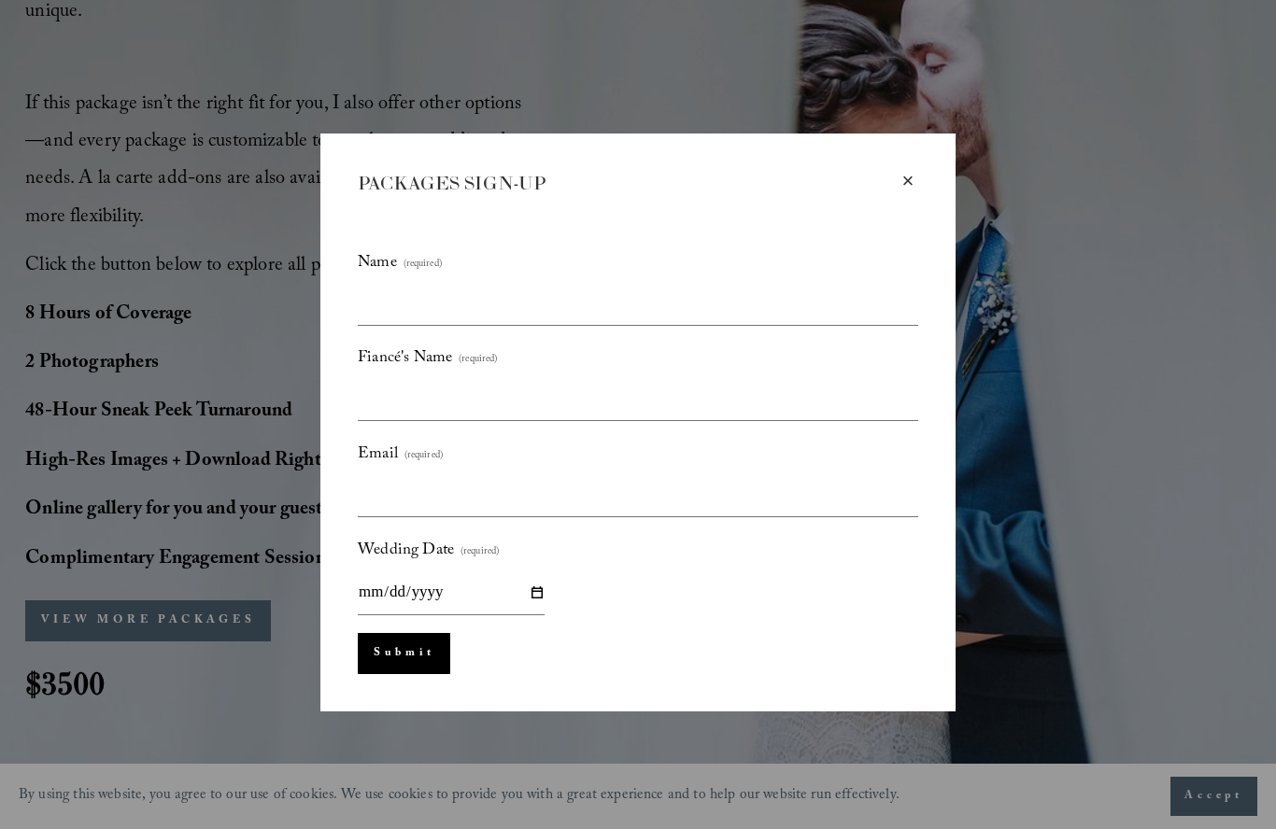
click at [911, 176] on div "×" at bounding box center [907, 181] width 21 height 21
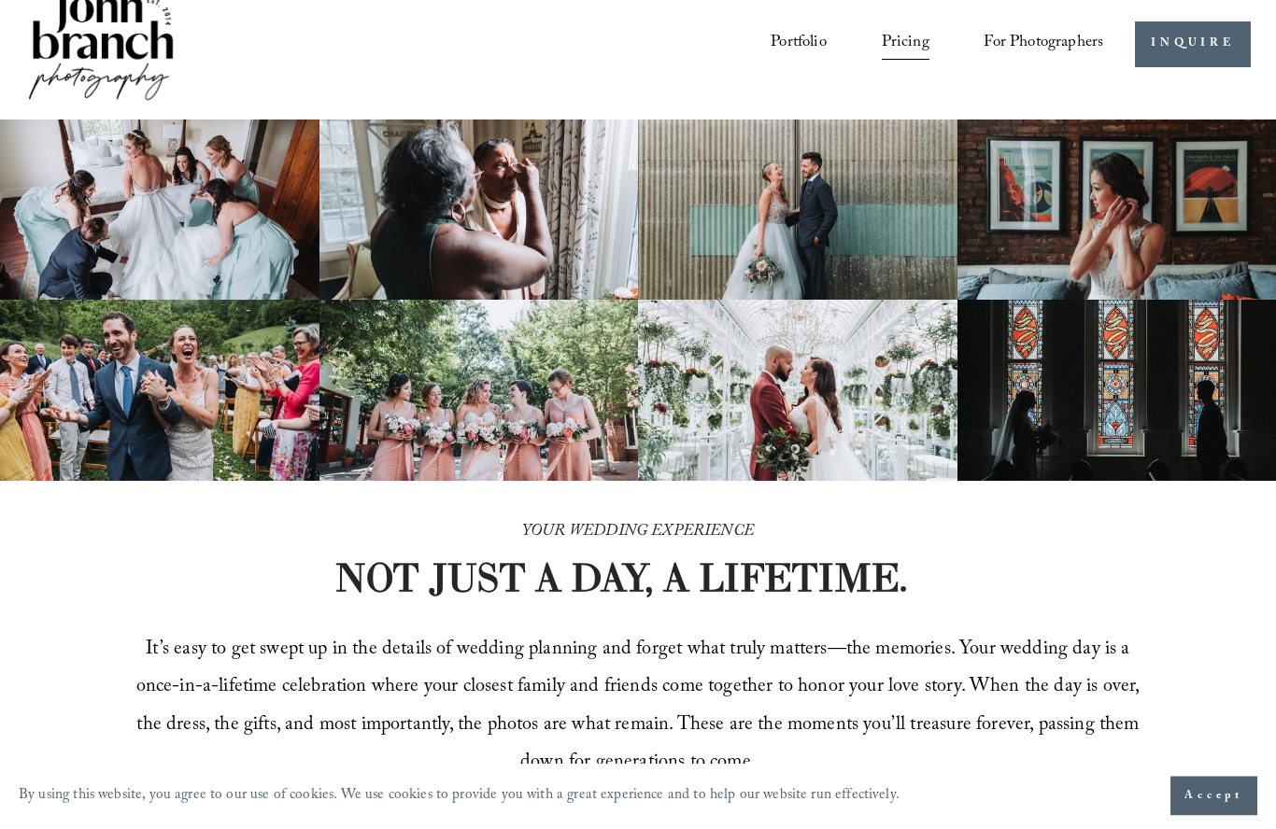
scroll to position [0, 0]
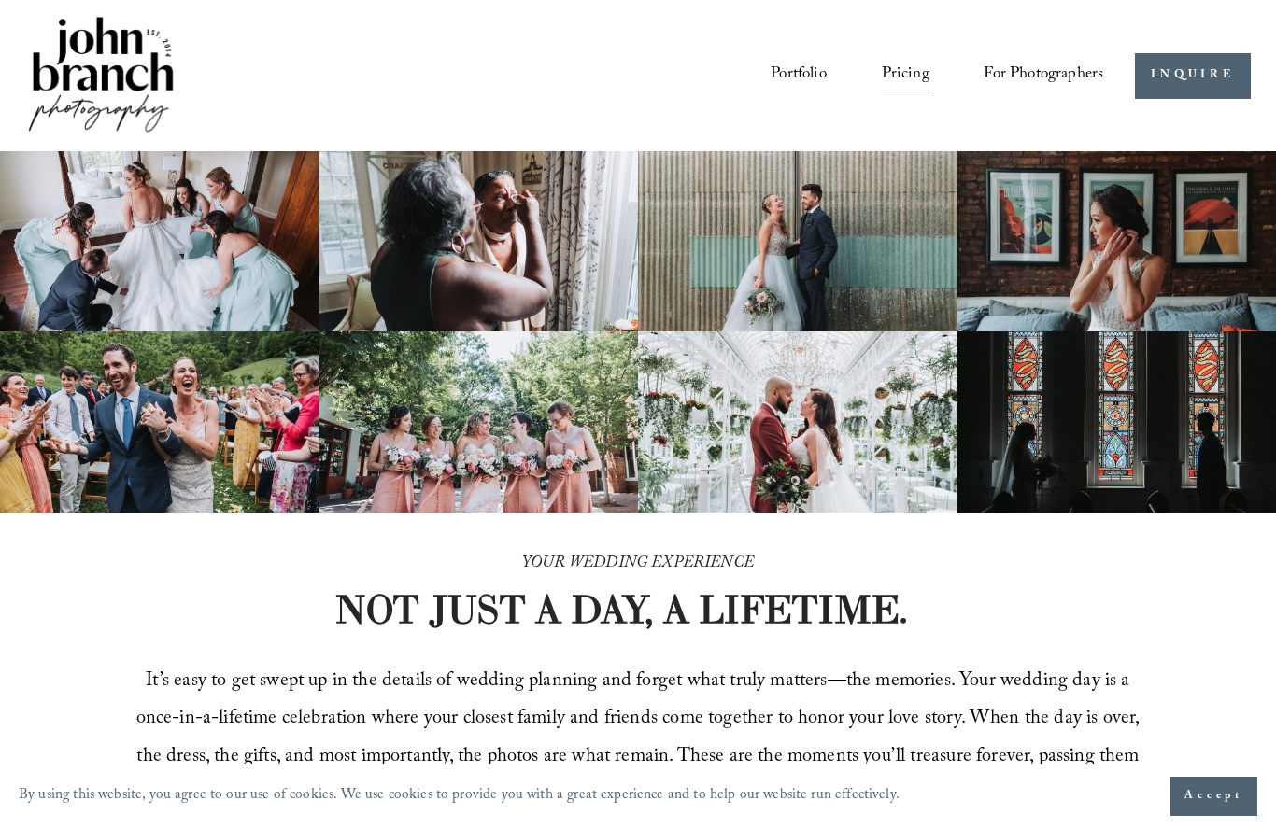
click at [804, 76] on link "Portfolio" at bounding box center [798, 76] width 56 height 35
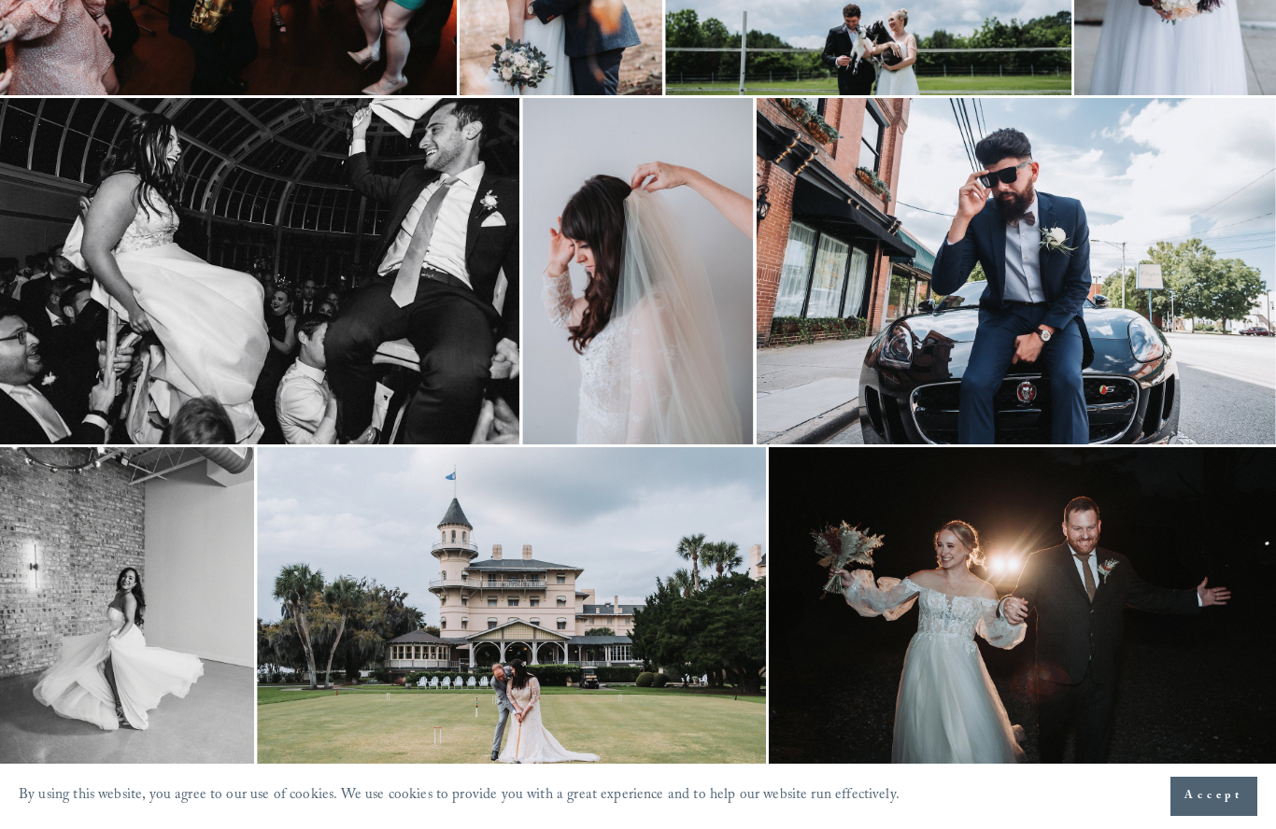
scroll to position [2204, 0]
